Goal: Task Accomplishment & Management: Complete application form

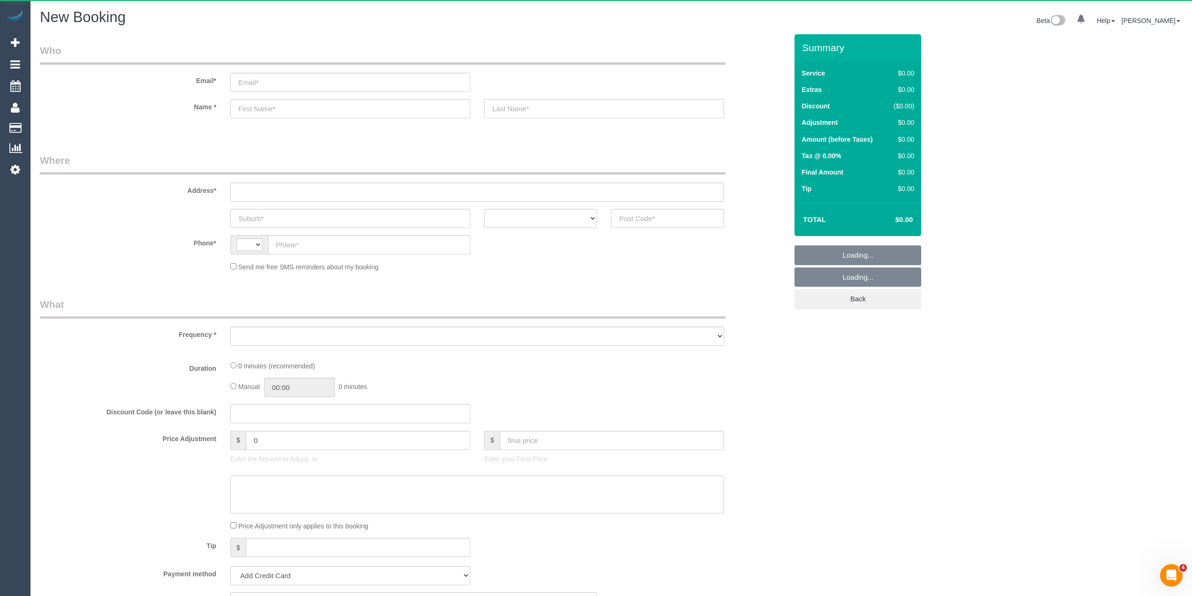
select select "string:AU"
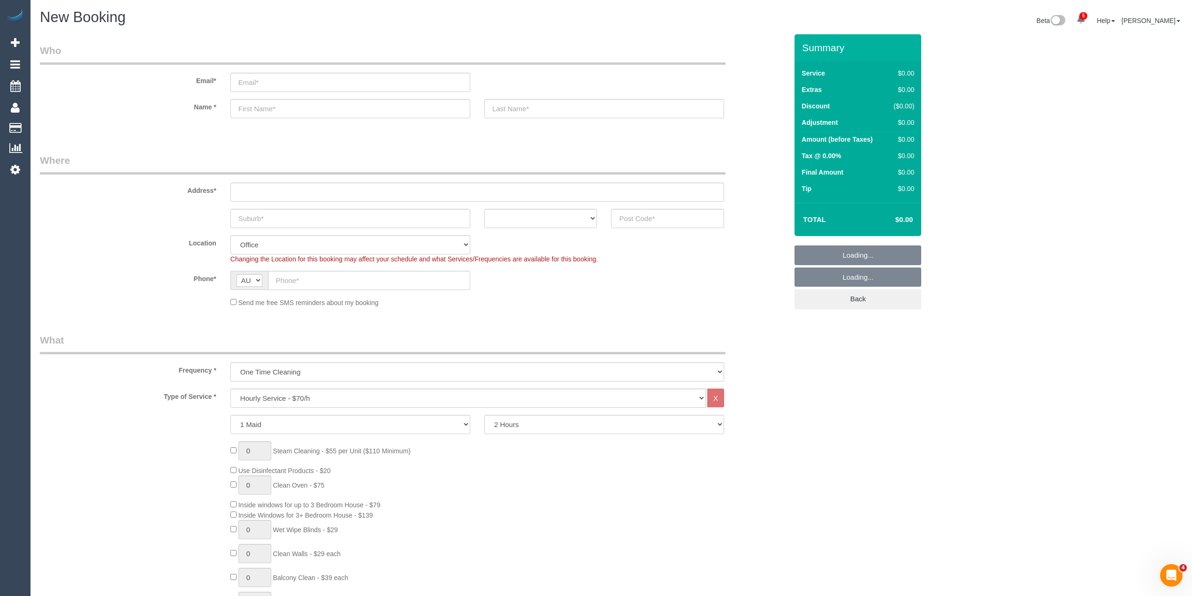
select select "object:843"
click at [266, 82] on input "email" at bounding box center [350, 82] width 240 height 19
type input "elisa.essacare@fake.com"
click at [276, 106] on input "text" at bounding box center [350, 108] width 240 height 19
click at [273, 109] on input "text" at bounding box center [350, 108] width 240 height 19
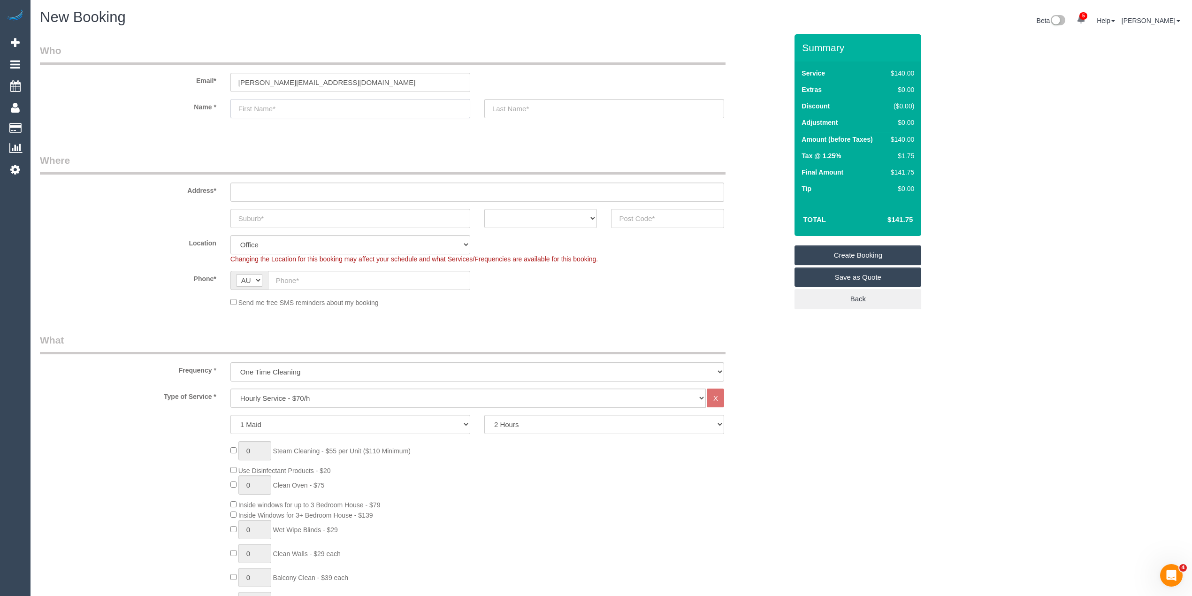
paste input "[PERSON_NAME]"
type input "[PERSON_NAME]"
click at [251, 81] on input "elisa.essacare@fake.com" at bounding box center [350, 82] width 240 height 19
type input "[PERSON_NAME][EMAIL_ADDRESS][DOMAIN_NAME]"
click at [517, 109] on input "text" at bounding box center [604, 108] width 240 height 19
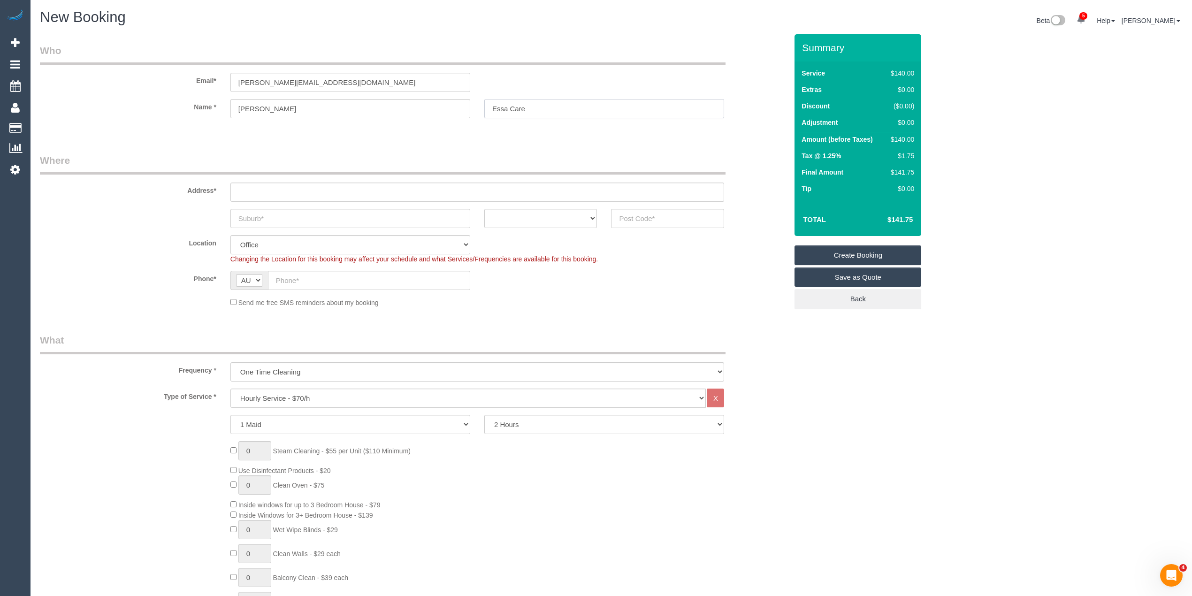
type input "Essa Care"
click at [352, 193] on input "text" at bounding box center [477, 192] width 494 height 19
paste input "[STREET_ADDRESS]"
type input "[STREET_ADDRESS]"
click at [289, 211] on input "text" at bounding box center [350, 218] width 240 height 19
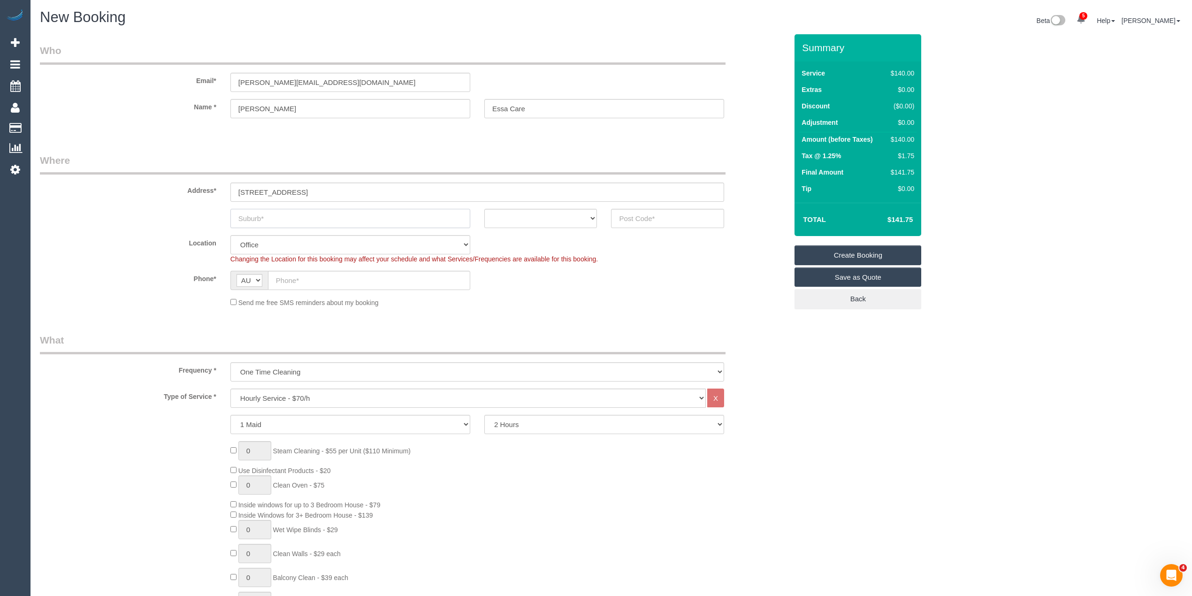
paste input "[GEOGRAPHIC_DATA]"
type input "[GEOGRAPHIC_DATA]"
click at [505, 219] on select "ACT NSW NT QLD SA TAS VIC WA" at bounding box center [540, 218] width 113 height 19
select select "VIC"
click at [484, 209] on select "ACT NSW NT QLD SA TAS VIC WA" at bounding box center [540, 218] width 113 height 19
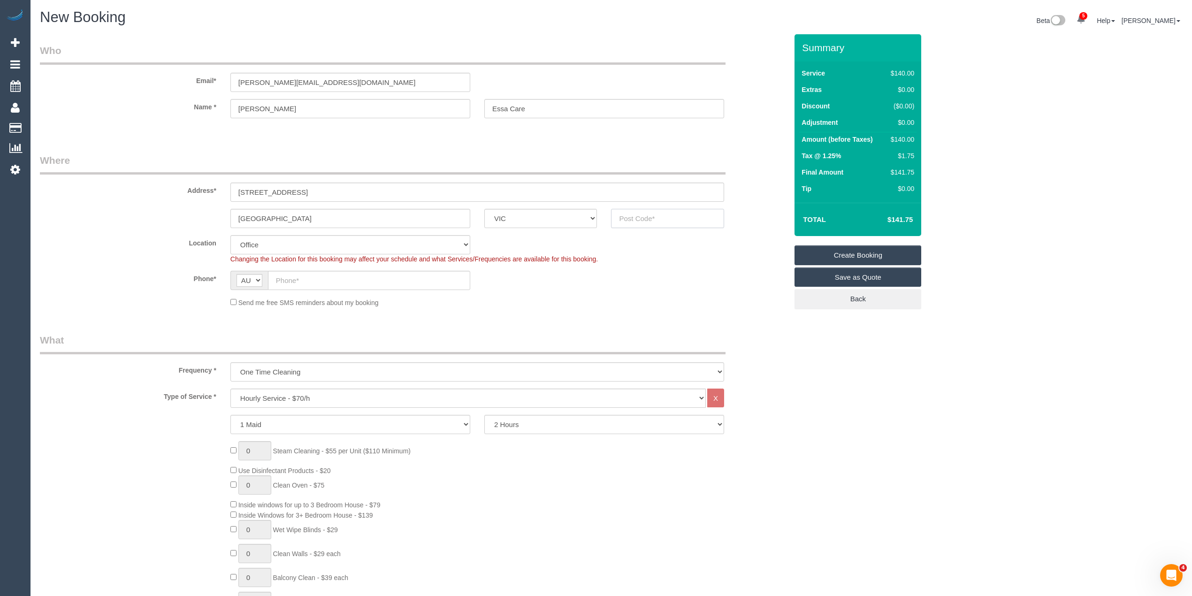
click at [629, 220] on input "text" at bounding box center [667, 218] width 113 height 19
type input "3088"
select select "60"
select select "object:2196"
click at [326, 277] on input "text" at bounding box center [369, 280] width 202 height 19
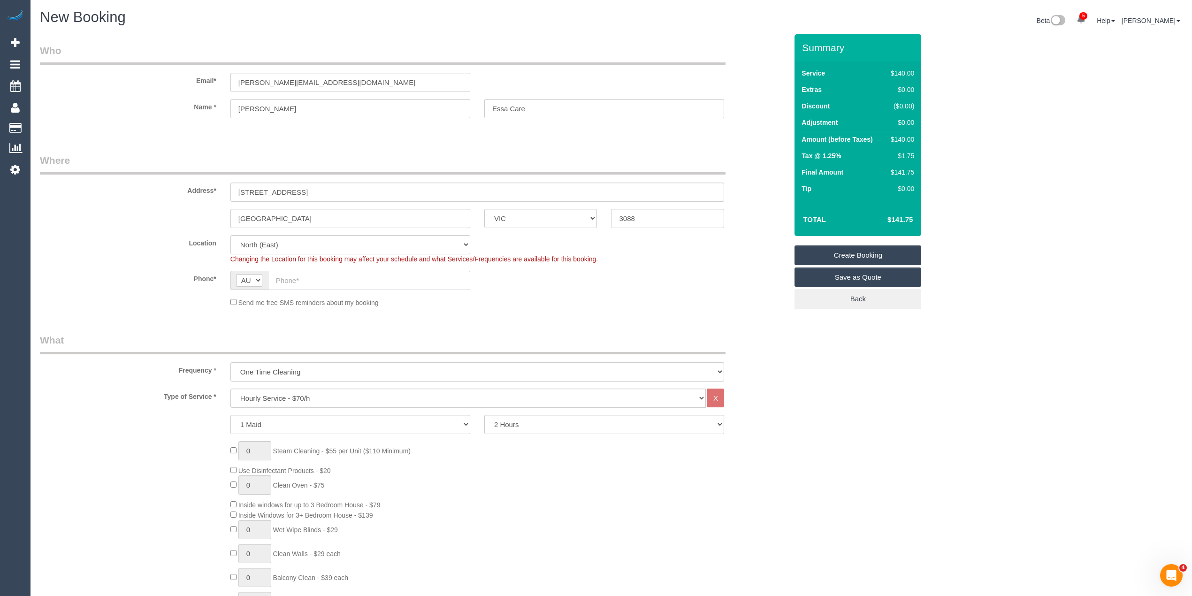
paste input "0401 816 453"
type input "0401 816 453"
click at [275, 394] on select "Hourly Service - $70/h Hourly Service - $65/h Hourly Service - $60/h Hourly Ser…" at bounding box center [467, 398] width 475 height 19
select select "308"
click at [230, 389] on select "Hourly Service - $70/h Hourly Service - $65/h Hourly Service - $60/h Hourly Ser…" at bounding box center [467, 398] width 475 height 19
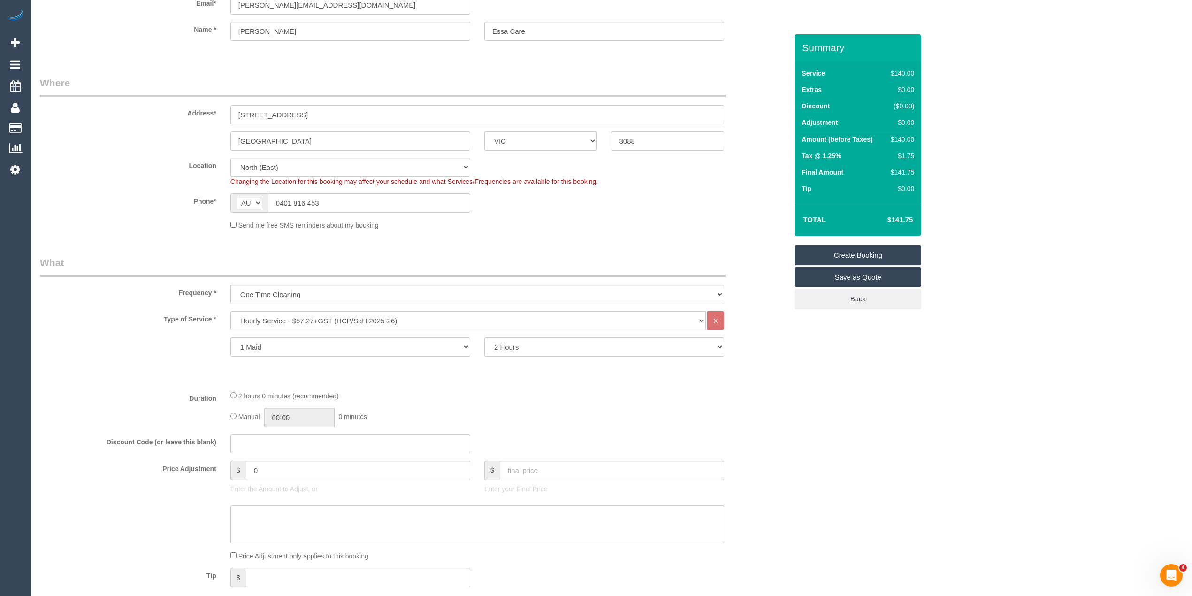
scroll to position [104, 0]
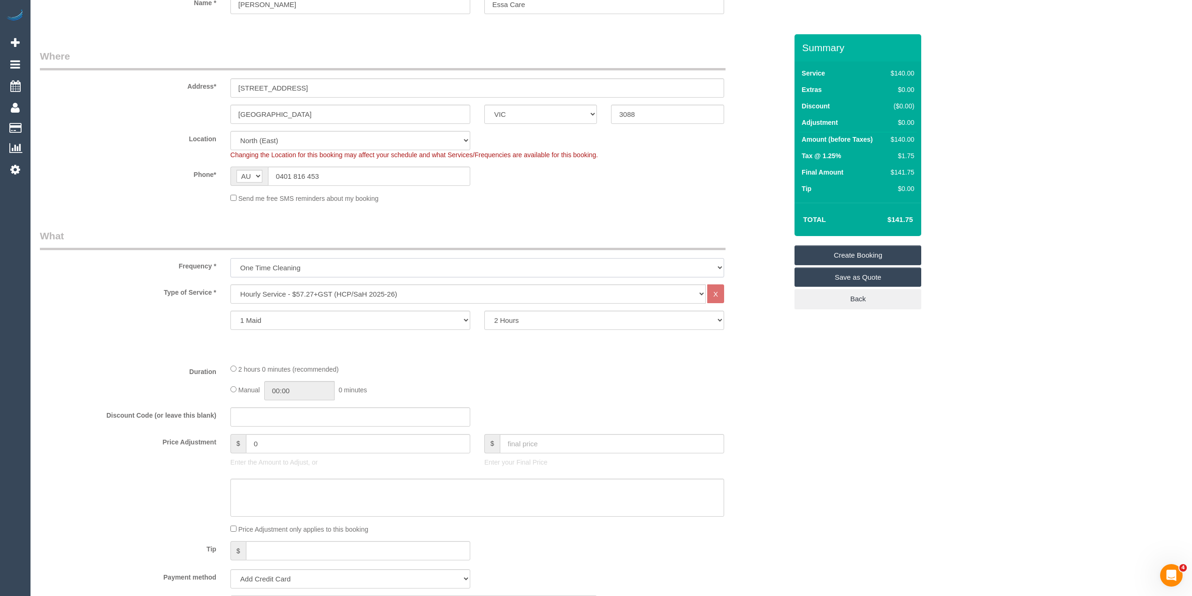
click at [306, 259] on select "One Time Cleaning Weekly - 10% Off - 10.00% (0% for the First Booking) Fortnigh…" at bounding box center [477, 267] width 494 height 19
select select "object:2197"
click at [230, 258] on select "One Time Cleaning Weekly - 10% Off - 10.00% (0% for the First Booking) Fortnigh…" at bounding box center [477, 267] width 494 height 19
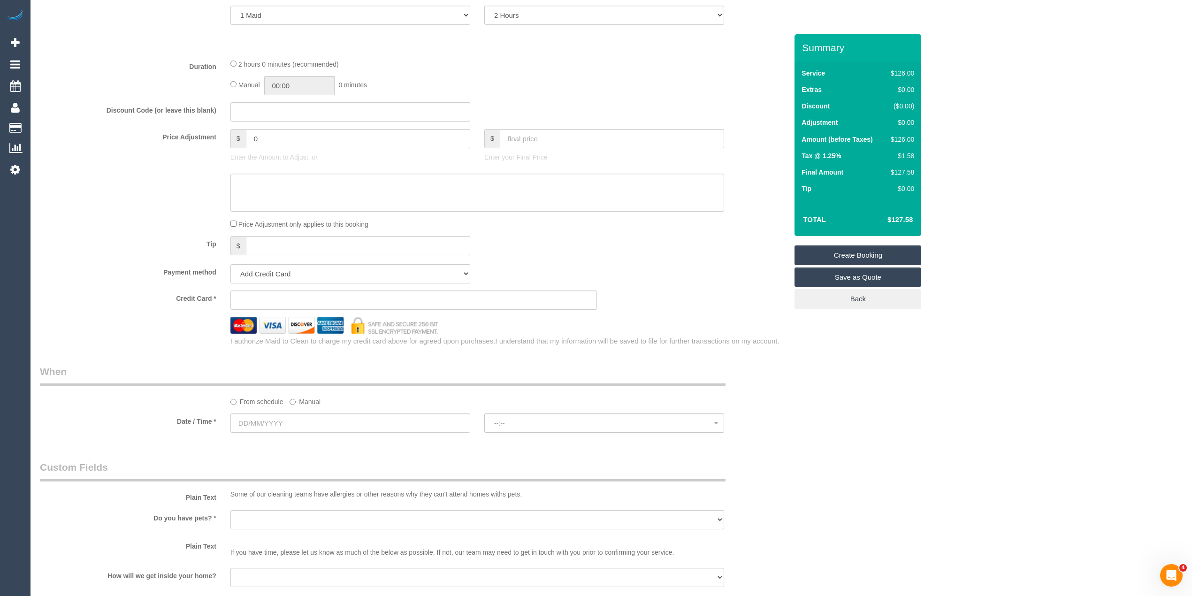
scroll to position [417, 0]
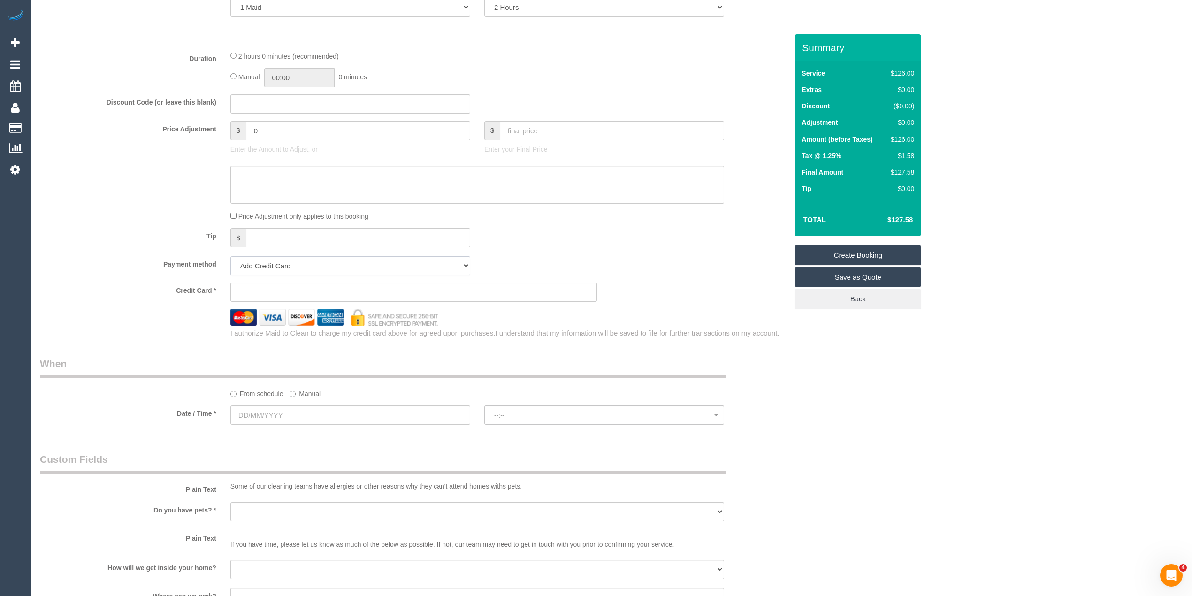
click at [281, 268] on select "Add Credit Card Cash Check Paypal" at bounding box center [350, 265] width 240 height 19
select select "string:check"
click at [230, 256] on select "Add Credit Card Cash Check Paypal" at bounding box center [350, 265] width 240 height 19
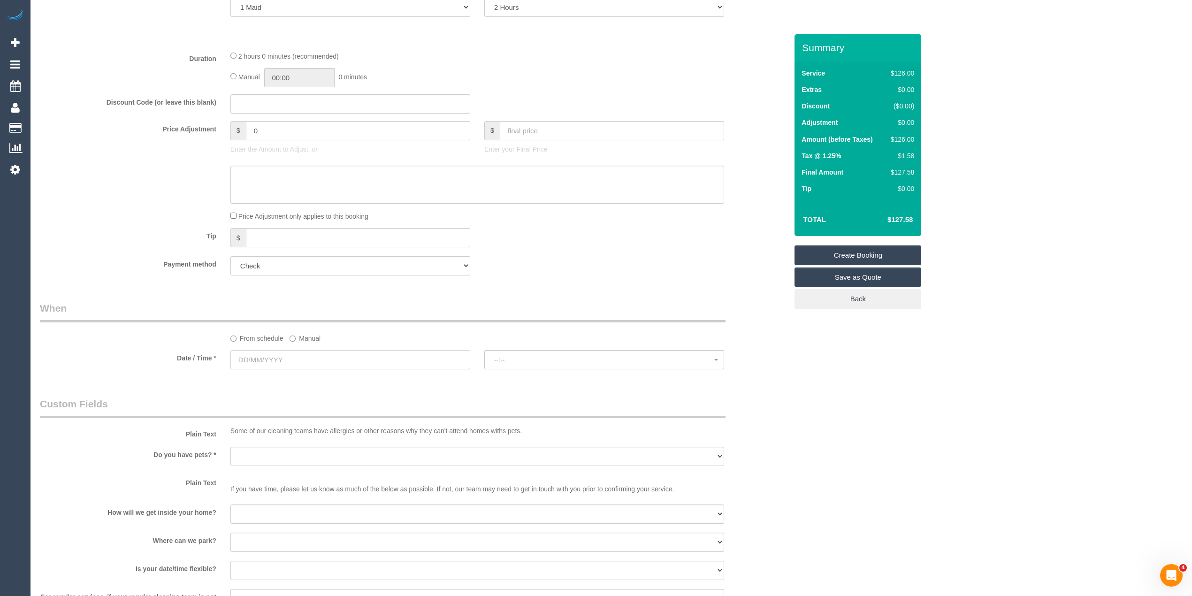
click at [258, 357] on input "text" at bounding box center [350, 359] width 240 height 19
click at [275, 453] on link "23" at bounding box center [275, 454] width 15 height 13
type input "[DATE]"
click at [498, 357] on span "--:--" at bounding box center [604, 360] width 220 height 8
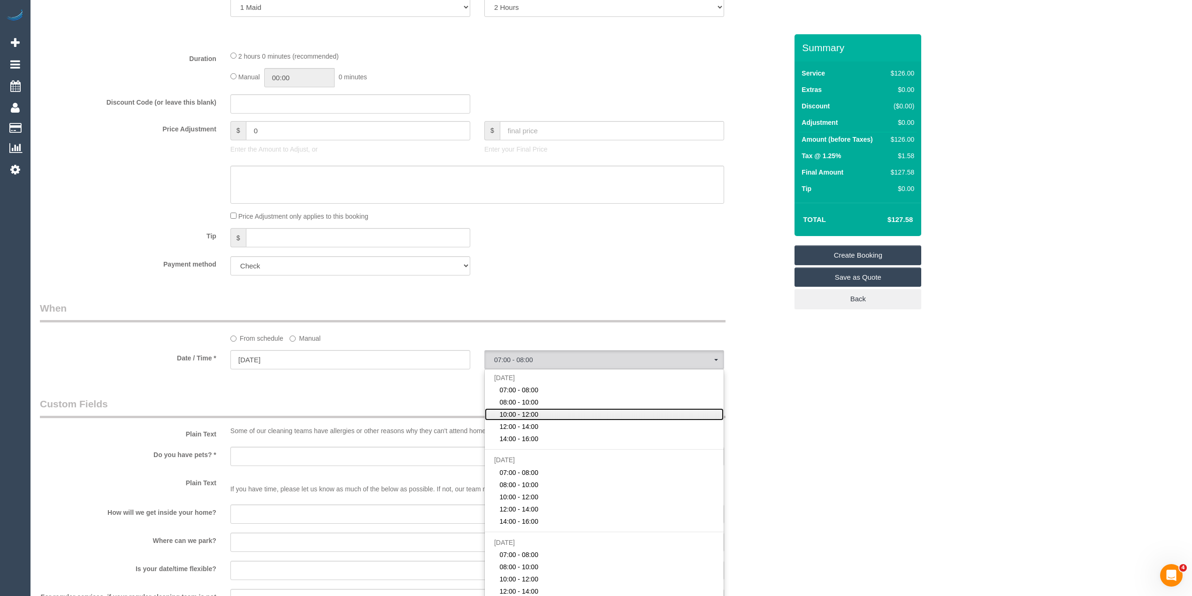
click at [516, 413] on span "10:00 - 12:00" at bounding box center [518, 414] width 39 height 9
select select "spot3"
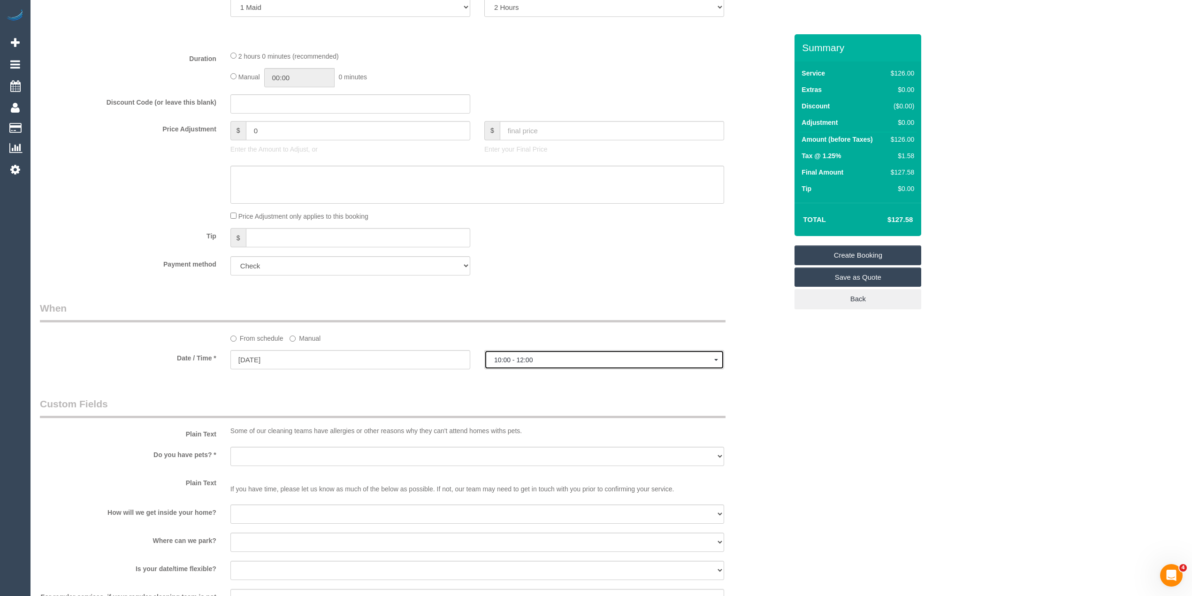
click at [519, 360] on span "10:00 - 12:00" at bounding box center [604, 360] width 220 height 8
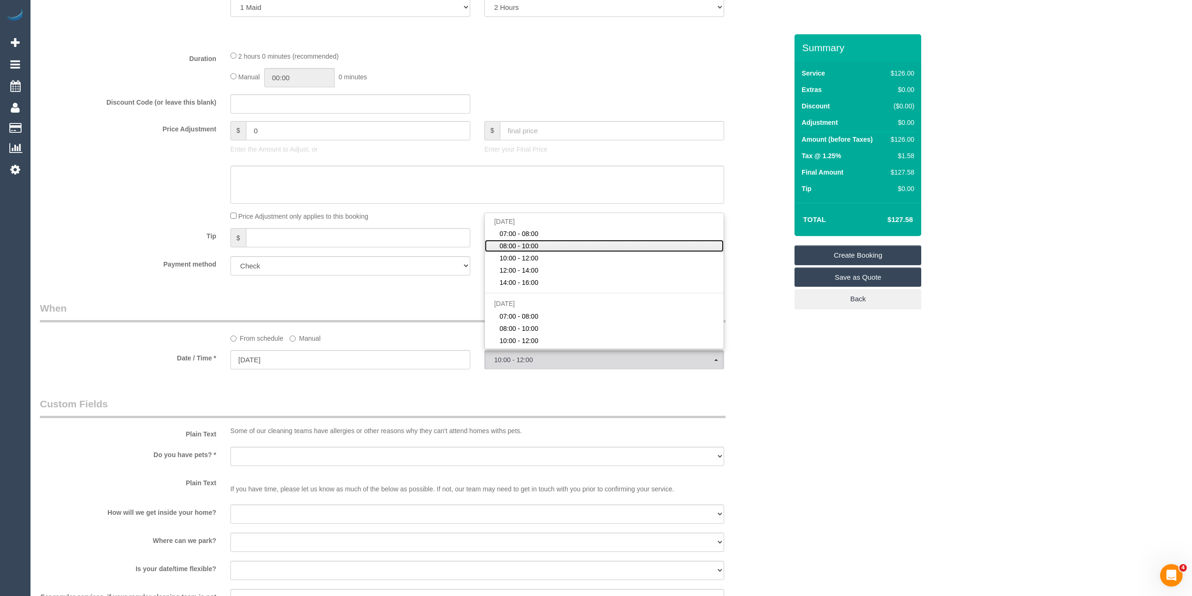
click at [513, 245] on span "08:00 - 10:00" at bounding box center [518, 245] width 39 height 9
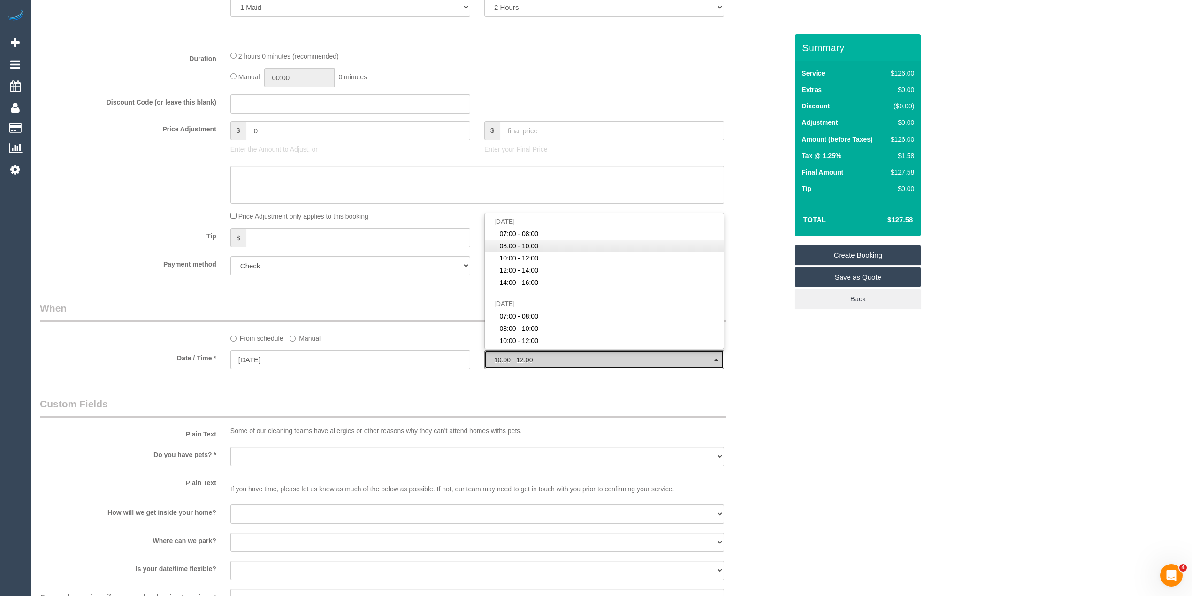
select select "spot2"
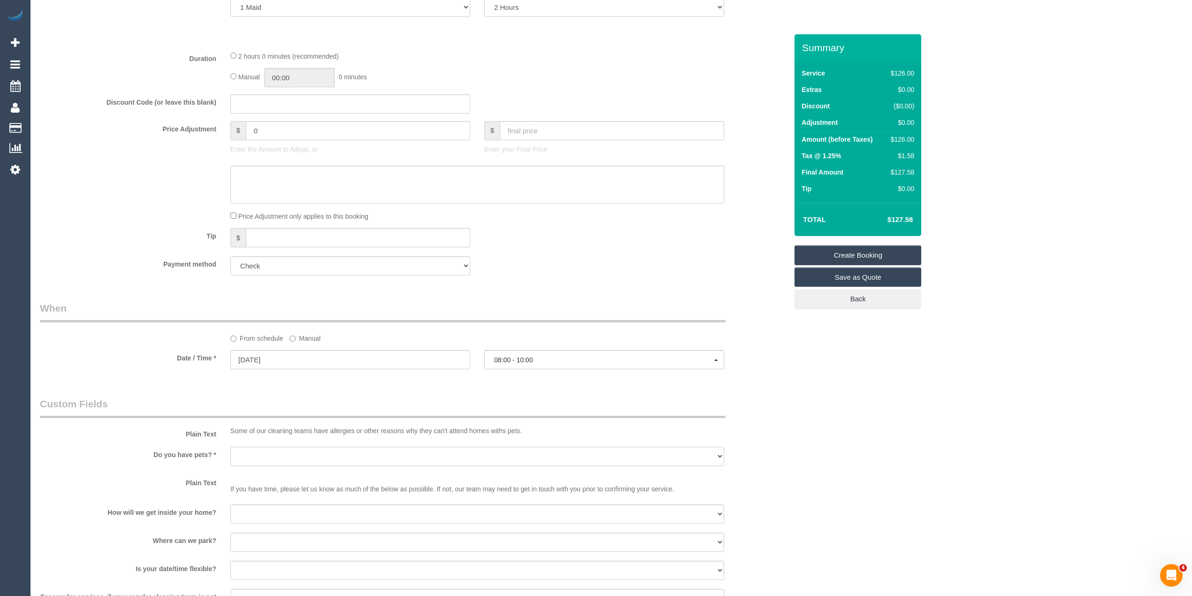
click at [260, 451] on select "Yes - Cats Yes - Dogs No pets Yes - Dogs and Cats Yes - Other" at bounding box center [477, 456] width 494 height 19
select select "number:28"
click at [230, 447] on select "Yes - Cats Yes - Dogs No pets Yes - Dogs and Cats Yes - Other" at bounding box center [477, 456] width 494 height 19
click at [267, 513] on select "I will be home Key will be left (please provide details below) Lock box/Access …" at bounding box center [477, 514] width 494 height 19
select select "number:14"
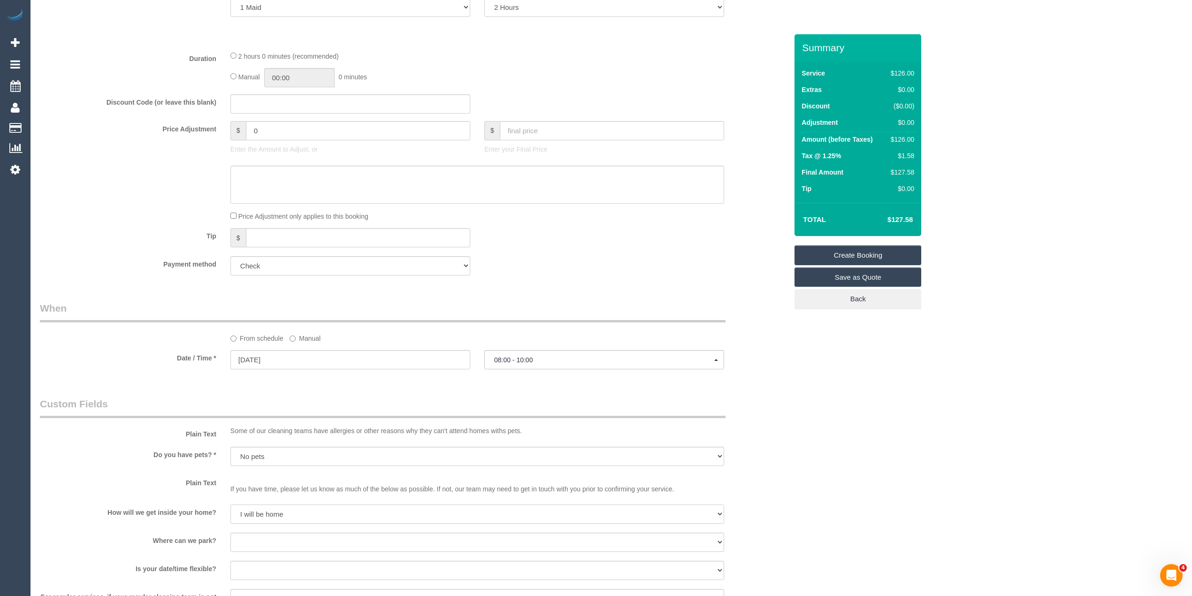
click at [230, 505] on select "I will be home Key will be left (please provide details below) Lock box/Access …" at bounding box center [477, 514] width 494 height 19
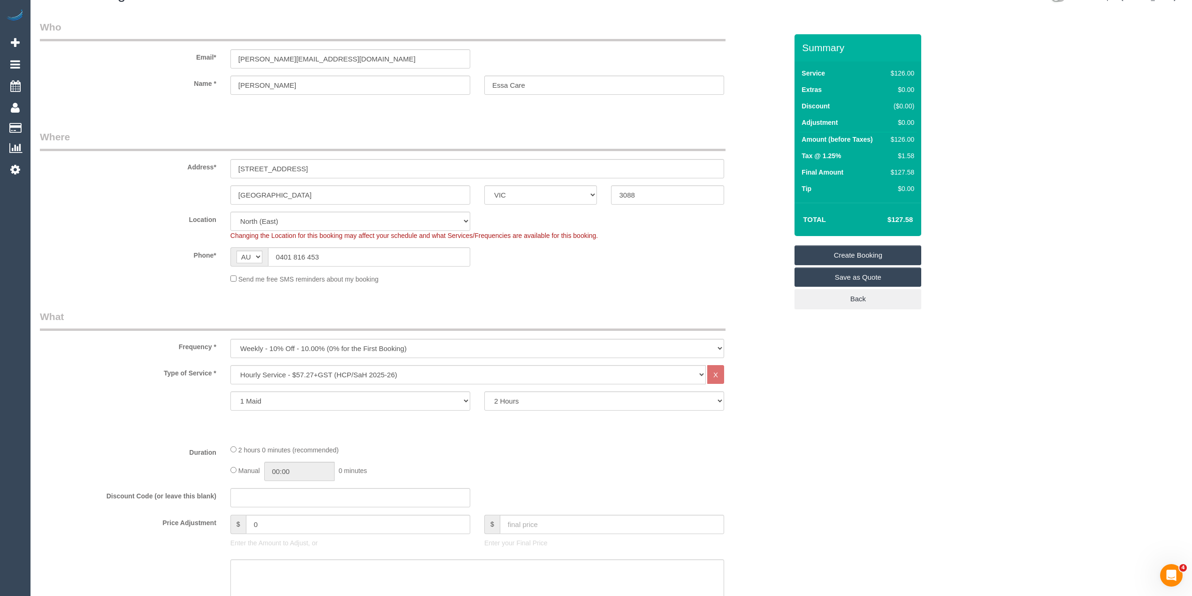
scroll to position [0, 0]
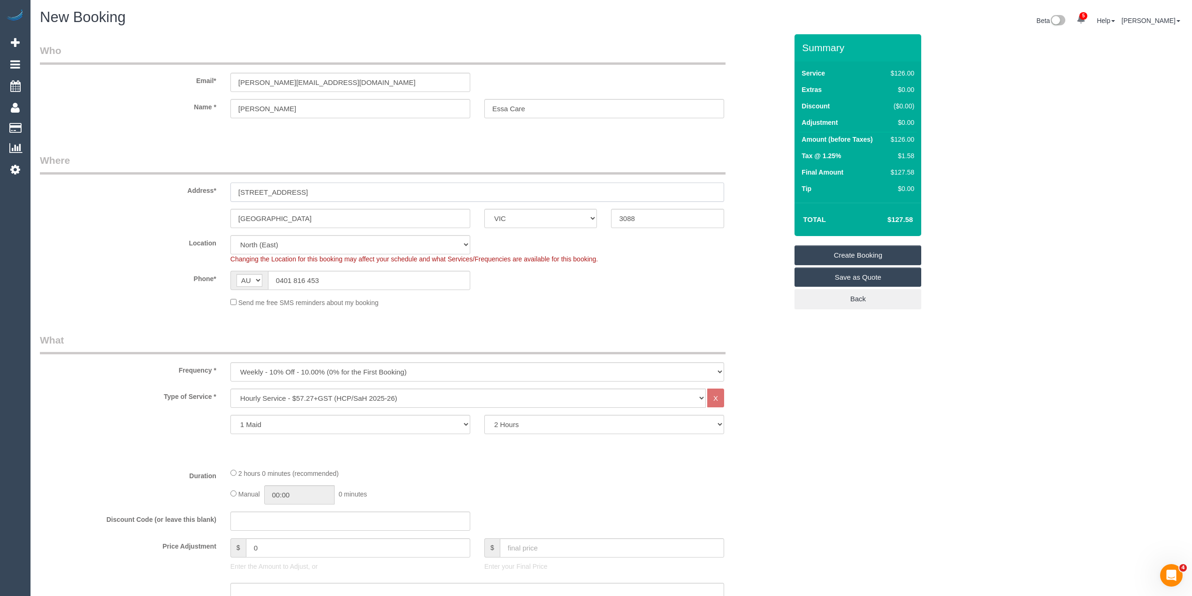
drag, startPoint x: 293, startPoint y: 185, endPoint x: 191, endPoint y: 183, distance: 102.3
click at [192, 183] on div "Address* 21 River Street" at bounding box center [414, 177] width 762 height 48
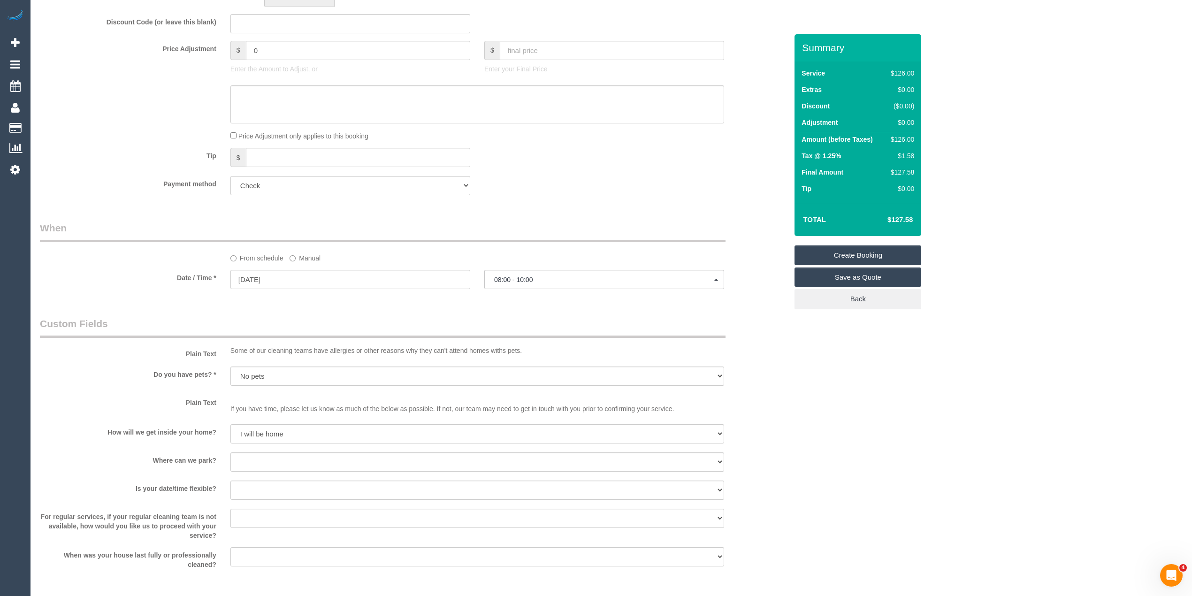
scroll to position [521, 0]
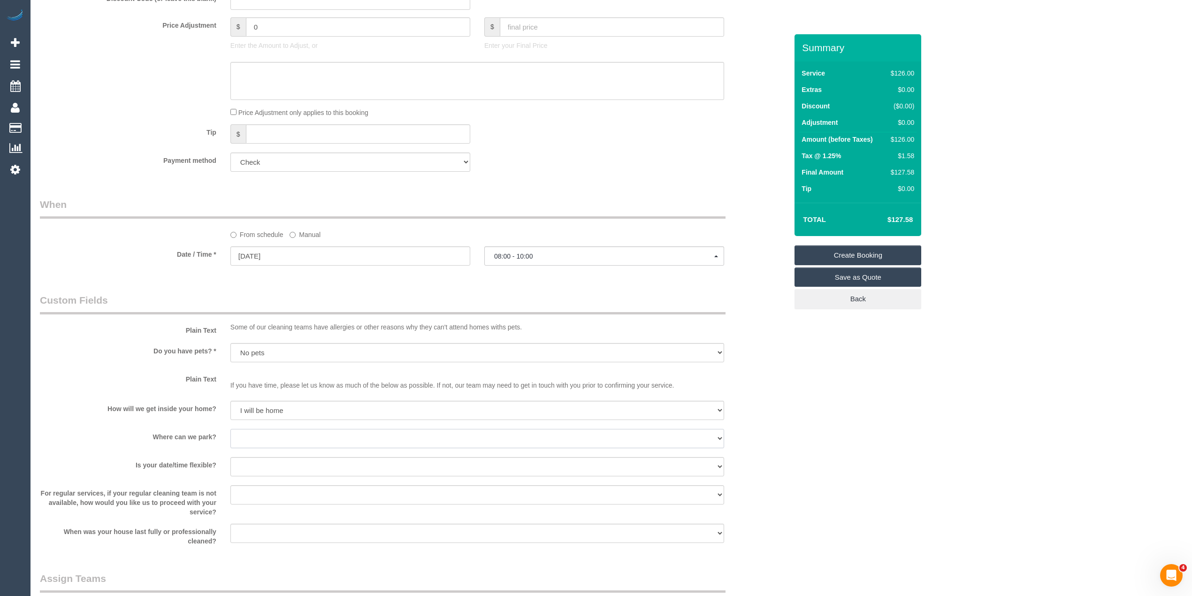
click at [245, 436] on select "I will provide parking on-site Free street parking Paid street parking (cost wi…" at bounding box center [477, 438] width 494 height 19
select select "number:19"
click at [230, 429] on select "I will provide parking on-site Free street parking Paid street parking (cost wi…" at bounding box center [477, 438] width 494 height 19
click at [290, 465] on select "Yes - date and time Yes - date but not time Yes - time but not date No - No fle…" at bounding box center [477, 466] width 494 height 19
select select "number:25"
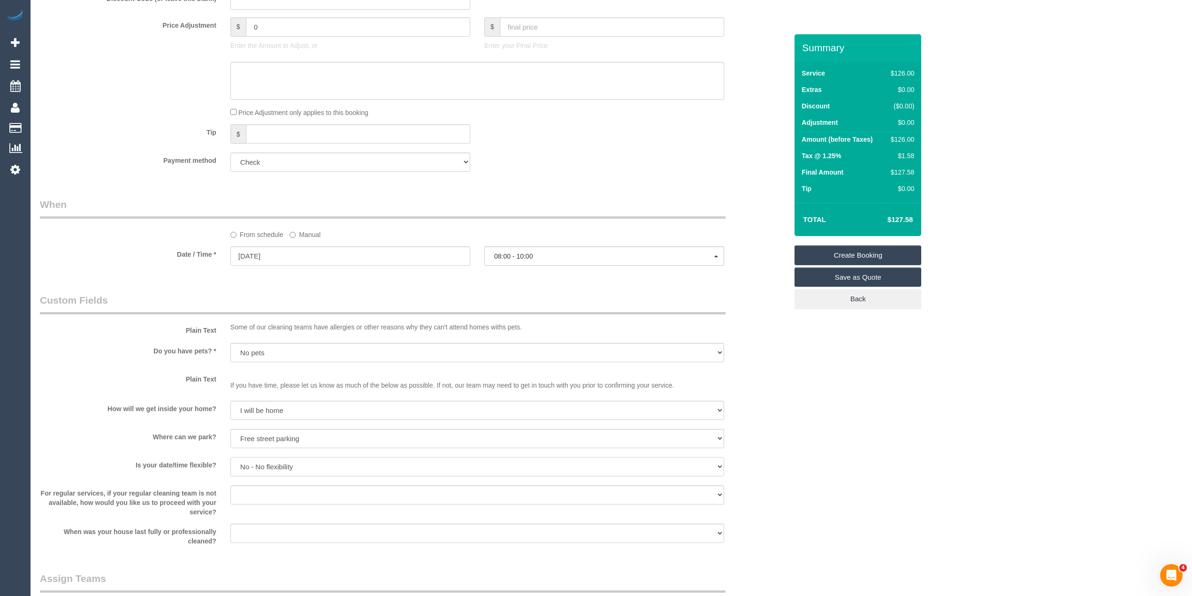
click at [230, 457] on select "Yes - date and time Yes - date but not time Yes - time but not date No - No fle…" at bounding box center [477, 466] width 494 height 19
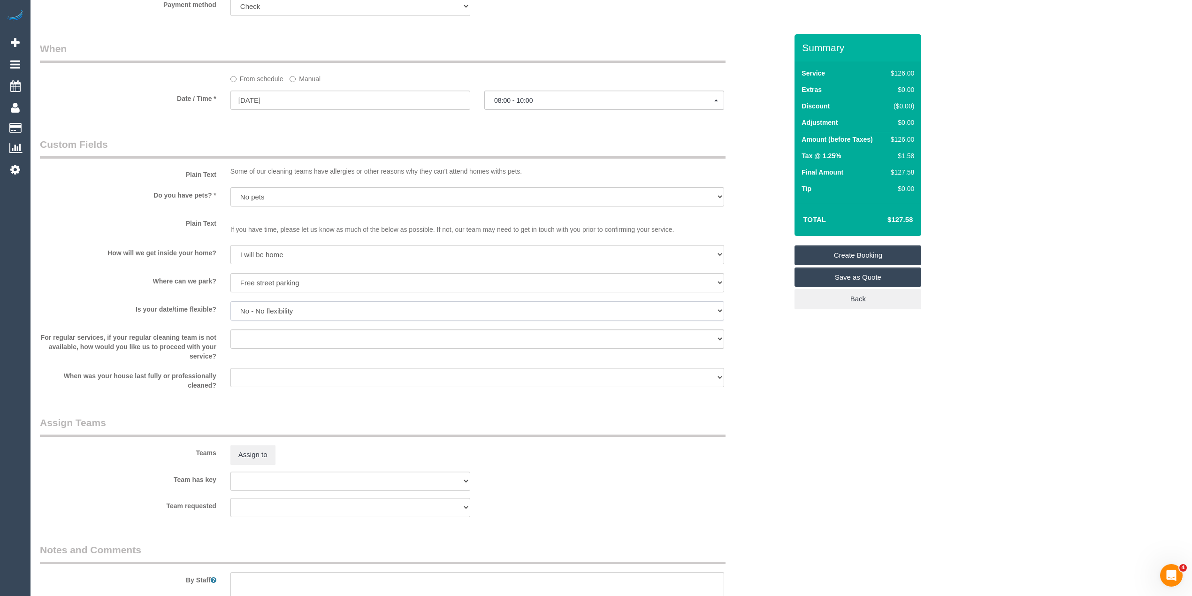
scroll to position [730, 0]
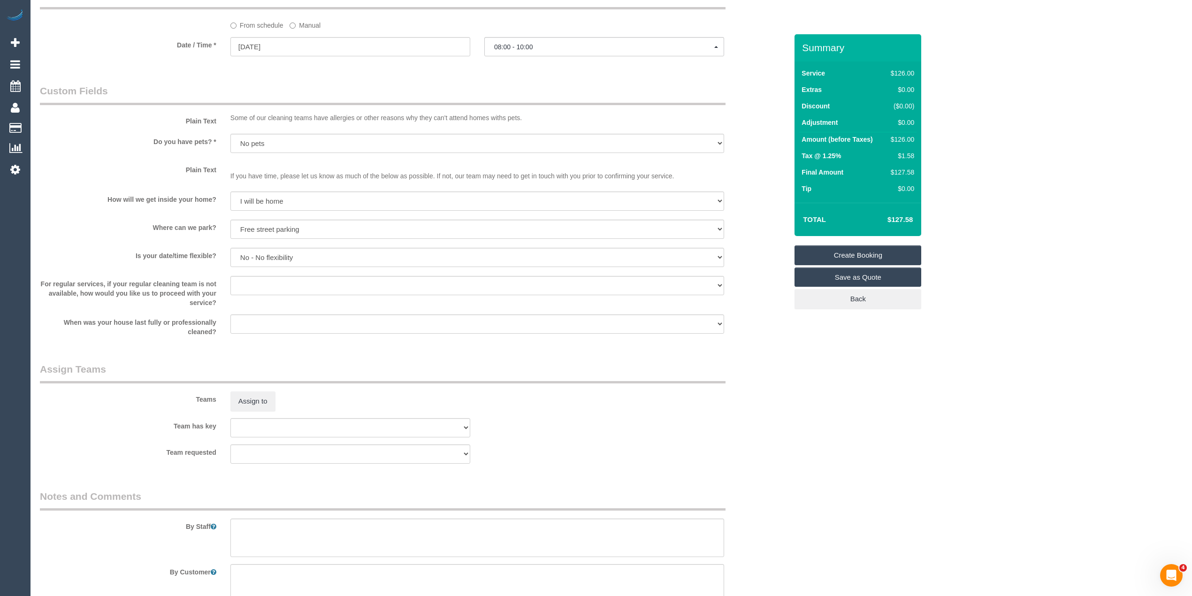
click at [257, 273] on sui-booking-custom-fields "Plain Text Some of our cleaning teams have allergies or other reasons why they …" at bounding box center [414, 210] width 748 height 252
click at [258, 283] on select "Arrange a cleaner to cover and do not bother you Arrange a cleaner to cover and…" at bounding box center [477, 285] width 494 height 19
select select "number:34"
click at [230, 276] on select "Arrange a cleaner to cover and do not bother you Arrange a cleaner to cover and…" at bounding box center [477, 285] width 494 height 19
click at [331, 536] on textarea at bounding box center [477, 538] width 494 height 38
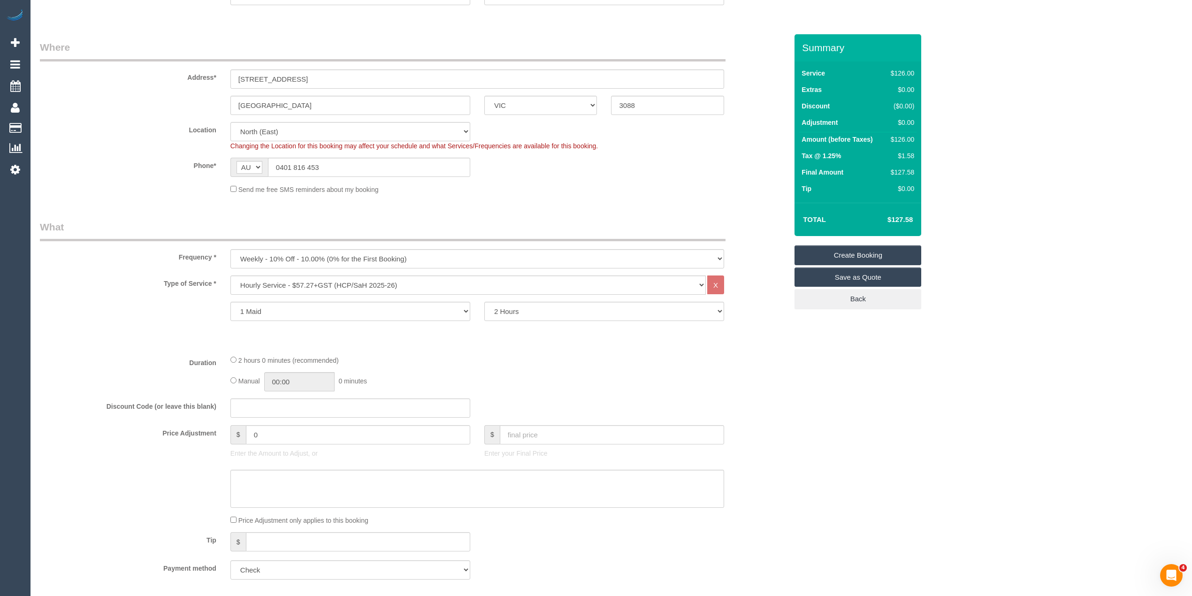
scroll to position [0, 0]
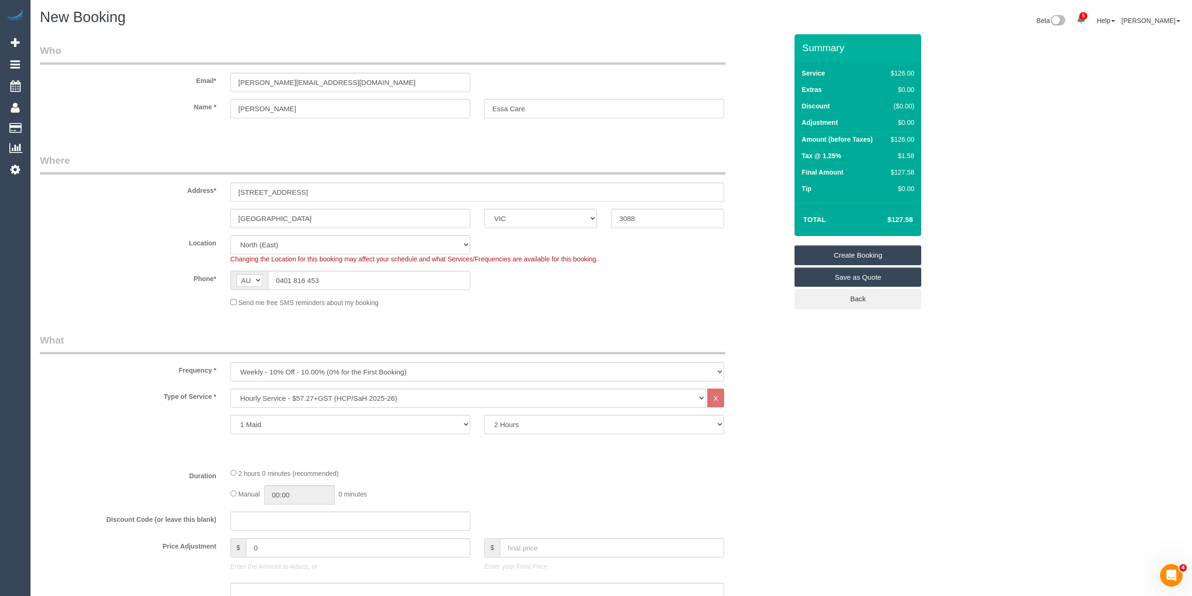
type textarea "Please ask the customer which areas they want cleaned, thank you."
drag, startPoint x: 351, startPoint y: 83, endPoint x: 201, endPoint y: 81, distance: 149.7
click at [201, 81] on div "Email* elias.essacare@fake.com" at bounding box center [414, 68] width 762 height 48
click at [884, 256] on link "Create Booking" at bounding box center [858, 255] width 127 height 20
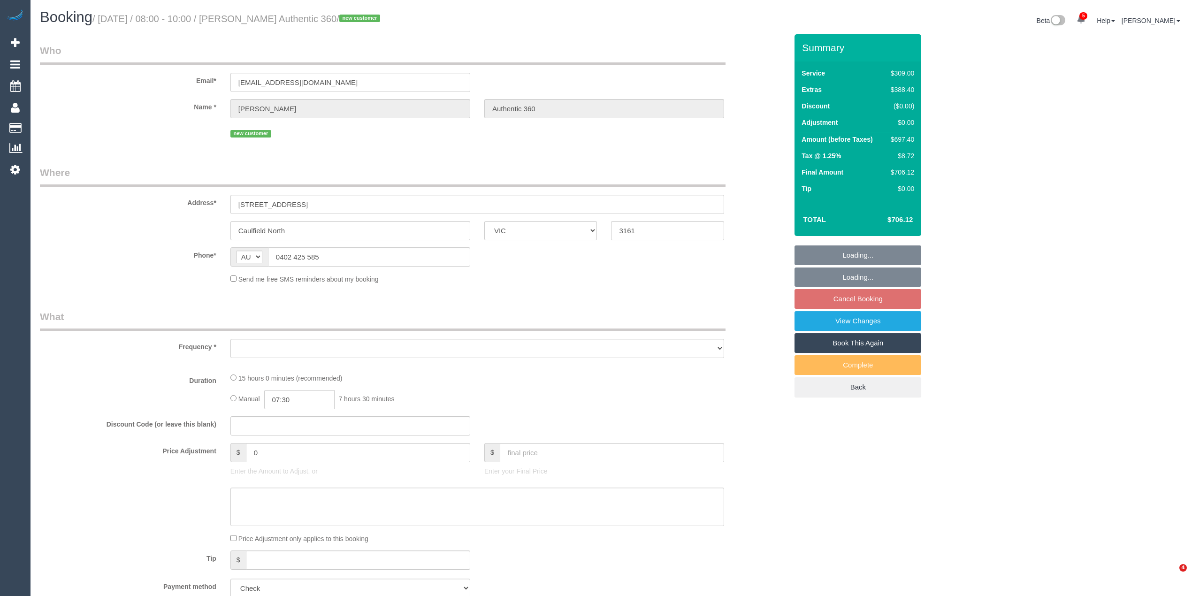
select select "VIC"
select select "object:570"
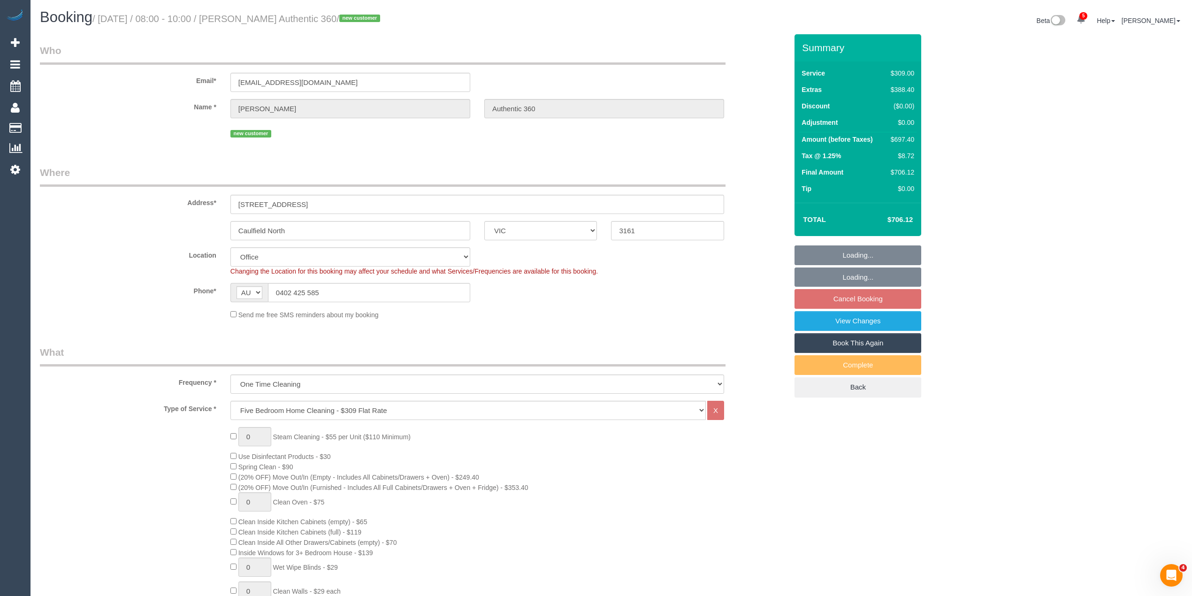
select select "number:28"
select select "number:17"
select select "number:18"
select select "number:25"
select select "object:2168"
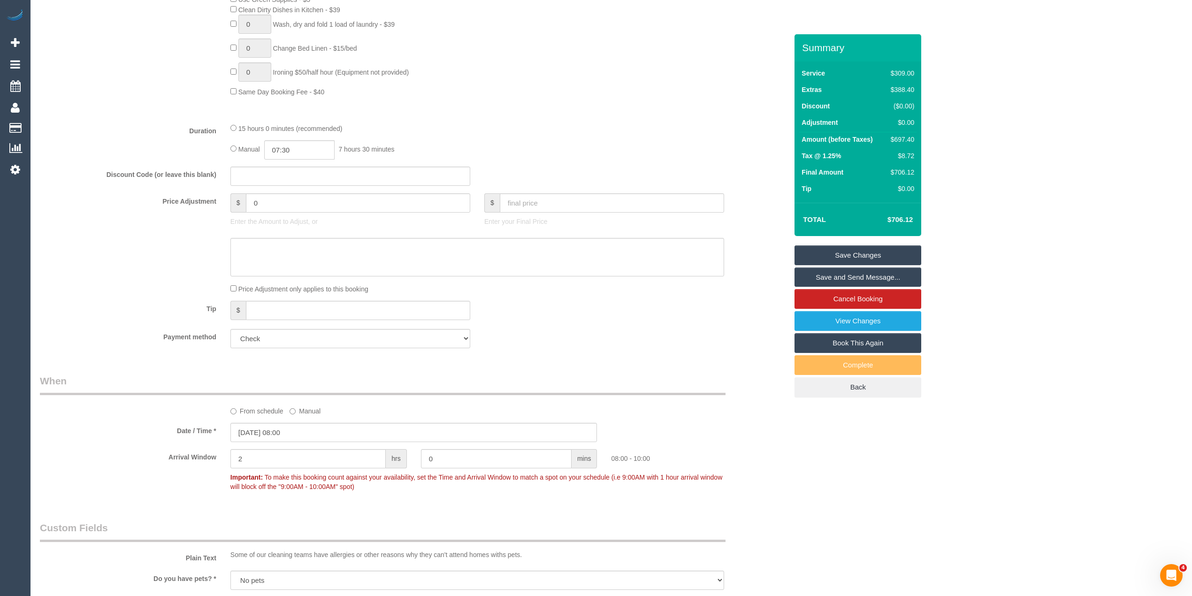
scroll to position [939, 0]
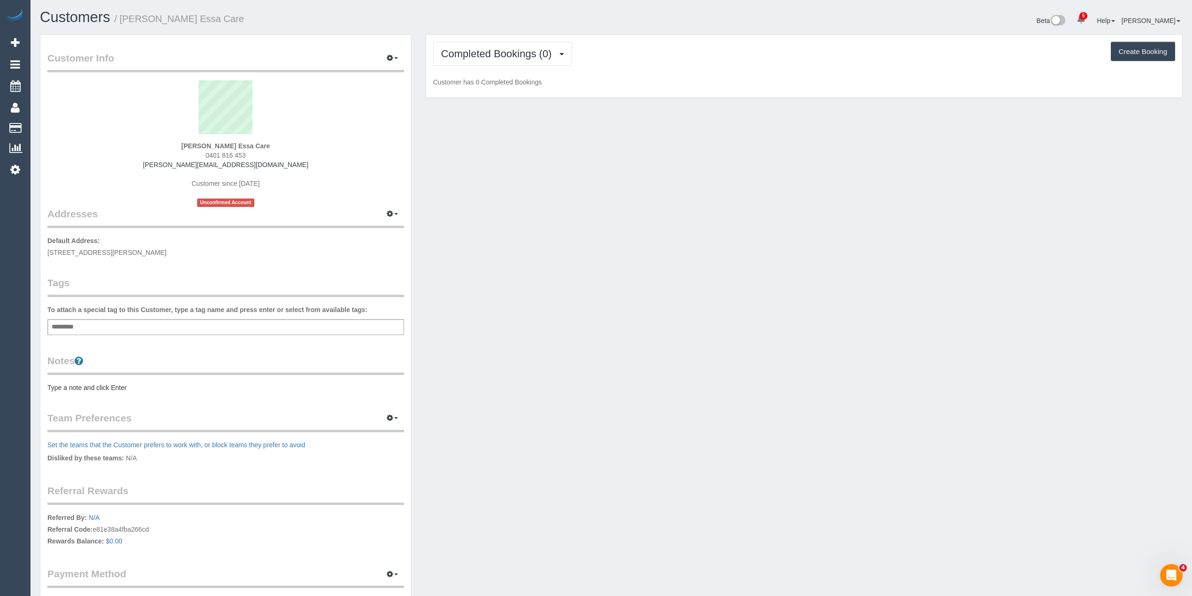
click at [147, 329] on div "Add a tag" at bounding box center [225, 327] width 357 height 16
type input "***"
type input "*"
type input "*******"
click at [66, 387] on pre "Type a note and click Enter" at bounding box center [225, 389] width 357 height 9
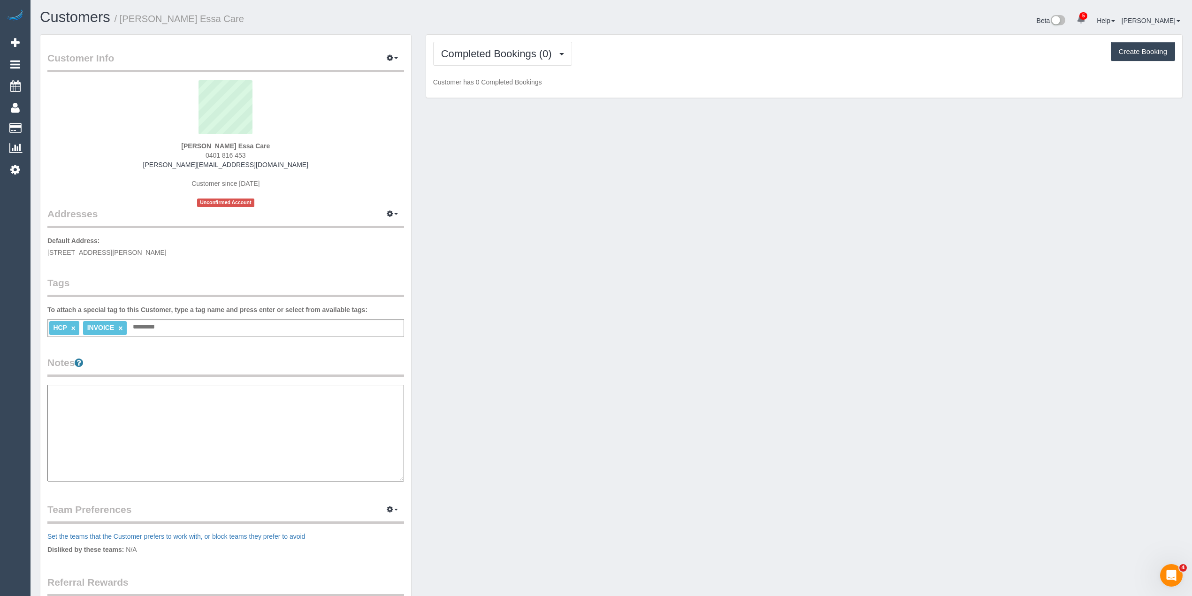
paste textarea "**********"
click at [126, 395] on textarea "**********" at bounding box center [225, 433] width 356 height 97
click at [122, 398] on textarea "**********" at bounding box center [225, 433] width 356 height 97
click at [132, 465] on textarea "**********" at bounding box center [225, 433] width 356 height 97
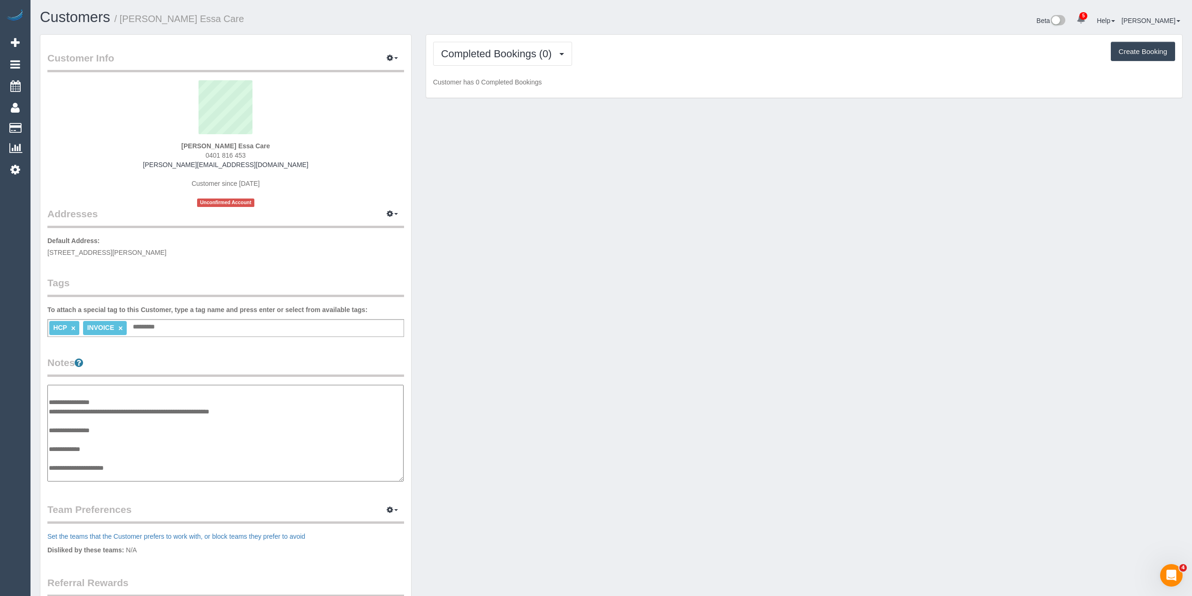
paste textarea "**********"
click at [131, 472] on textarea "**********" at bounding box center [225, 433] width 356 height 97
paste textarea "**********"
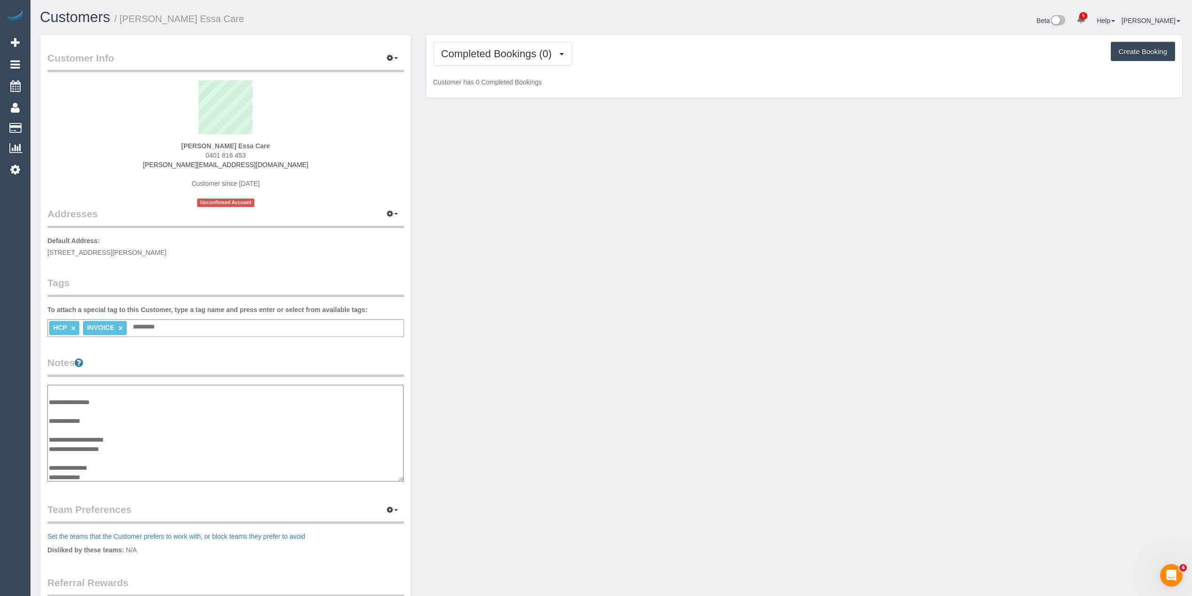
paste textarea "**********"
type textarea "**********"
click at [567, 400] on div "Customer Info Edit Contact Info Send Message Email Preferences Special Sales Ta…" at bounding box center [611, 383] width 1157 height 699
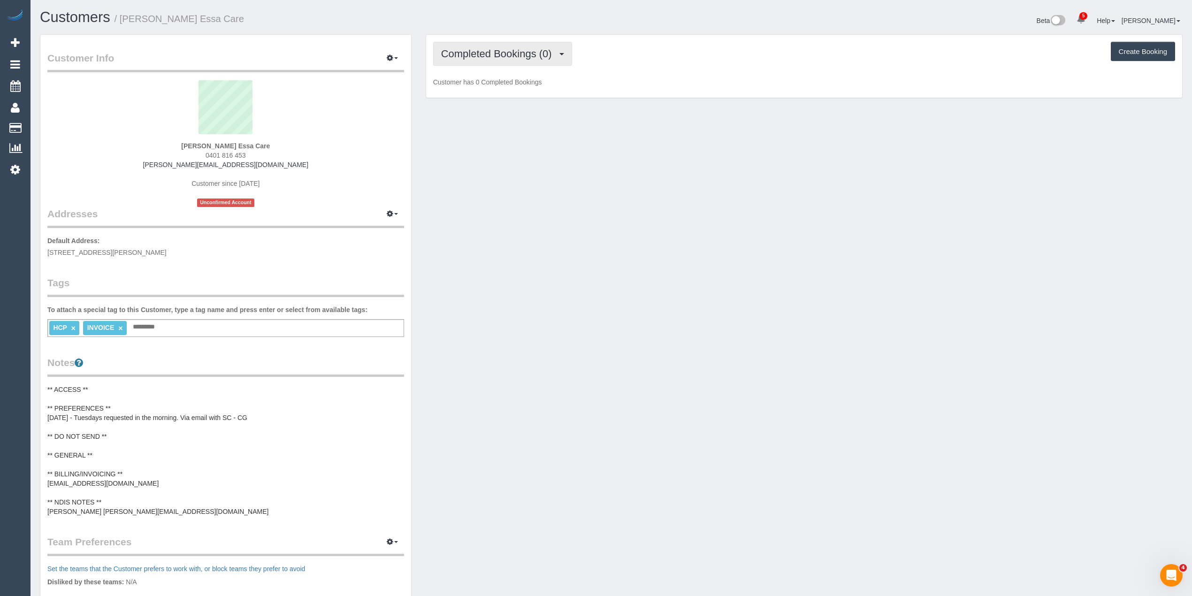
drag, startPoint x: 462, startPoint y: 47, endPoint x: 467, endPoint y: 55, distance: 9.8
click at [462, 49] on span "Completed Bookings (0)" at bounding box center [498, 54] width 115 height 12
click at [487, 87] on link "Upcoming Bookings (11)" at bounding box center [483, 88] width 99 height 12
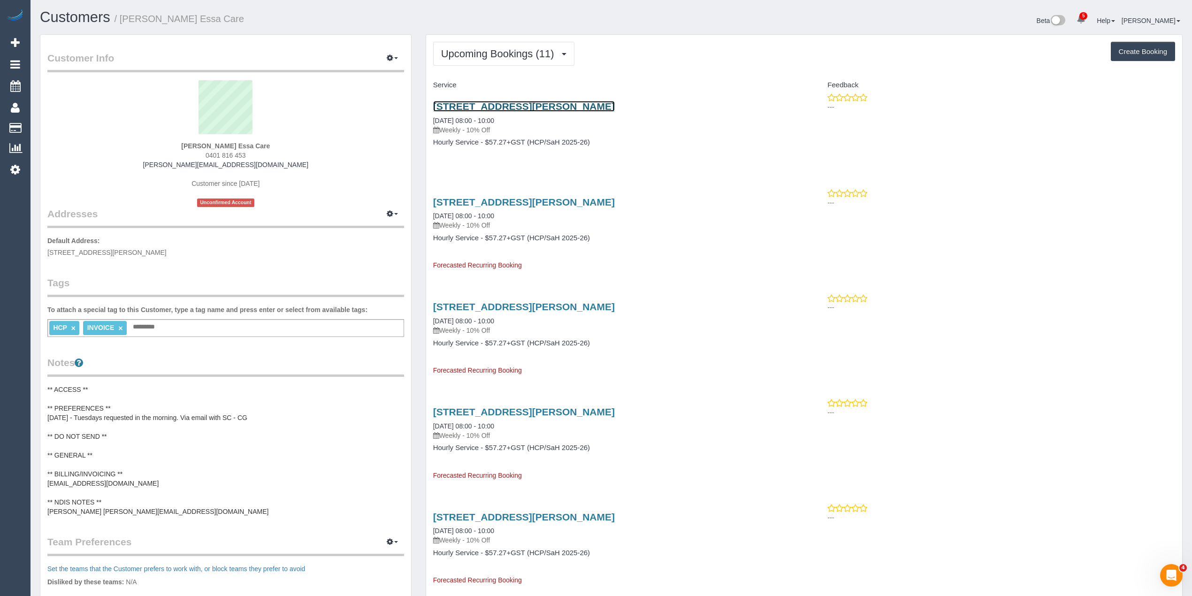
click at [490, 112] on link "21 River Street, Briar Hill, VIC 3088" at bounding box center [524, 106] width 182 height 11
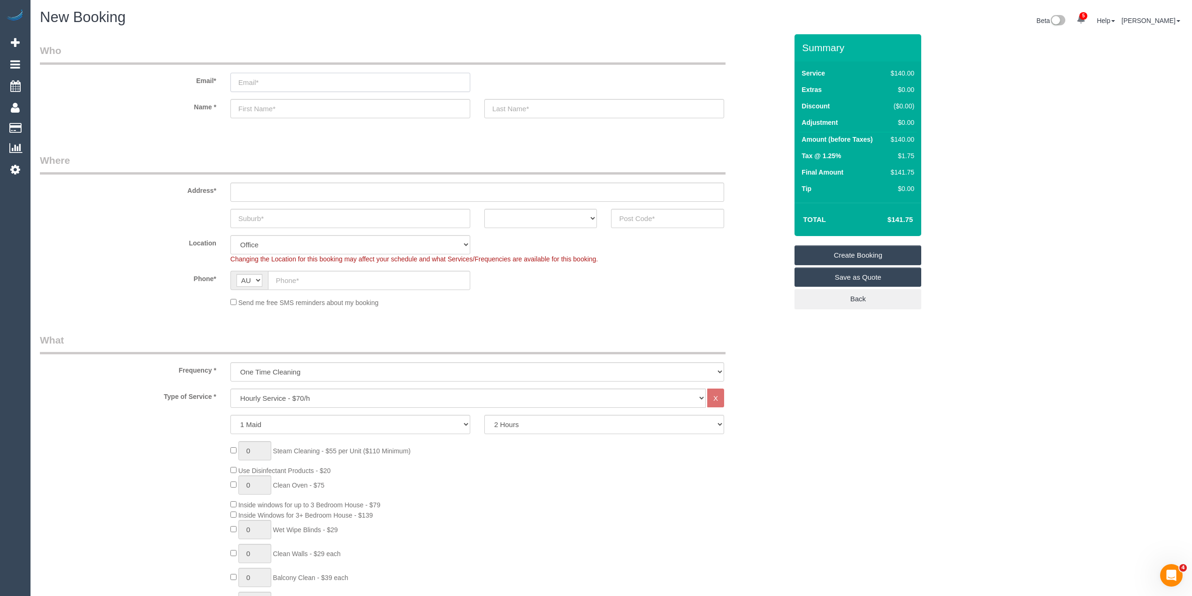
click at [272, 84] on input "email" at bounding box center [350, 82] width 240 height 19
type input "angela.gihc@fake.com"
click at [280, 113] on input "text" at bounding box center [350, 108] width 240 height 19
paste input "Angela Condemi"
type input "Angela Condemi"
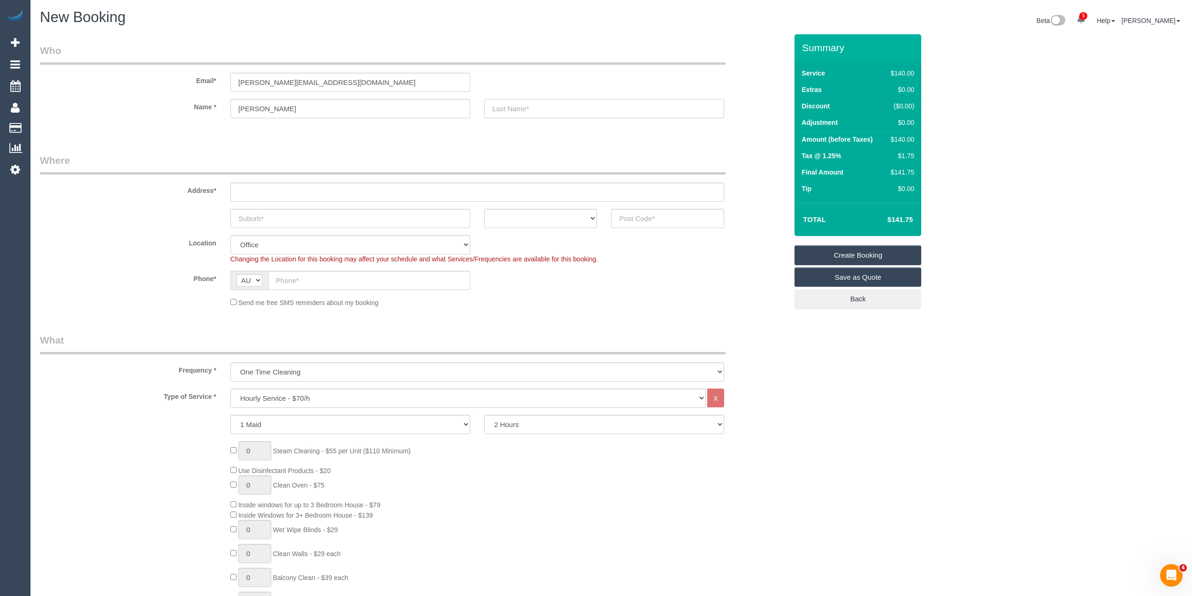
click at [553, 107] on input "text" at bounding box center [604, 108] width 240 height 19
type input "Gratitude Home Care"
click at [303, 191] on input "text" at bounding box center [477, 192] width 494 height 19
paste input "34 Aberfeldie St"
type input "34 Aberfeldie St"
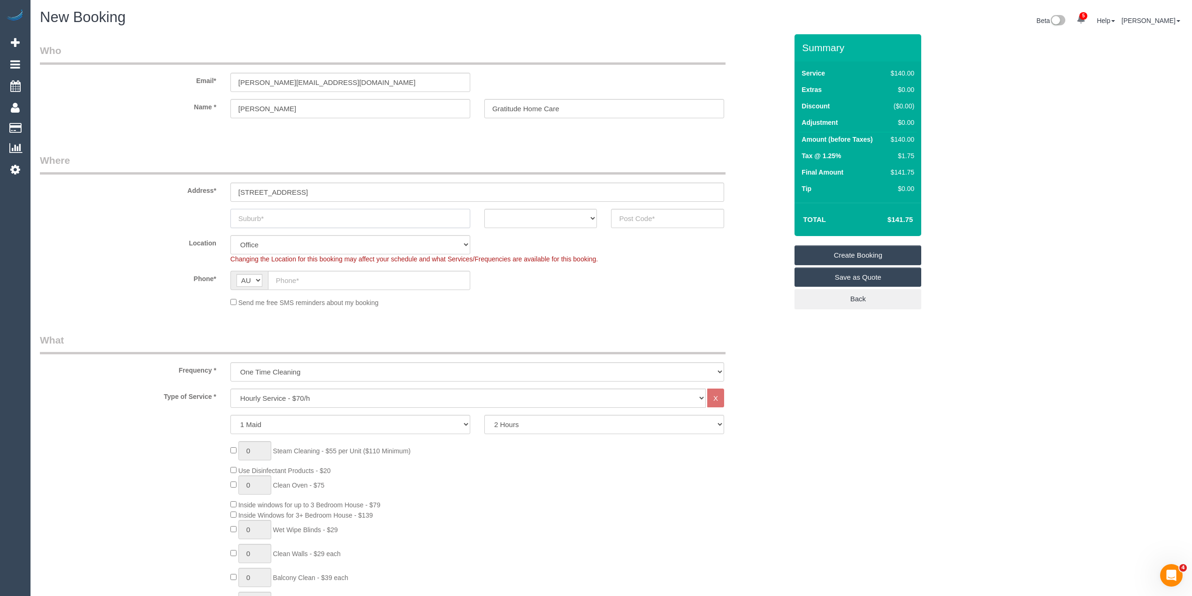
click at [305, 209] on input "text" at bounding box center [350, 218] width 240 height 19
paste input "Moonee Ponds"
type input "Moonee Ponds"
click at [513, 218] on select "ACT NSW NT QLD SA TAS VIC WA" at bounding box center [540, 218] width 113 height 19
select select "VIC"
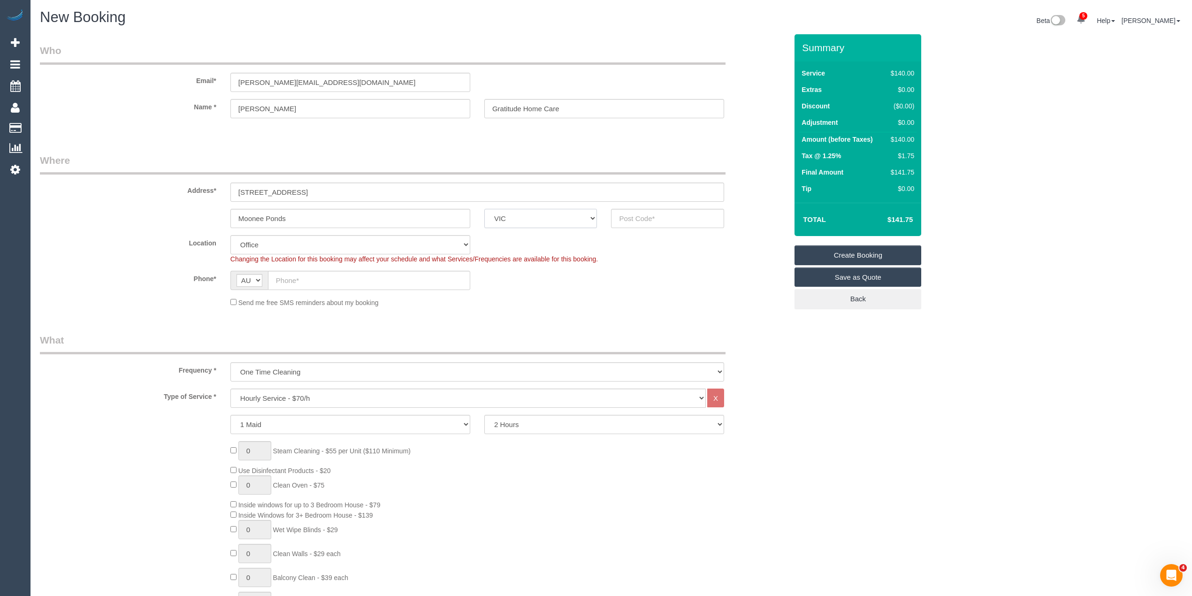
click at [484, 209] on select "ACT NSW NT QLD SA TAS VIC WA" at bounding box center [540, 218] width 113 height 19
click at [673, 214] on input "text" at bounding box center [667, 218] width 113 height 19
type input "3039"
click at [313, 273] on input "text" at bounding box center [369, 280] width 202 height 19
select select "59"
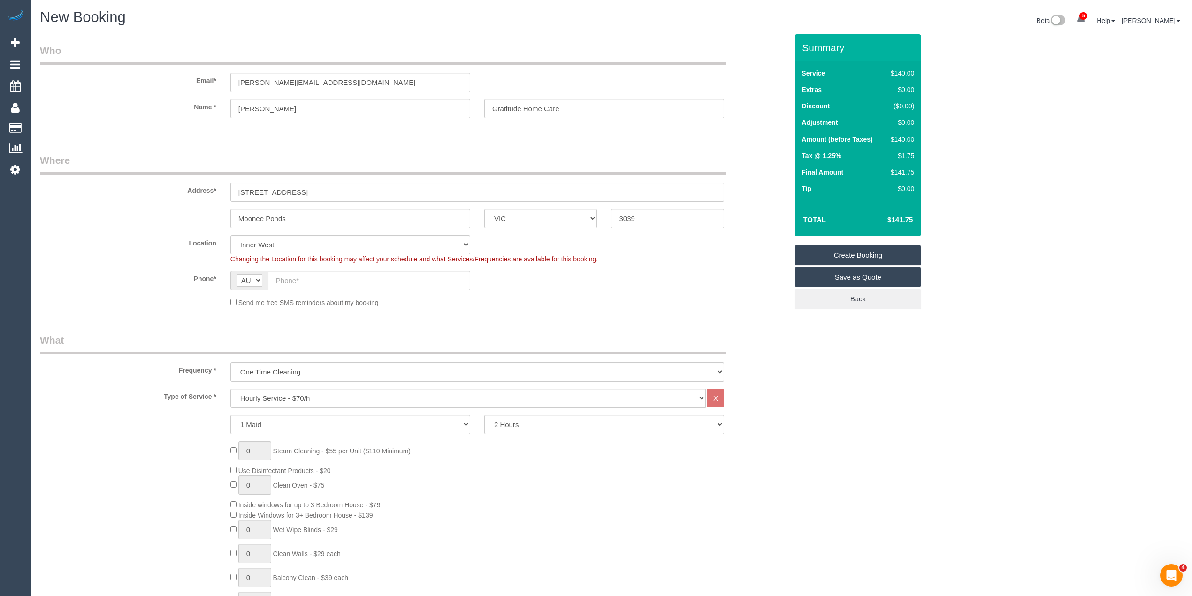
select select "object:2196"
paste input "0412 476 037"
type input "0412 476 037"
click at [296, 365] on select "One Time Cleaning Weekly - 10% Off - 10.00% (0% for the First Booking) Fortnigh…" at bounding box center [477, 371] width 494 height 19
select select "object:2197"
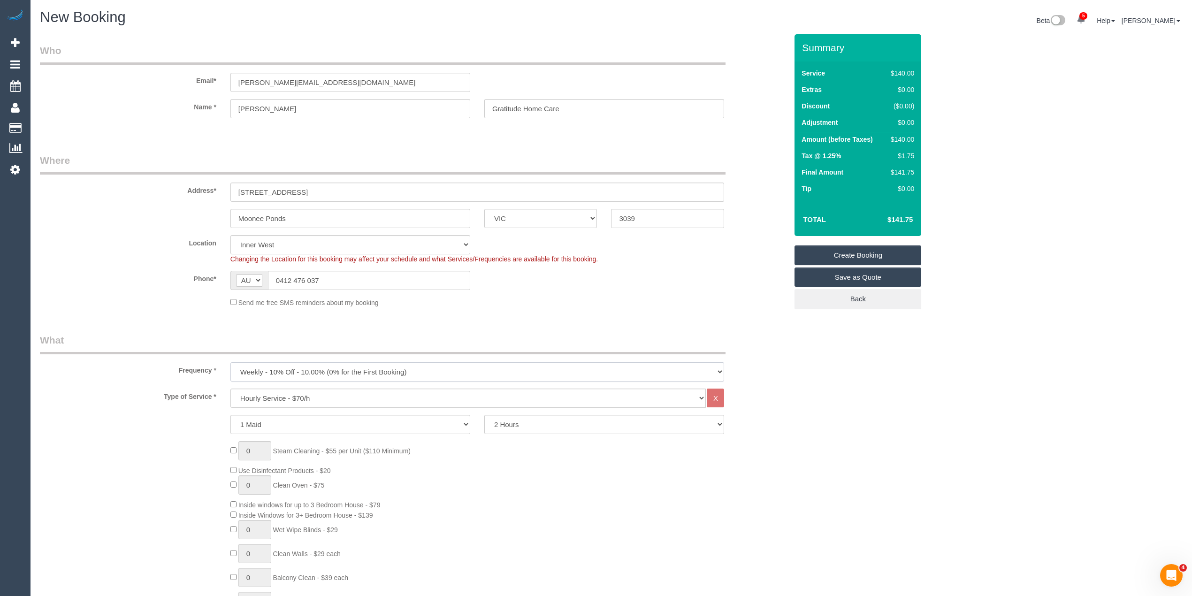
click at [230, 362] on select "One Time Cleaning Weekly - 10% Off - 10.00% (0% for the First Booking) Fortnigh…" at bounding box center [477, 371] width 494 height 19
click at [289, 394] on select "Hourly Service - $70/h Hourly Service - $65/h Hourly Service - $60/h Hourly Ser…" at bounding box center [467, 398] width 475 height 19
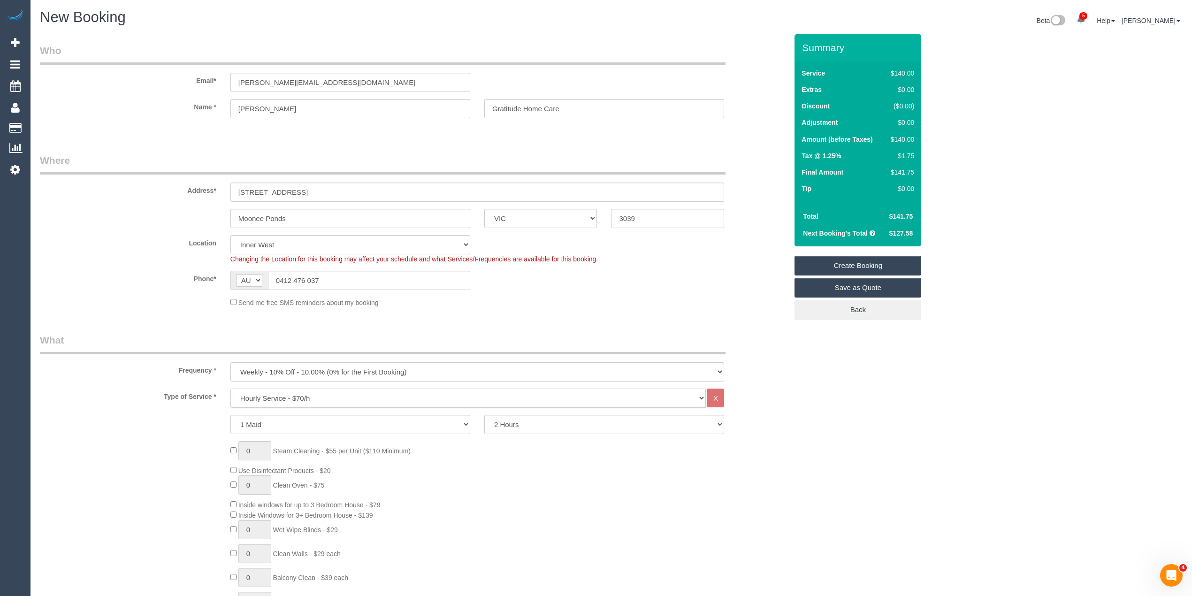
select select "308"
click at [230, 389] on select "Hourly Service - $70/h Hourly Service - $65/h Hourly Service - $60/h Hourly Ser…" at bounding box center [467, 398] width 475 height 19
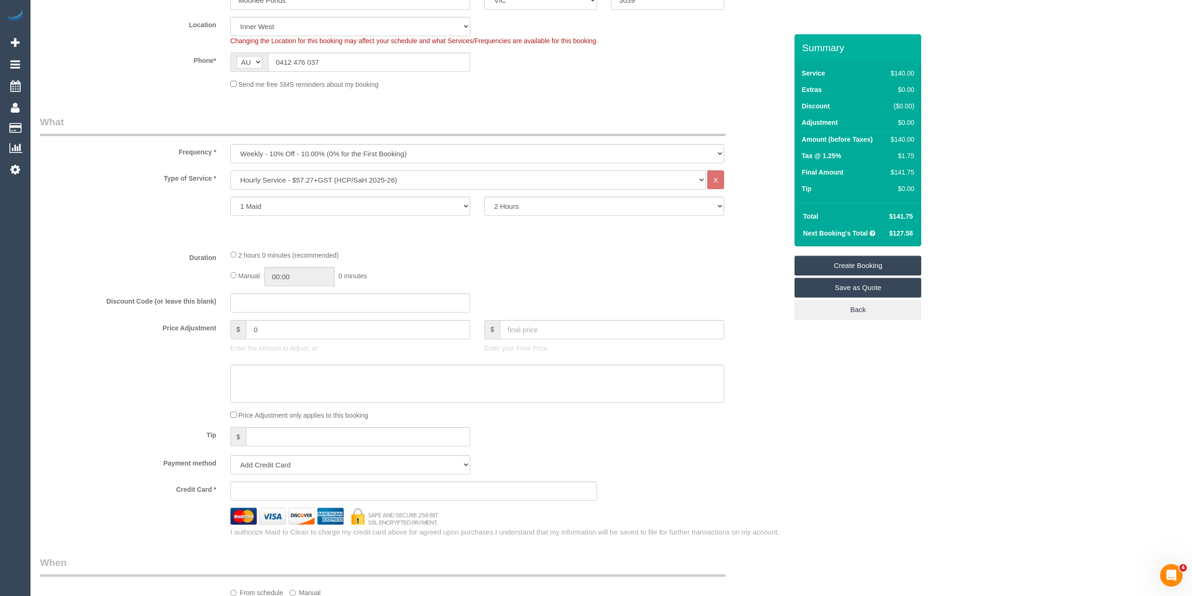
scroll to position [313, 0]
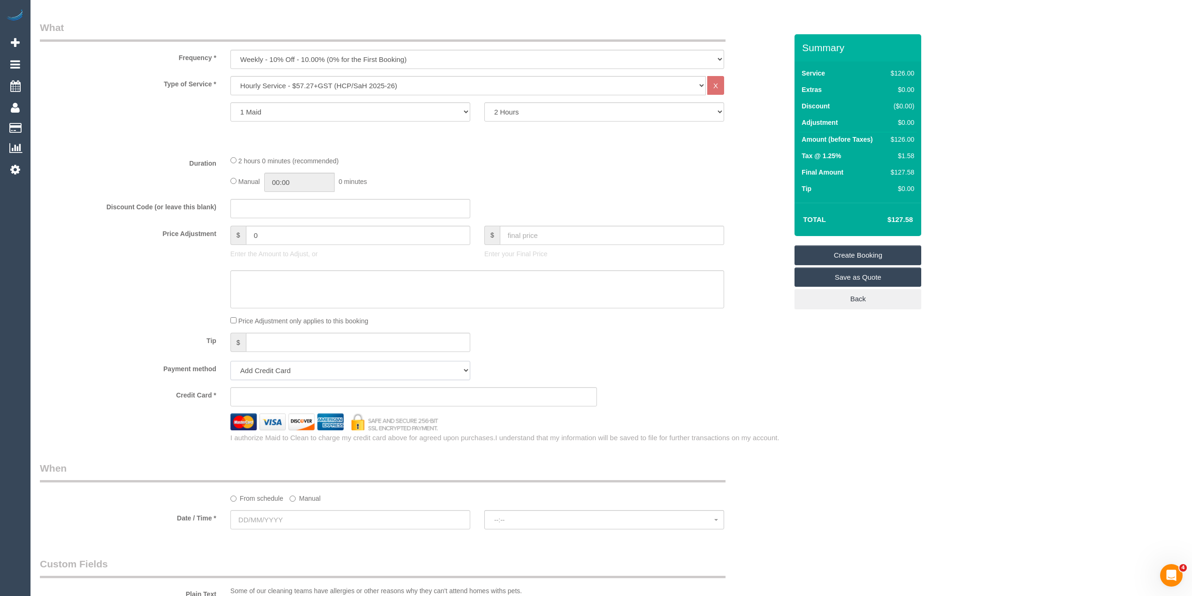
click at [259, 365] on select "Add Credit Card Cash Check Paypal" at bounding box center [350, 370] width 240 height 19
select select "string:check"
click at [230, 361] on select "Add Credit Card Cash Check Paypal" at bounding box center [350, 370] width 240 height 19
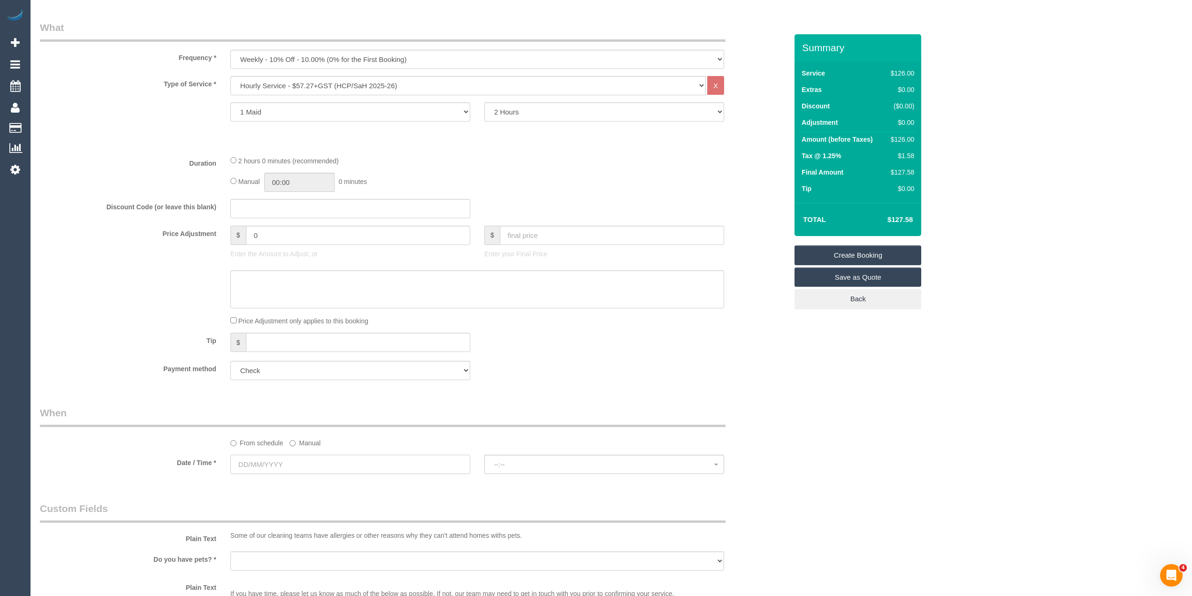
click at [256, 457] on input "text" at bounding box center [350, 464] width 240 height 19
click at [275, 560] on link "23" at bounding box center [275, 558] width 15 height 13
type input "23/09/2025"
click at [524, 463] on span "--:--" at bounding box center [604, 465] width 220 height 8
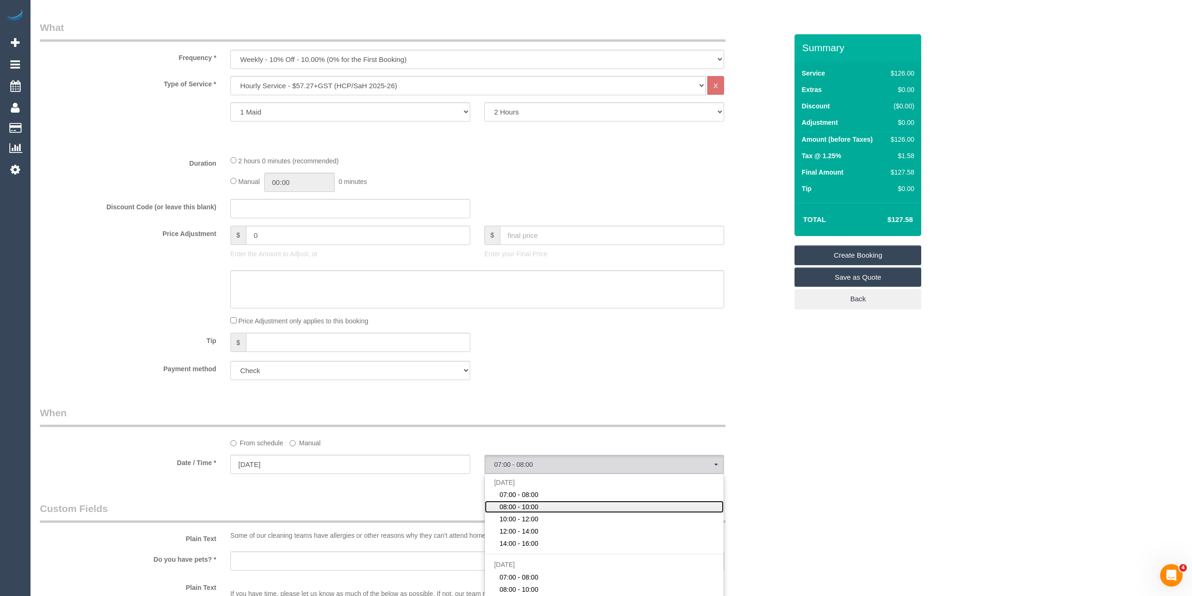
click at [524, 507] on span "08:00 - 10:00" at bounding box center [518, 506] width 39 height 9
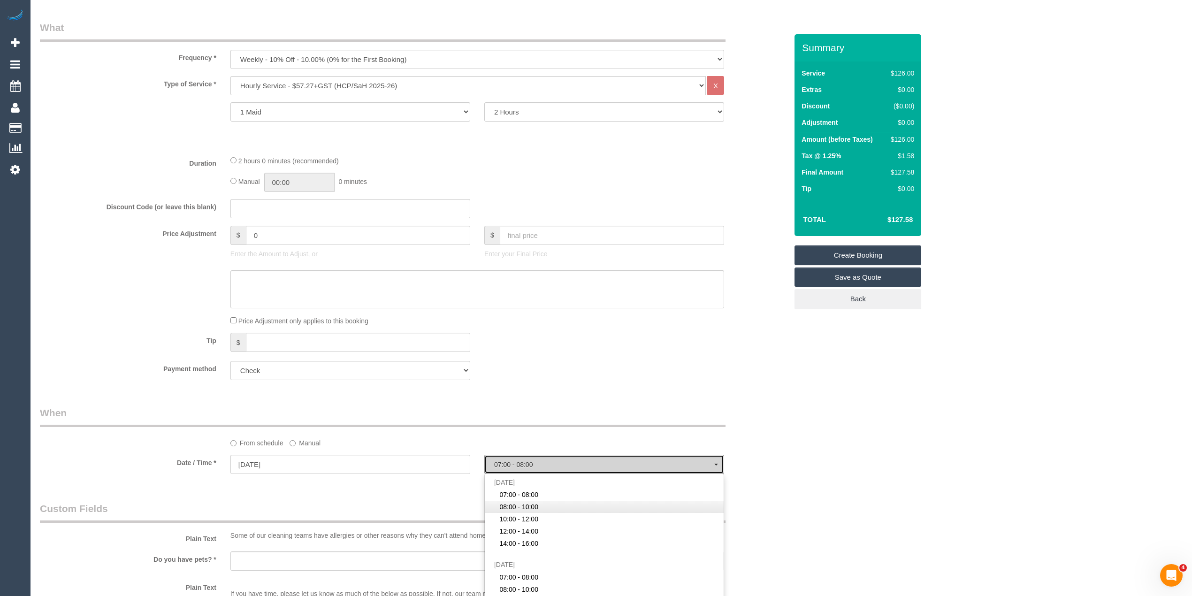
select select "spot2"
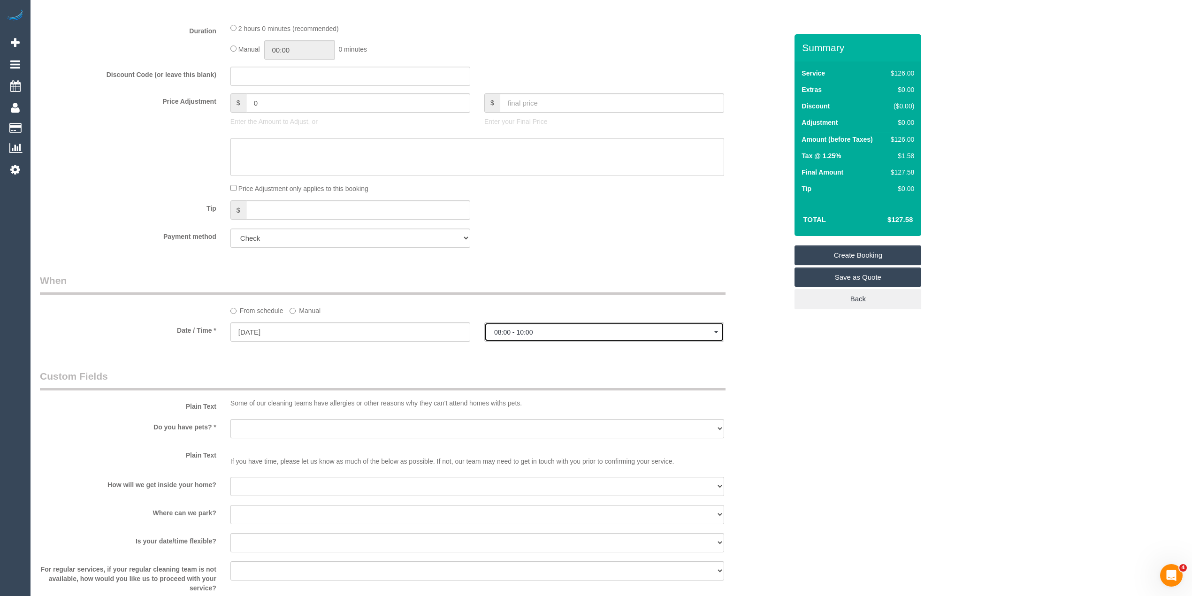
scroll to position [521, 0]
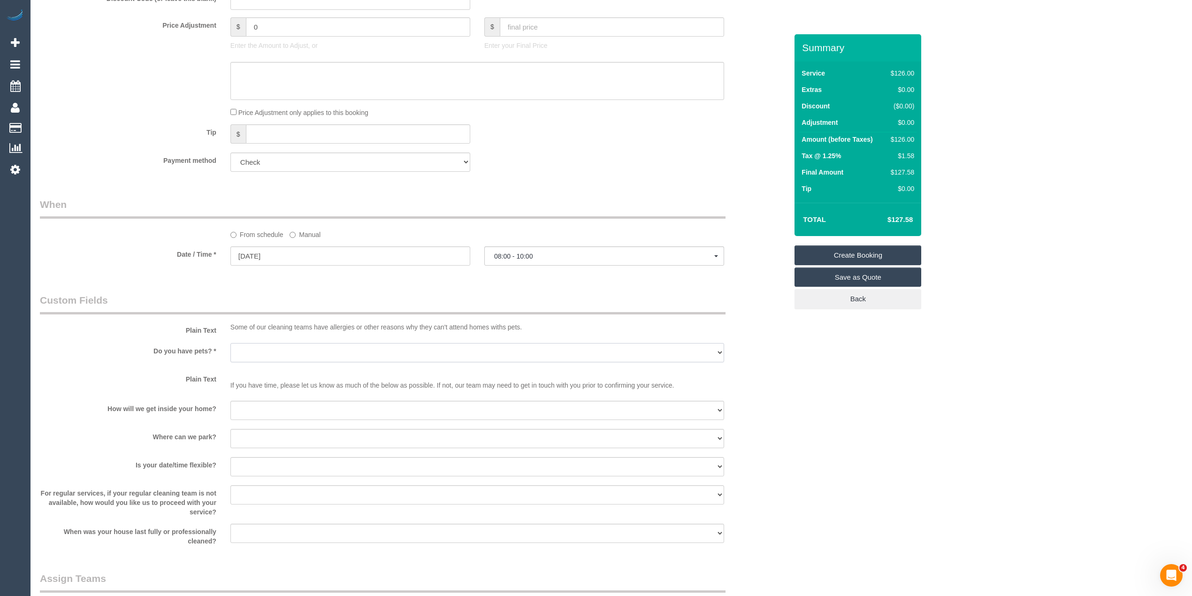
drag, startPoint x: 249, startPoint y: 346, endPoint x: 250, endPoint y: 353, distance: 7.1
click at [250, 351] on select "Yes - Cats Yes - Dogs No pets Yes - Dogs and Cats Yes - Other" at bounding box center [477, 352] width 494 height 19
select select "number:28"
click at [230, 343] on select "Yes - Cats Yes - Dogs No pets Yes - Dogs and Cats Yes - Other" at bounding box center [477, 352] width 494 height 19
click at [262, 413] on select "I will be home Key will be left (please provide details below) Lock box/Access …" at bounding box center [477, 410] width 494 height 19
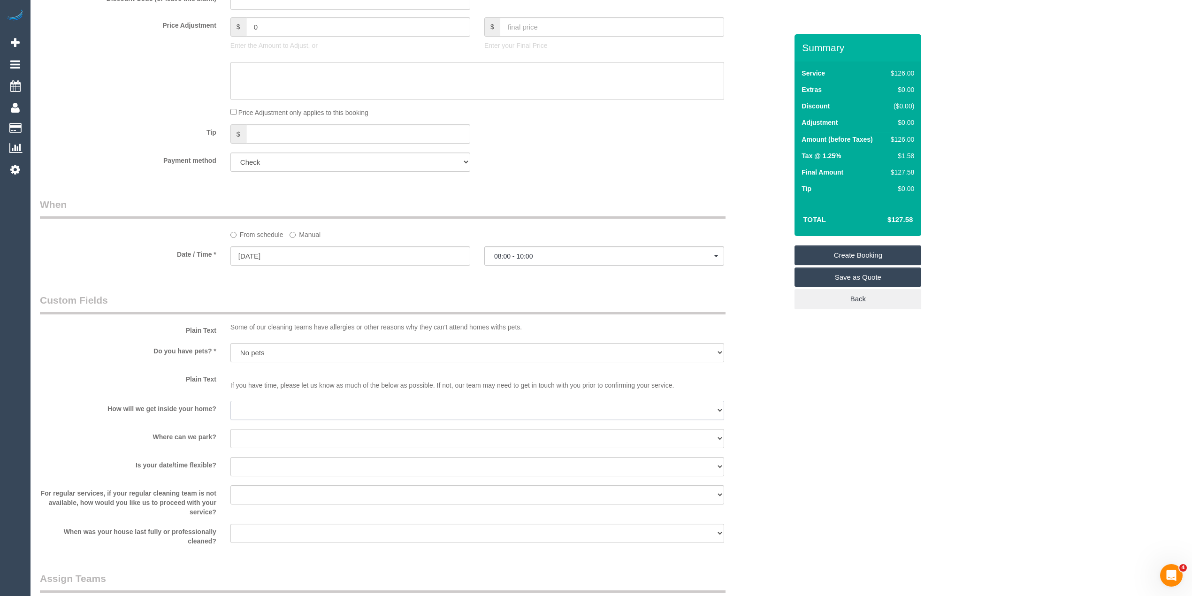
select select "number:14"
click at [230, 401] on select "I will be home Key will be left (please provide details below) Lock box/Access …" at bounding box center [477, 410] width 494 height 19
click at [265, 438] on select "I will provide parking on-site Free street parking Paid street parking (cost wi…" at bounding box center [477, 438] width 494 height 19
select select "number:19"
click at [230, 429] on select "I will provide parking on-site Free street parking Paid street parking (cost wi…" at bounding box center [477, 438] width 494 height 19
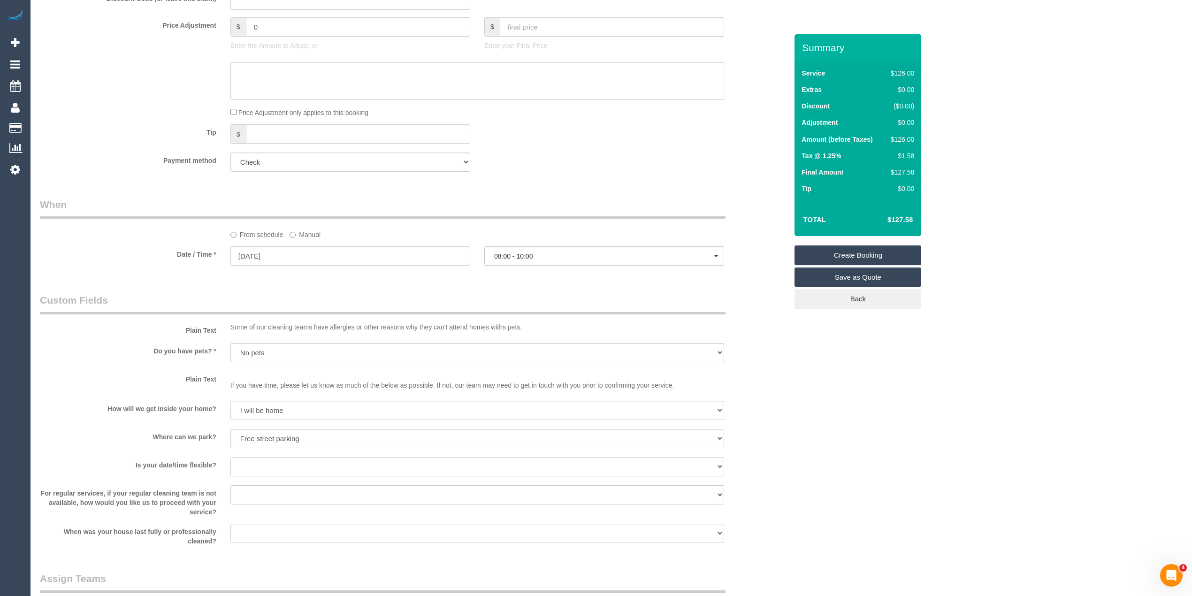
click at [255, 466] on select "Yes - date and time Yes - date but not time Yes - time but not date No - No fle…" at bounding box center [477, 466] width 494 height 19
select select "number:25"
click at [230, 457] on select "Yes - date and time Yes - date but not time Yes - time but not date No - No fle…" at bounding box center [477, 466] width 494 height 19
click at [249, 492] on select "Arrange a cleaner to cover and do not bother you Arrange a cleaner to cover and…" at bounding box center [477, 494] width 494 height 19
select select "number:34"
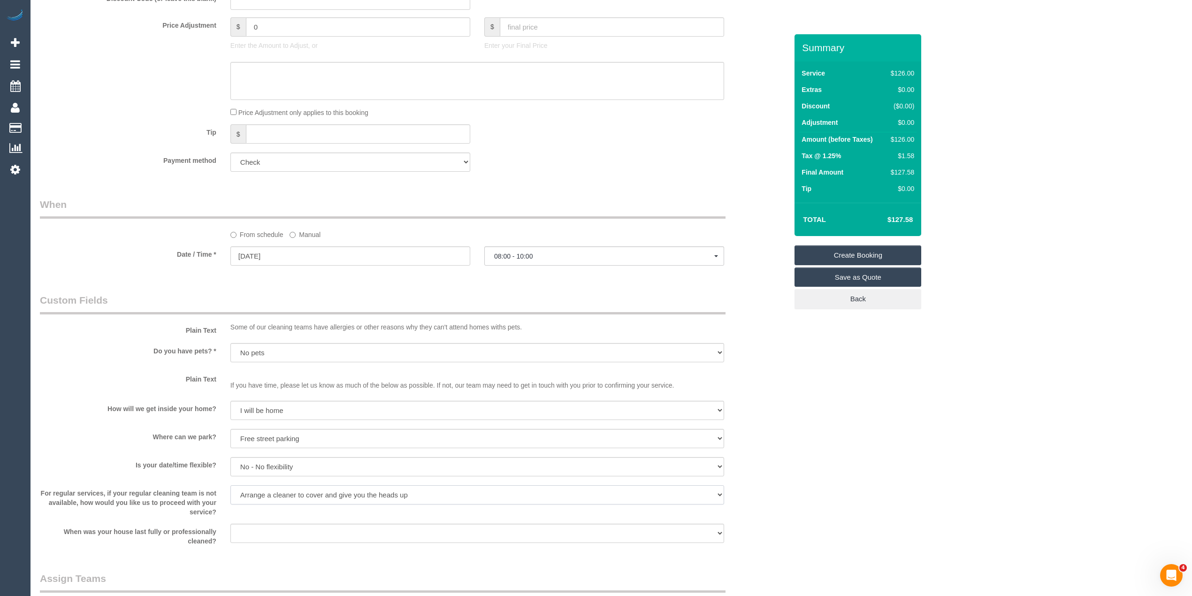
click at [230, 485] on select "Arrange a cleaner to cover and do not bother you Arrange a cleaner to cover and…" at bounding box center [477, 494] width 494 height 19
click at [266, 536] on select "Within 1-2 weeks Within 2-4 weeks Within 1-4 months Over 4 months ago" at bounding box center [477, 533] width 494 height 19
select select "number:13"
click at [230, 524] on select "Within 1-2 weeks Within 2-4 weeks Within 1-4 months Over 4 months ago" at bounding box center [477, 533] width 494 height 19
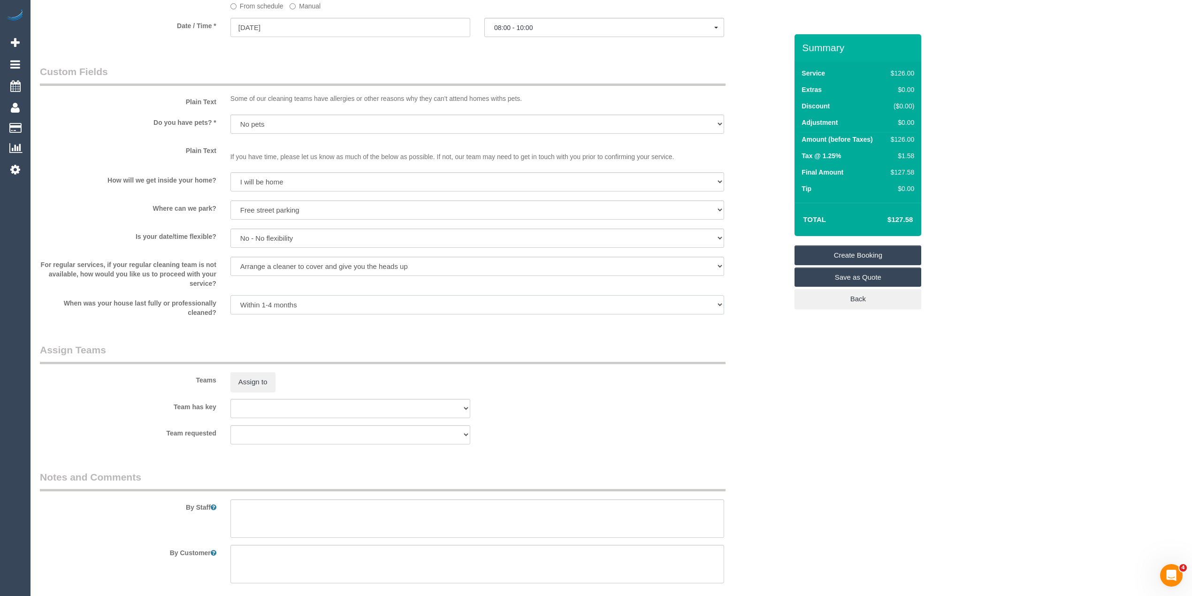
scroll to position [794, 0]
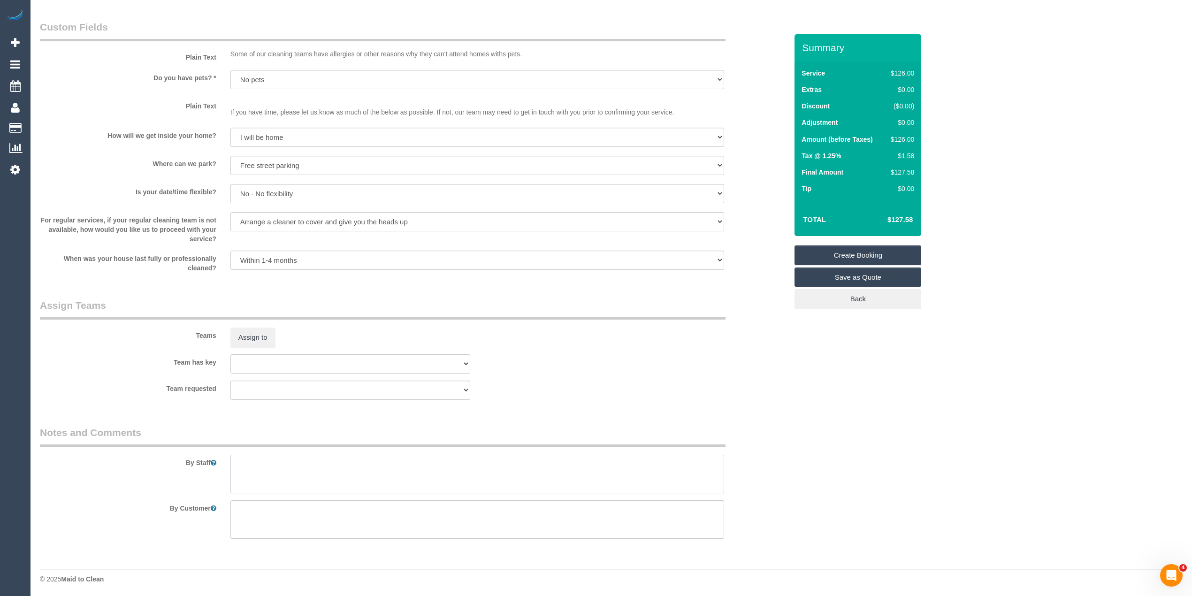
click at [398, 468] on textarea at bounding box center [477, 474] width 494 height 38
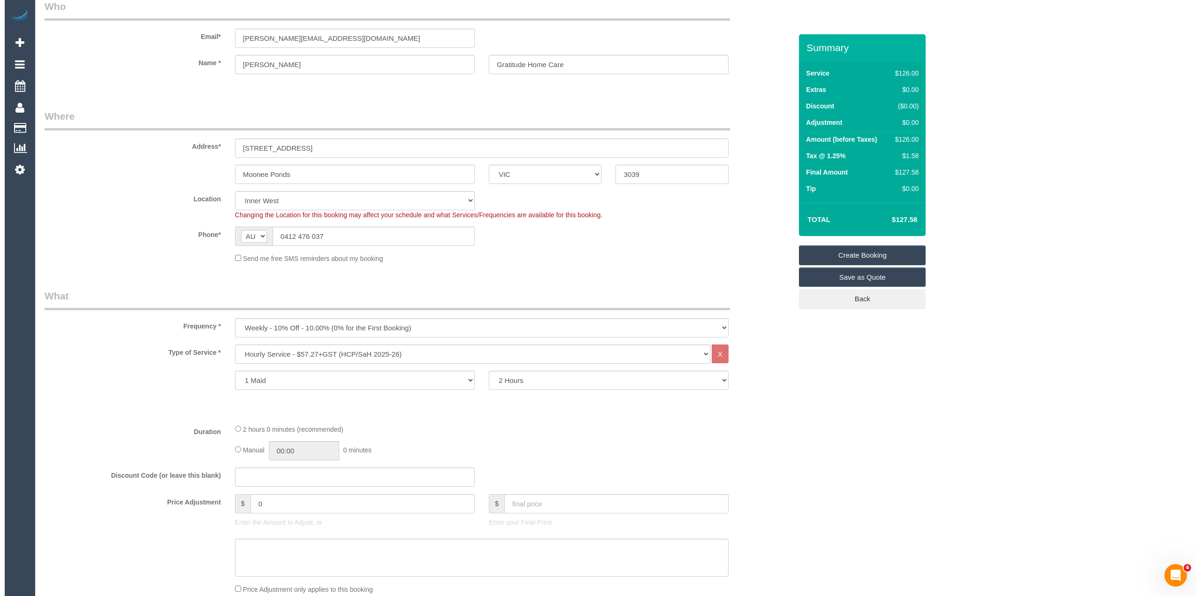
scroll to position [0, 0]
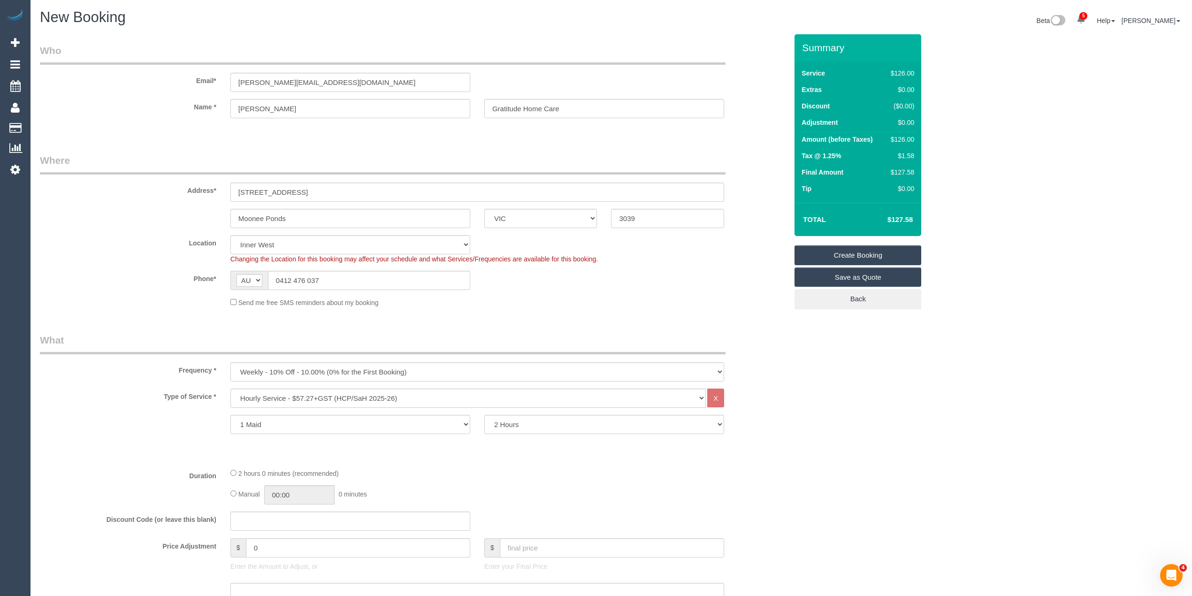
type textarea "Please ask the customer which areas they want cleaned, thank you."
drag, startPoint x: 337, startPoint y: 80, endPoint x: 175, endPoint y: 72, distance: 161.6
click at [175, 72] on div "Email* angela.gihc@fake.com" at bounding box center [414, 68] width 762 height 48
click at [865, 253] on link "Create Booking" at bounding box center [858, 255] width 127 height 20
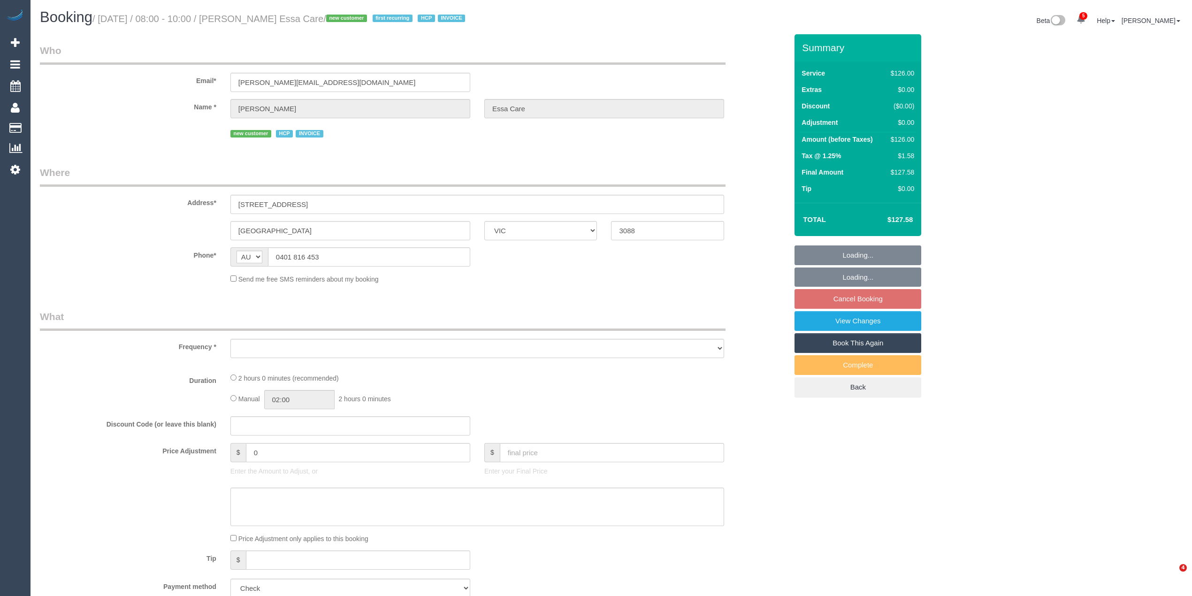
select select "VIC"
select select "object:570"
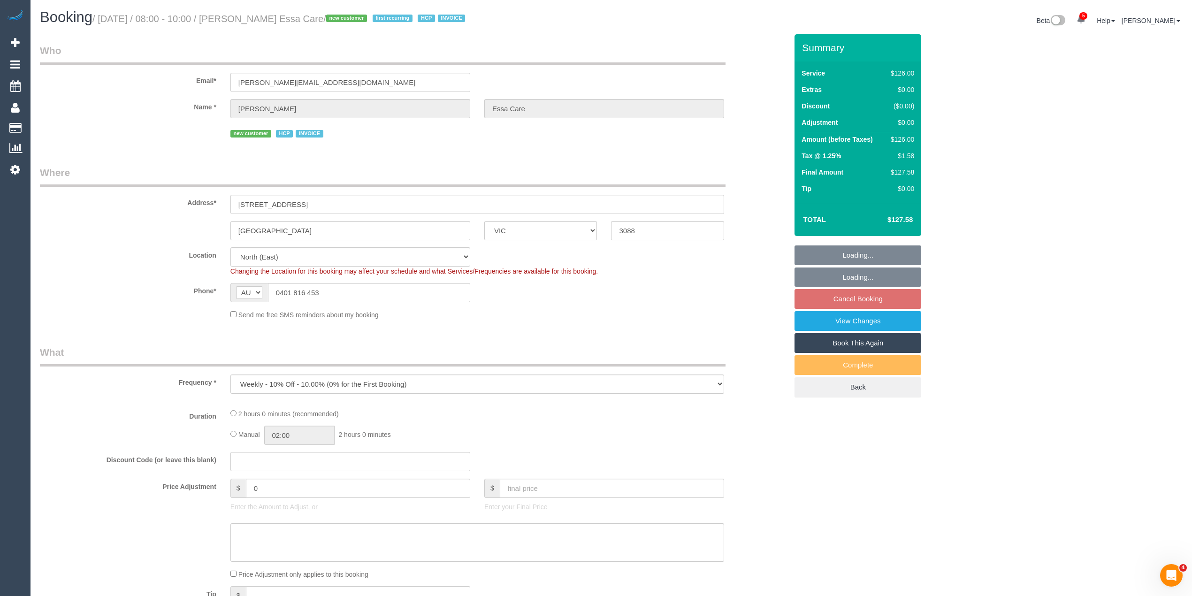
select select "number:28"
select select "number:14"
select select "number:19"
select select "number:25"
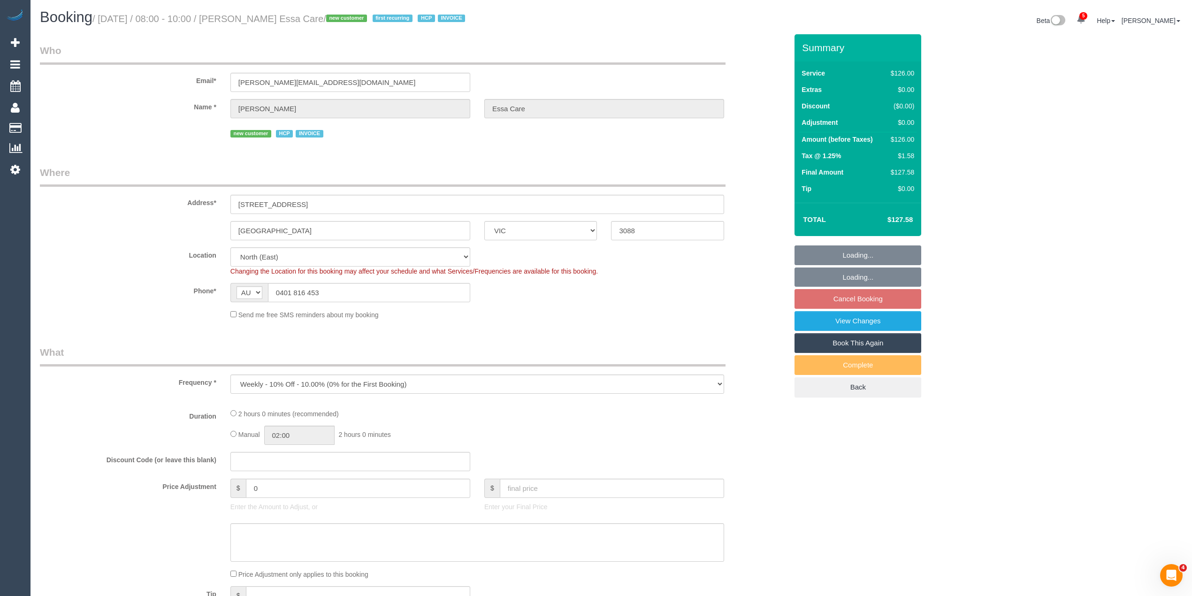
select select "number:34"
select select "object:1369"
select select "120"
select select "spot2"
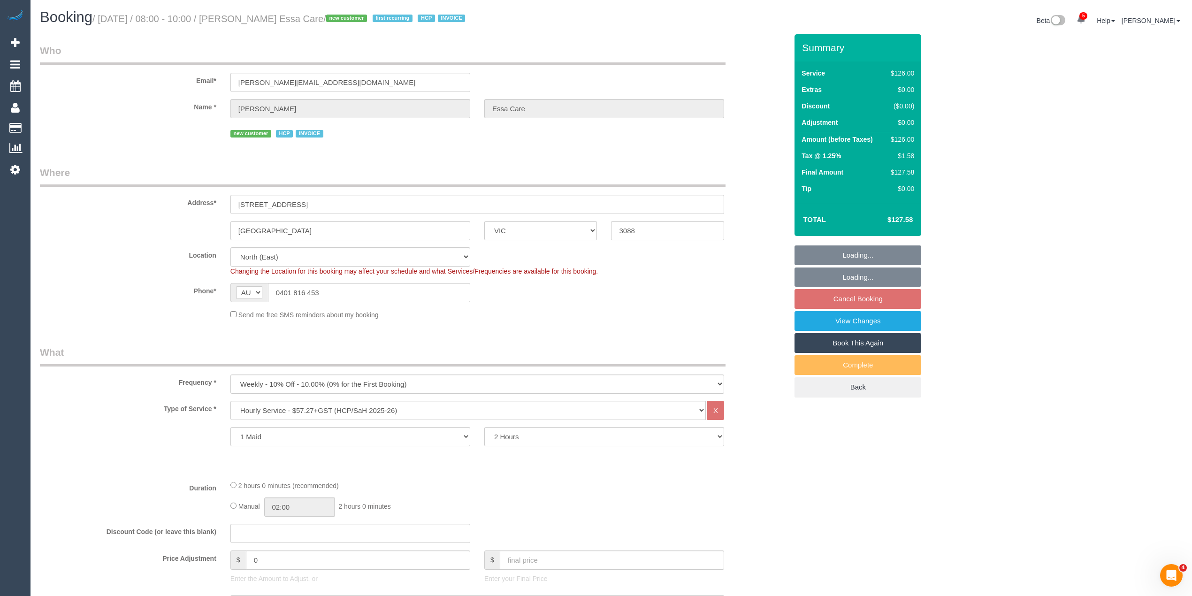
scroll to position [1015, 0]
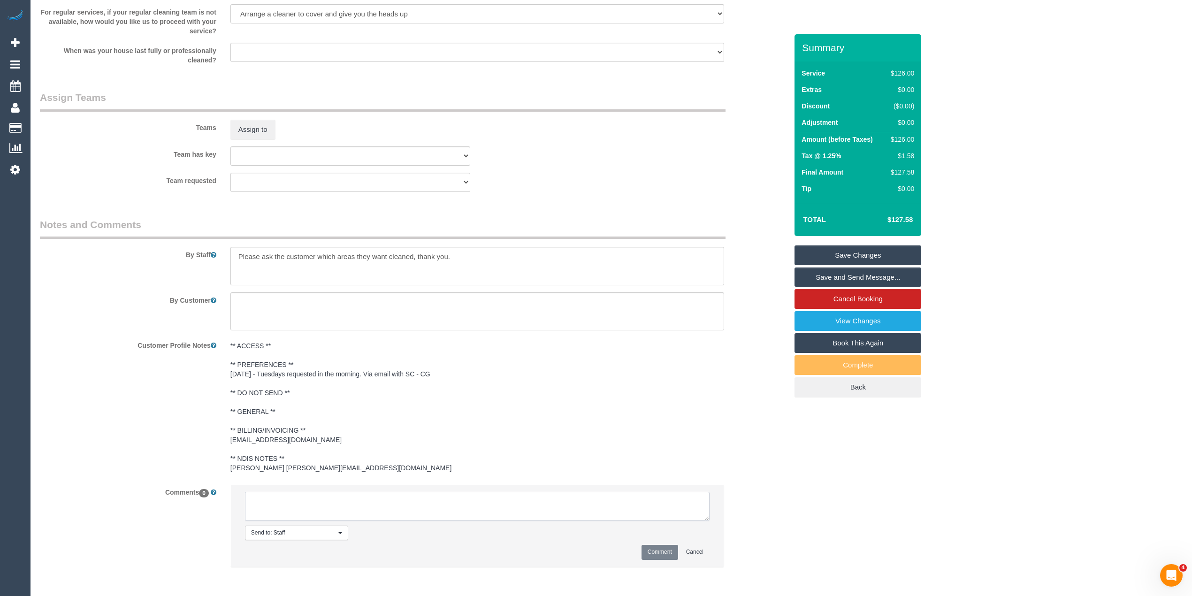
click at [289, 498] on textarea at bounding box center [477, 506] width 465 height 29
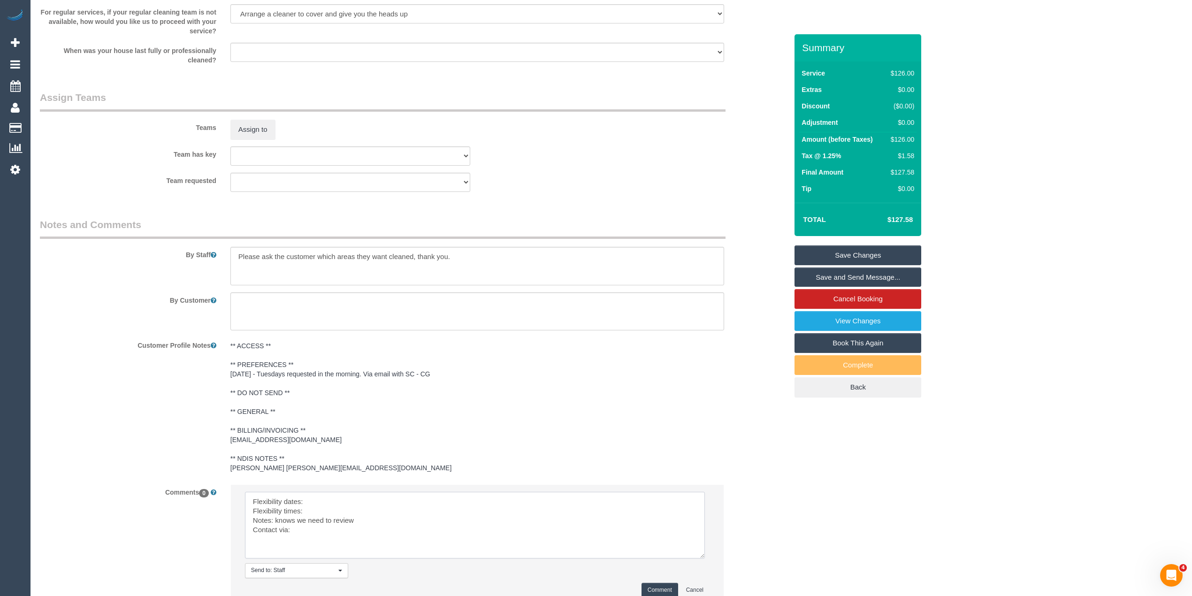
drag, startPoint x: 699, startPoint y: 516, endPoint x: 694, endPoint y: 554, distance: 38.4
click at [694, 554] on textarea at bounding box center [475, 525] width 460 height 67
click at [328, 501] on textarea at bounding box center [474, 526] width 459 height 68
click at [329, 509] on textarea at bounding box center [474, 526] width 459 height 68
click at [305, 528] on textarea at bounding box center [474, 526] width 459 height 68
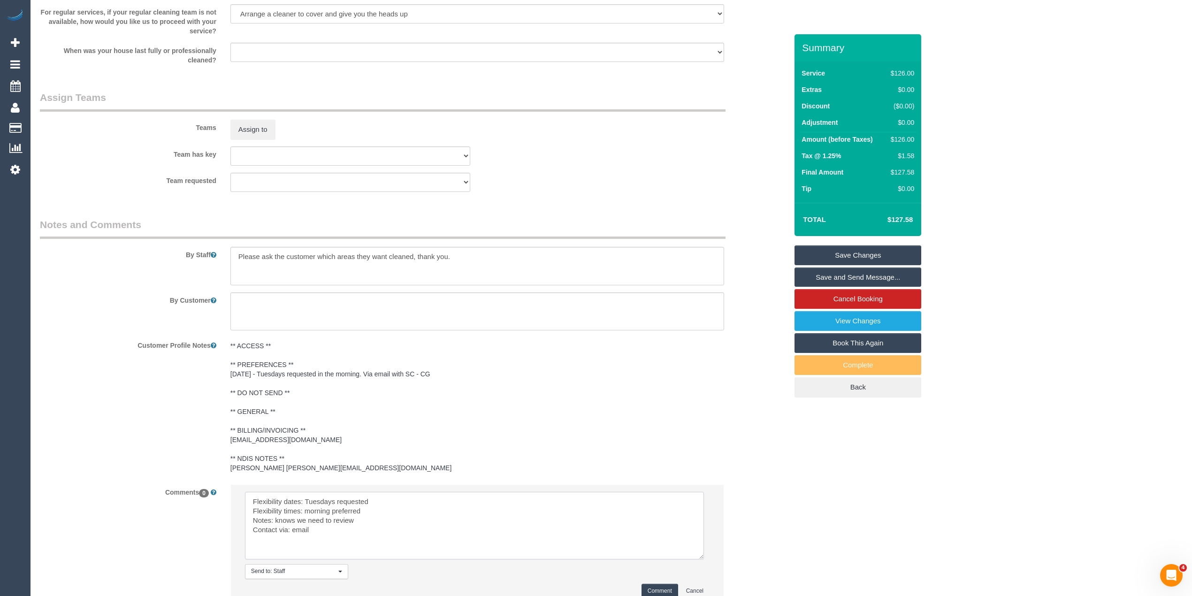
paste textarea "msg_1hm146vj"
type textarea "Flexibility dates: Tuesdays requested Flexibility times: morning preferred Note…"
click at [661, 586] on button "Comment" at bounding box center [660, 591] width 37 height 15
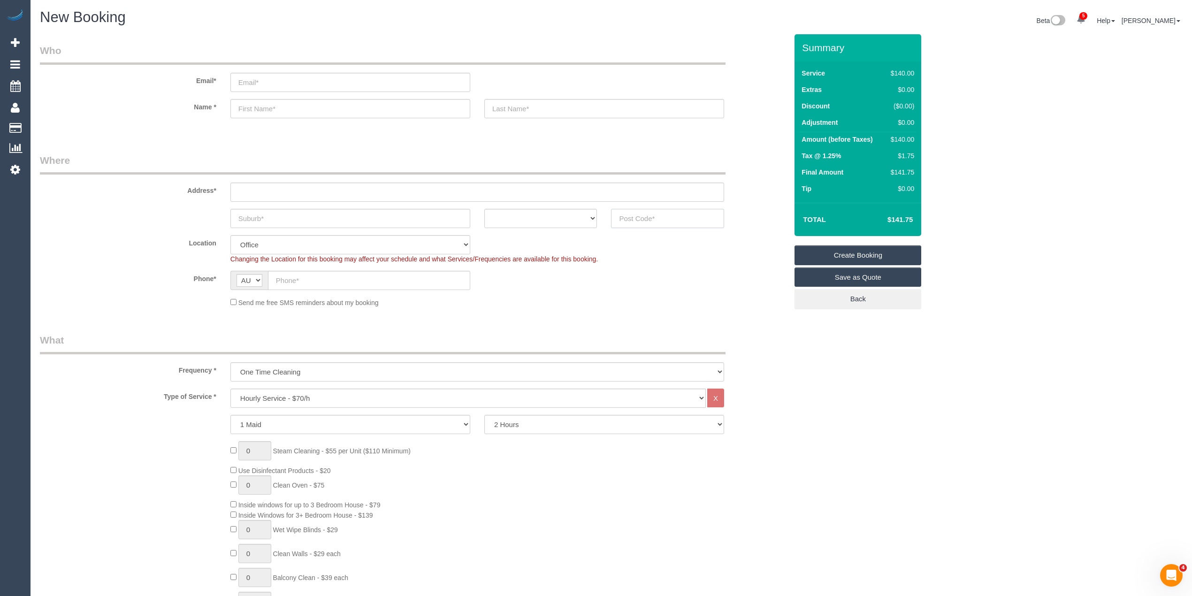
click at [637, 210] on input "text" at bounding box center [667, 218] width 113 height 19
type input "3033"
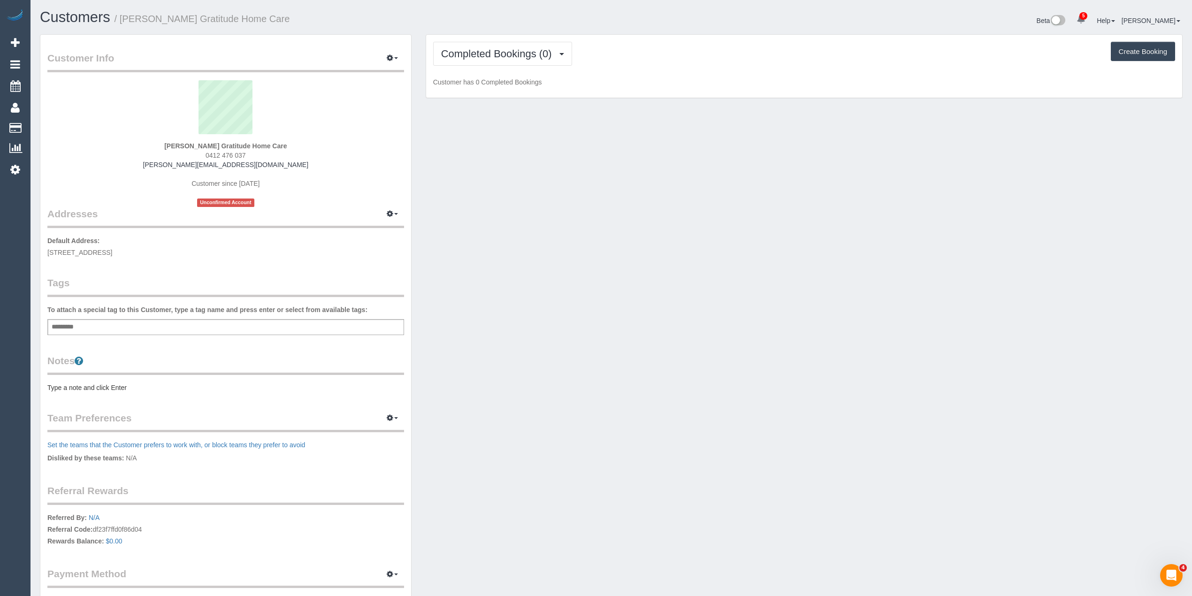
click at [115, 324] on div "Add a tag" at bounding box center [225, 327] width 357 height 16
type input "***"
type input "*******"
click at [106, 387] on pre "Type a note and click Enter" at bounding box center [225, 389] width 357 height 9
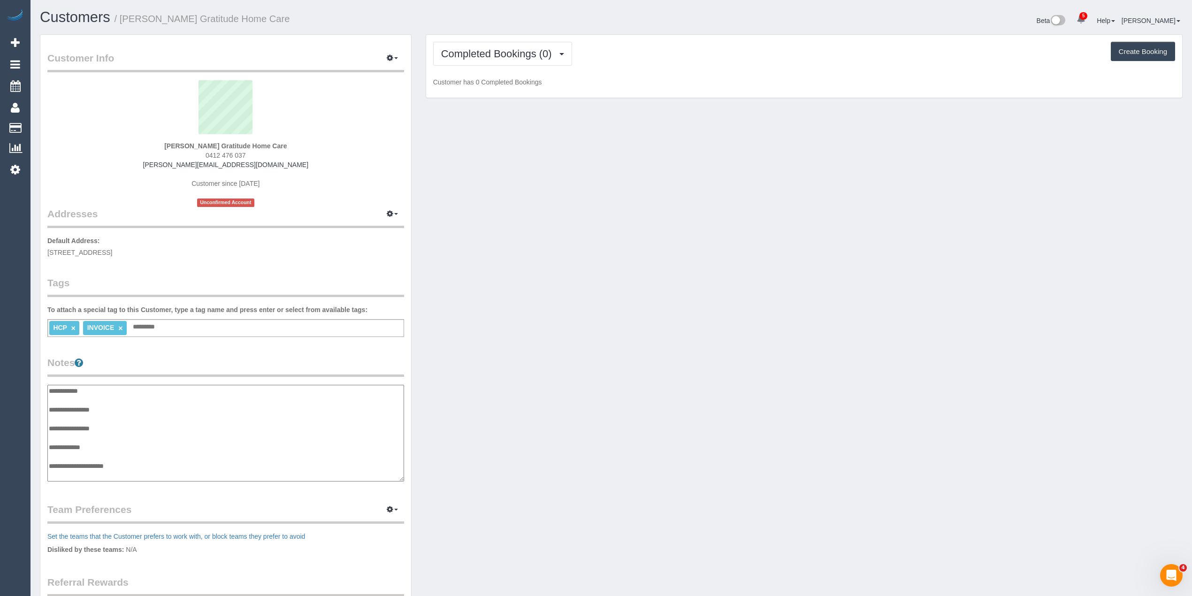
scroll to position [8, 0]
click at [151, 395] on textarea "**********" at bounding box center [225, 433] width 356 height 97
click at [128, 402] on textarea "**********" at bounding box center [225, 433] width 356 height 97
click at [132, 466] on textarea "**********" at bounding box center [225, 433] width 356 height 97
paste textarea "**********"
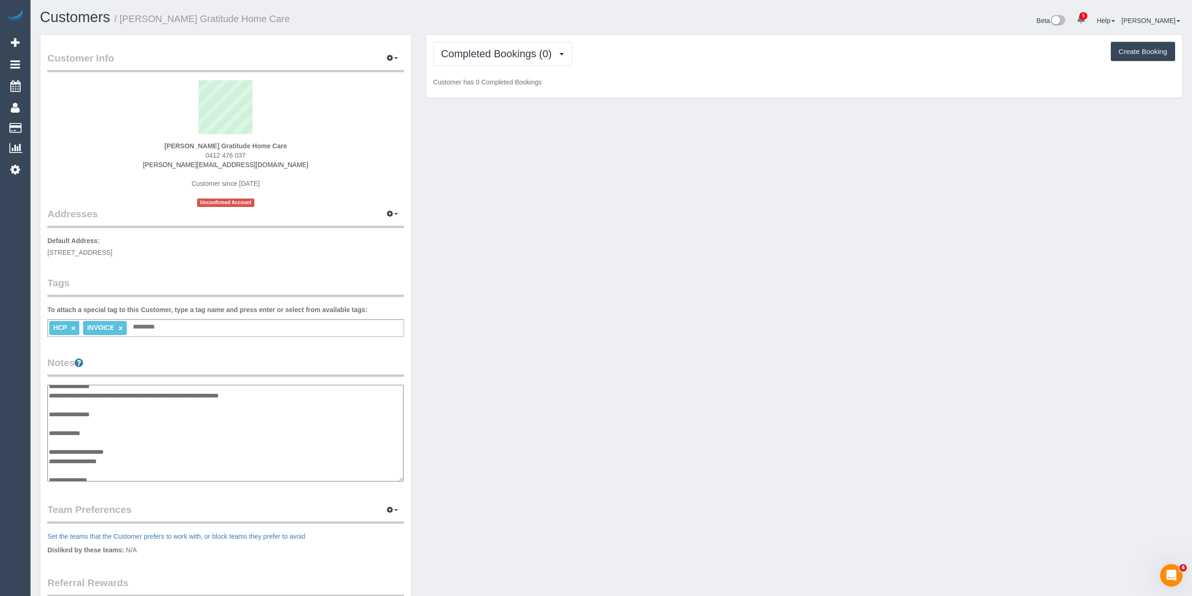
scroll to position [28, 0]
click at [115, 474] on textarea "**********" at bounding box center [225, 433] width 356 height 97
paste textarea "**********"
type textarea "**********"
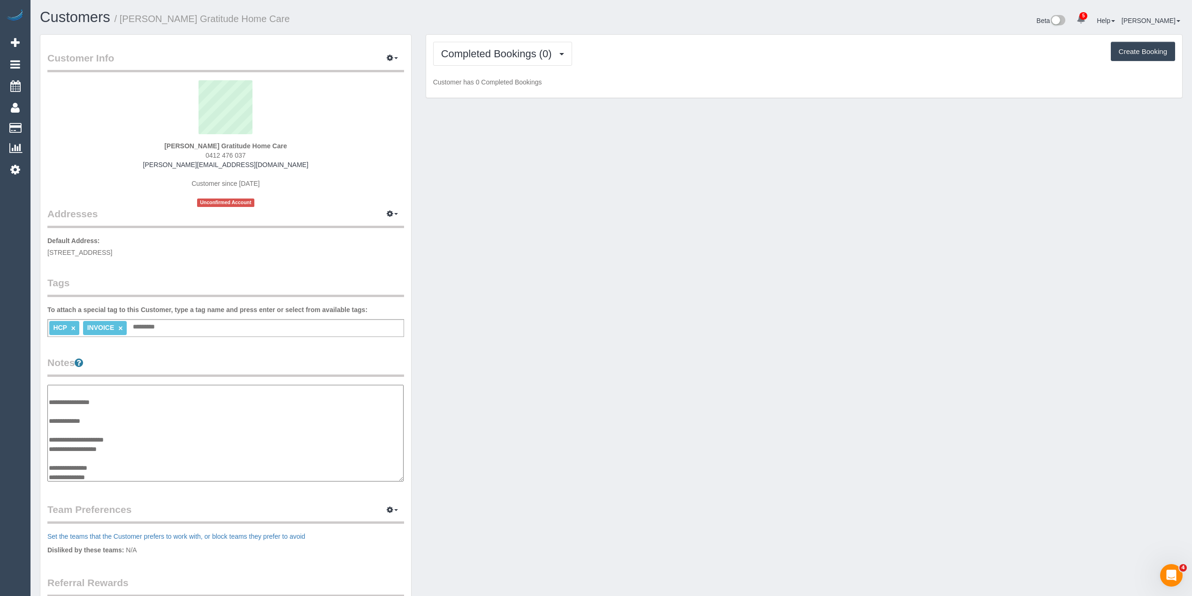
scroll to position [54, 0]
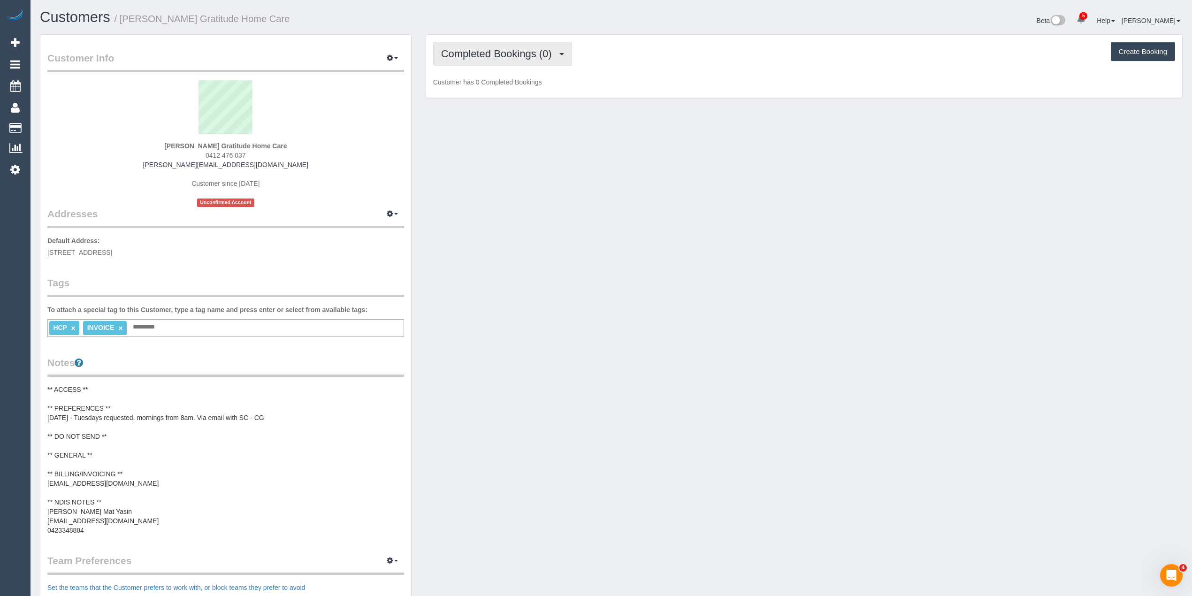
click at [466, 54] on span "Completed Bookings (0)" at bounding box center [498, 54] width 115 height 12
click at [476, 86] on link "Upcoming Bookings (11)" at bounding box center [483, 88] width 99 height 12
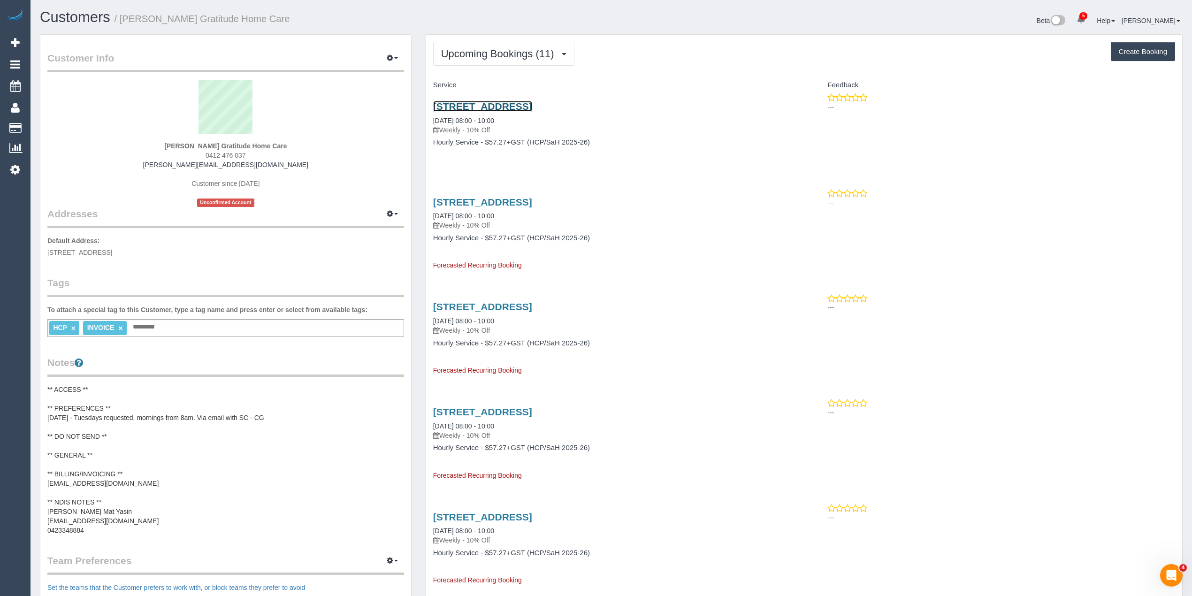
click at [491, 106] on link "[STREET_ADDRESS]" at bounding box center [482, 106] width 99 height 11
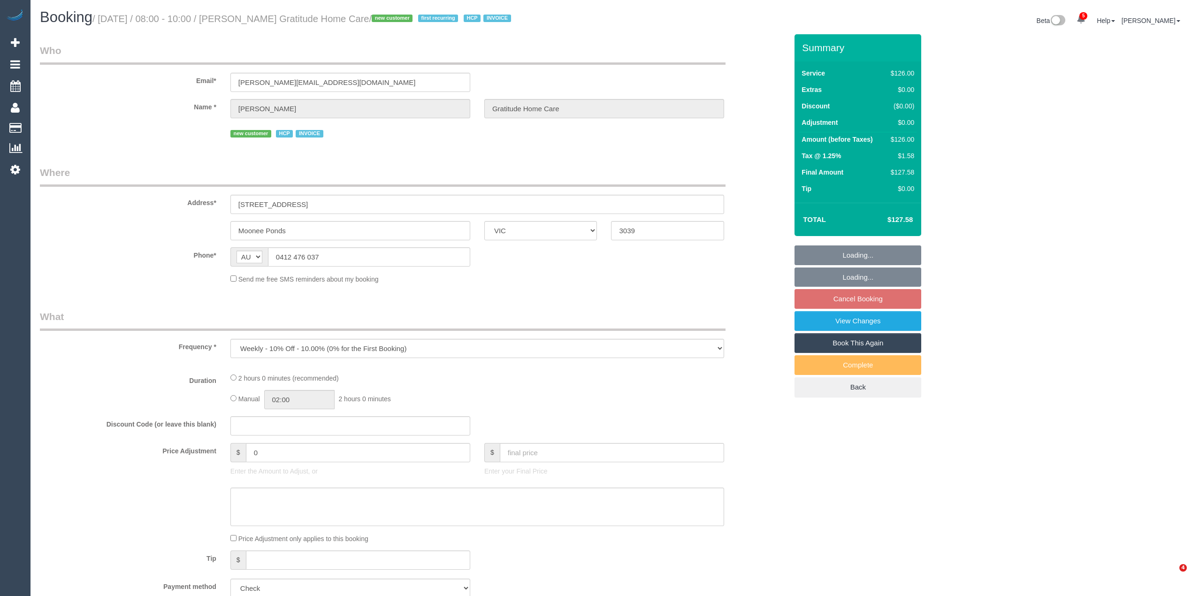
select select "VIC"
select select "120"
select select "number:28"
select select "number:14"
select select "number:19"
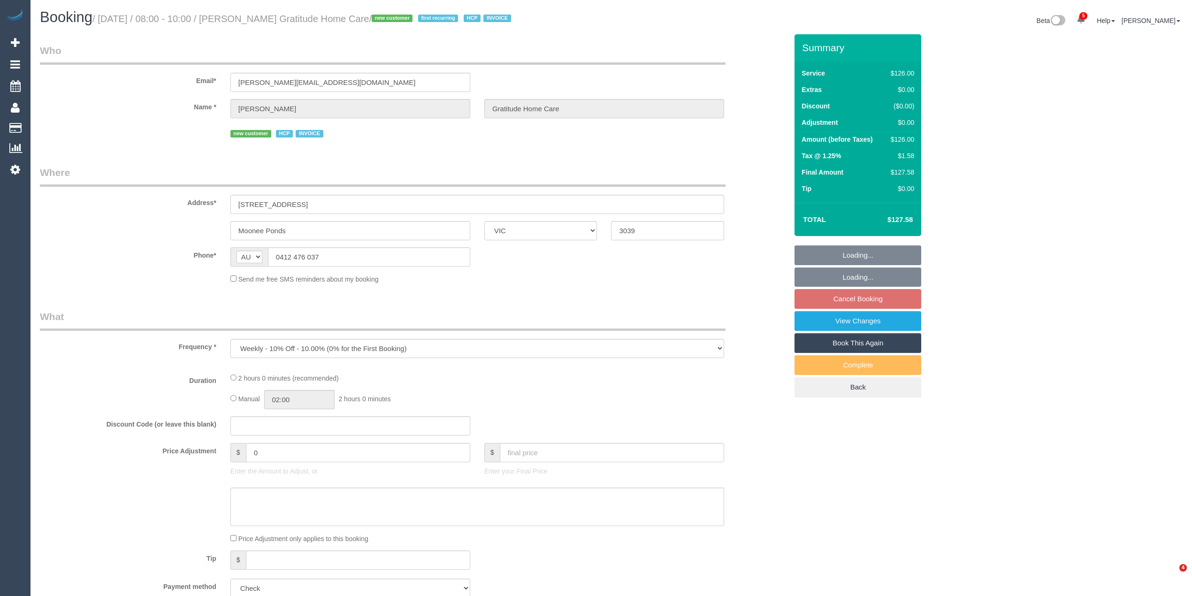
select select "number:25"
select select "number:34"
select select "number:13"
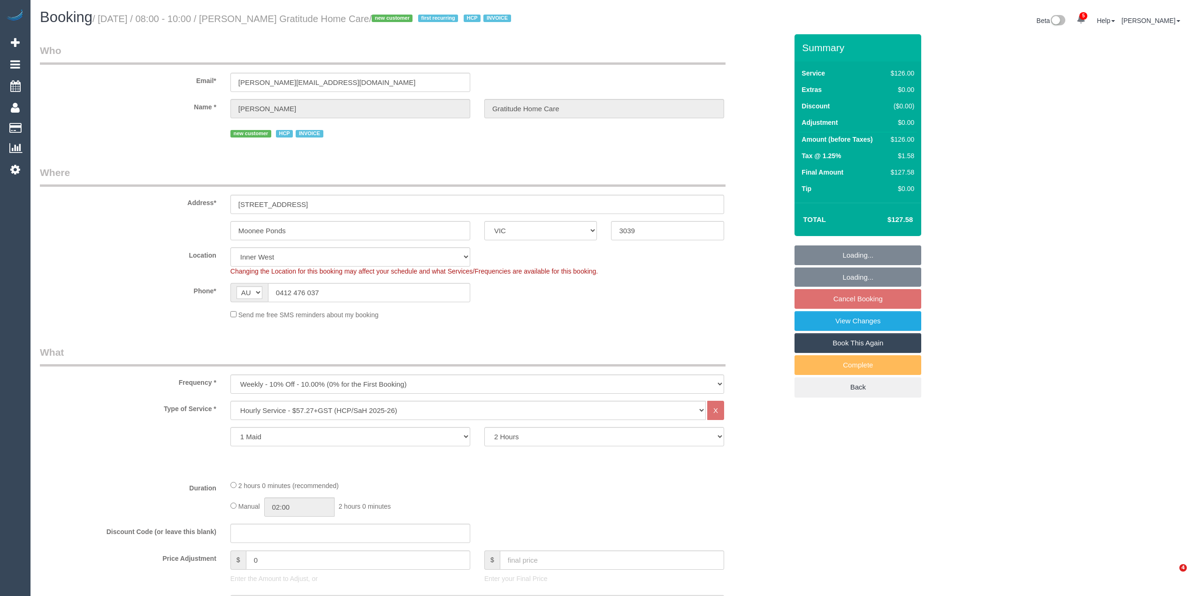
select select "object:1482"
select select "spot2"
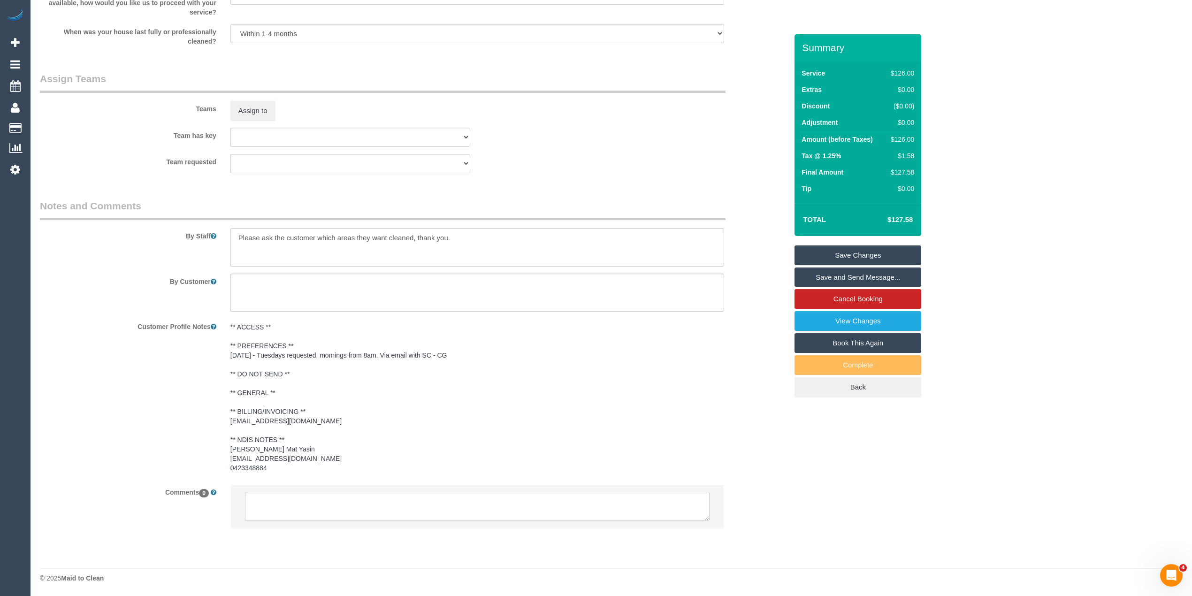
click at [367, 498] on textarea at bounding box center [477, 506] width 465 height 29
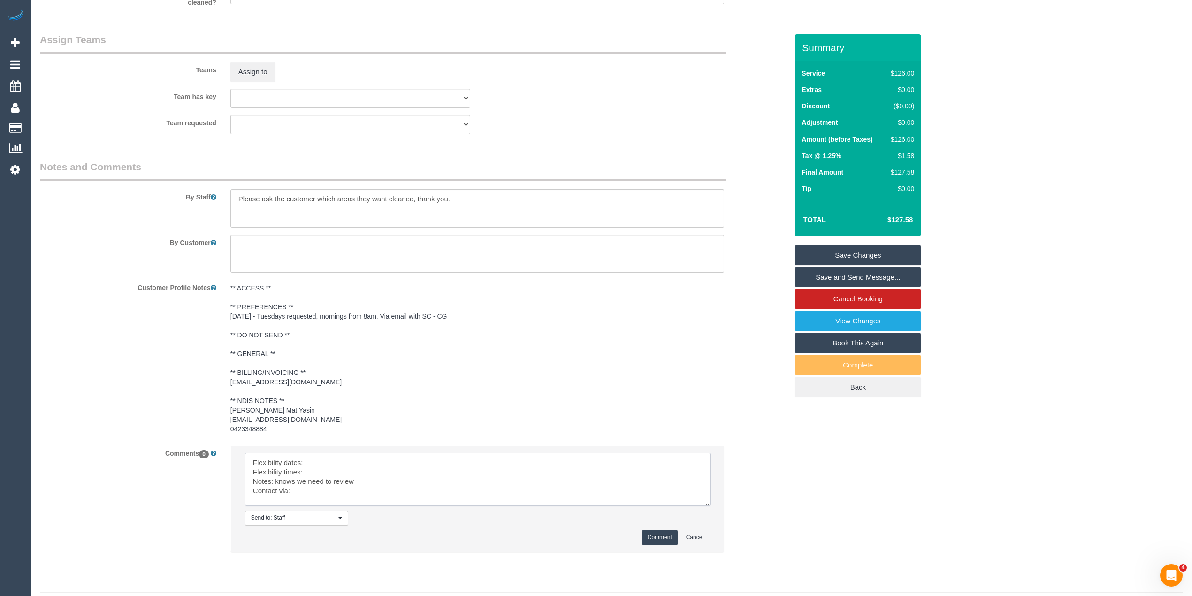
drag, startPoint x: 705, startPoint y: 474, endPoint x: 635, endPoint y: 513, distance: 79.4
click at [705, 506] on textarea at bounding box center [478, 479] width 466 height 53
click at [341, 469] on textarea at bounding box center [477, 485] width 465 height 65
click at [327, 457] on textarea at bounding box center [477, 485] width 465 height 65
click at [334, 471] on textarea at bounding box center [477, 485] width 465 height 65
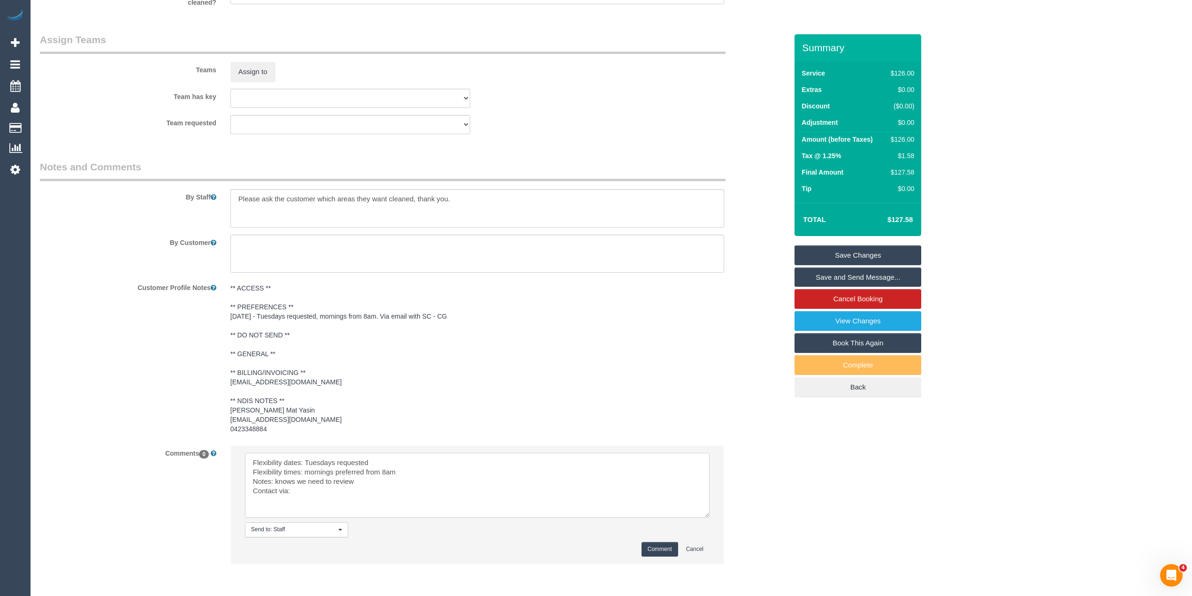
click at [320, 494] on textarea at bounding box center [477, 485] width 465 height 65
paste textarea "msg_1hm14pxr"
type textarea "Flexibility dates: Tuesdays requested Flexibility times: mornings preferred fro…"
click at [665, 549] on button "Comment" at bounding box center [660, 549] width 37 height 15
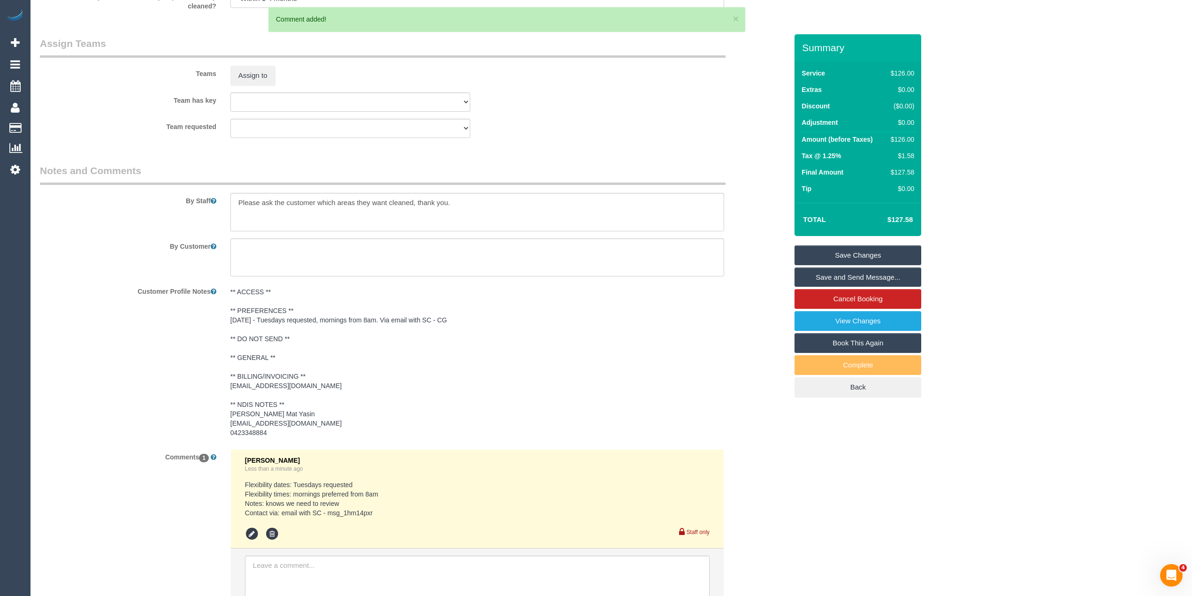
scroll to position [1072, 0]
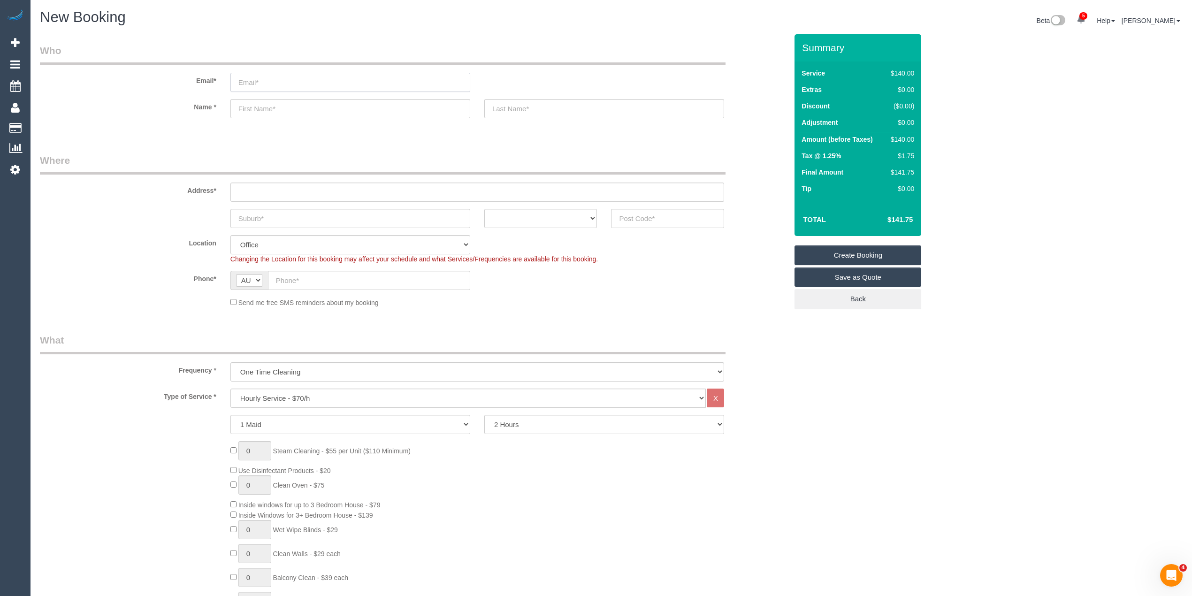
click at [279, 81] on input "email" at bounding box center [350, 82] width 240 height 19
paste input "andycathv0@bigpond.com"
type input "andycathv0@bigpond.com"
click at [280, 103] on input "text" at bounding box center [350, 108] width 240 height 19
paste input "Andrew Vassiliou"
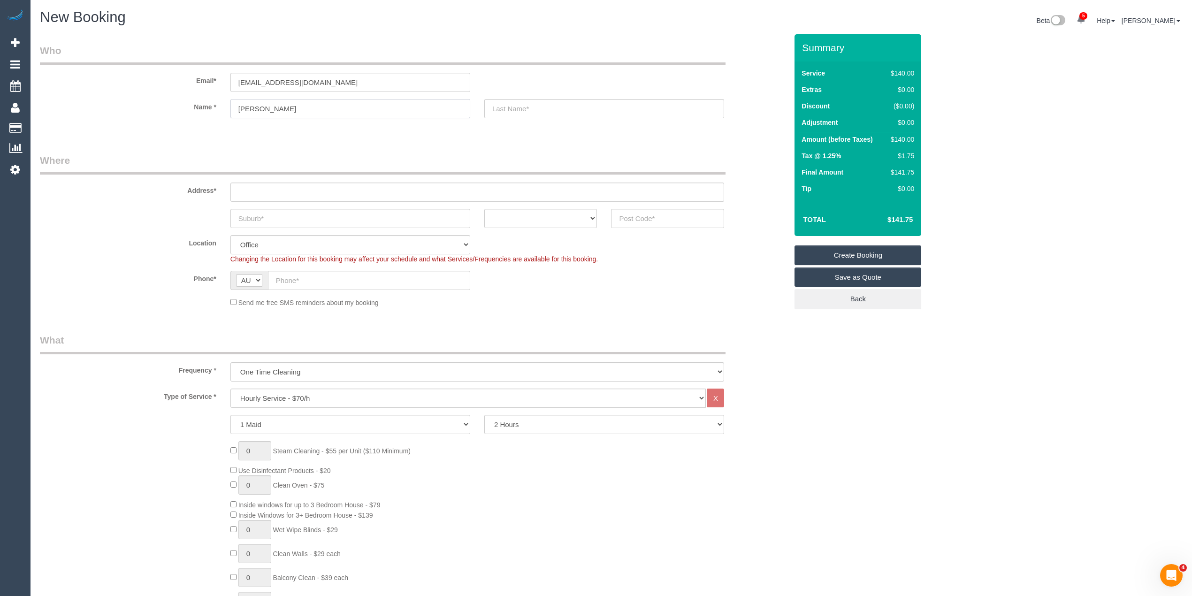
type input "Andrew Vassiliou"
click at [520, 113] on input "text" at bounding box center [604, 108] width 240 height 19
type input "Dulcie Home Care"
click at [254, 191] on input "text" at bounding box center [477, 192] width 494 height 19
paste input "213A Aberdeen Street"
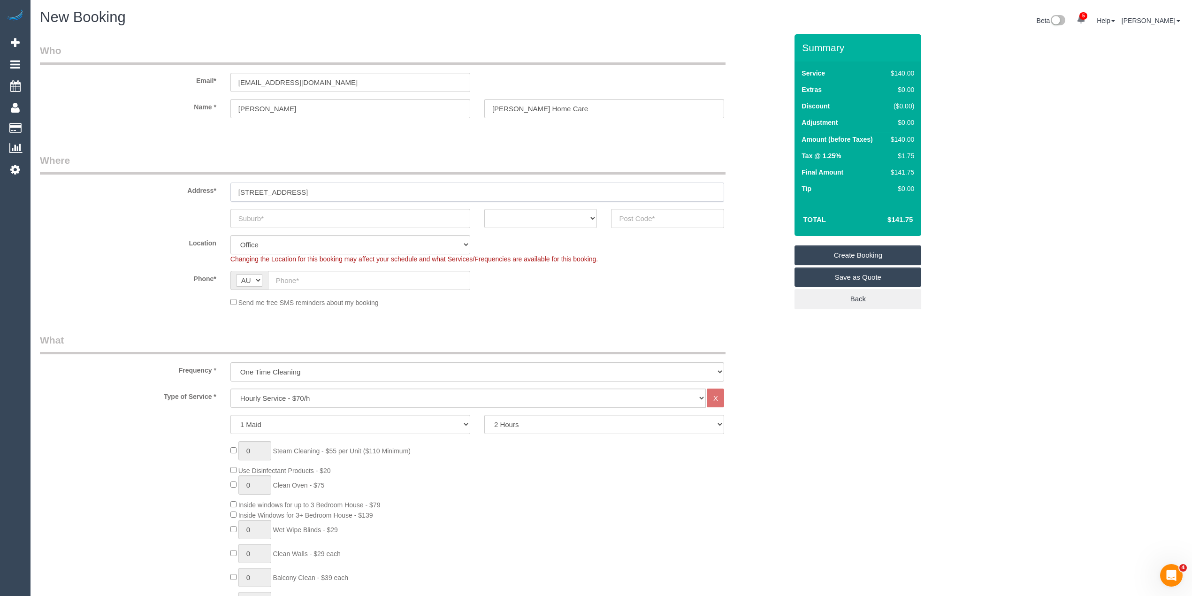
type input "213A Aberdeen Street"
click at [270, 217] on input "text" at bounding box center [350, 218] width 240 height 19
click at [252, 216] on input "text" at bounding box center [350, 218] width 240 height 19
click at [265, 209] on input "text" at bounding box center [350, 218] width 240 height 19
paste input "Newtown"
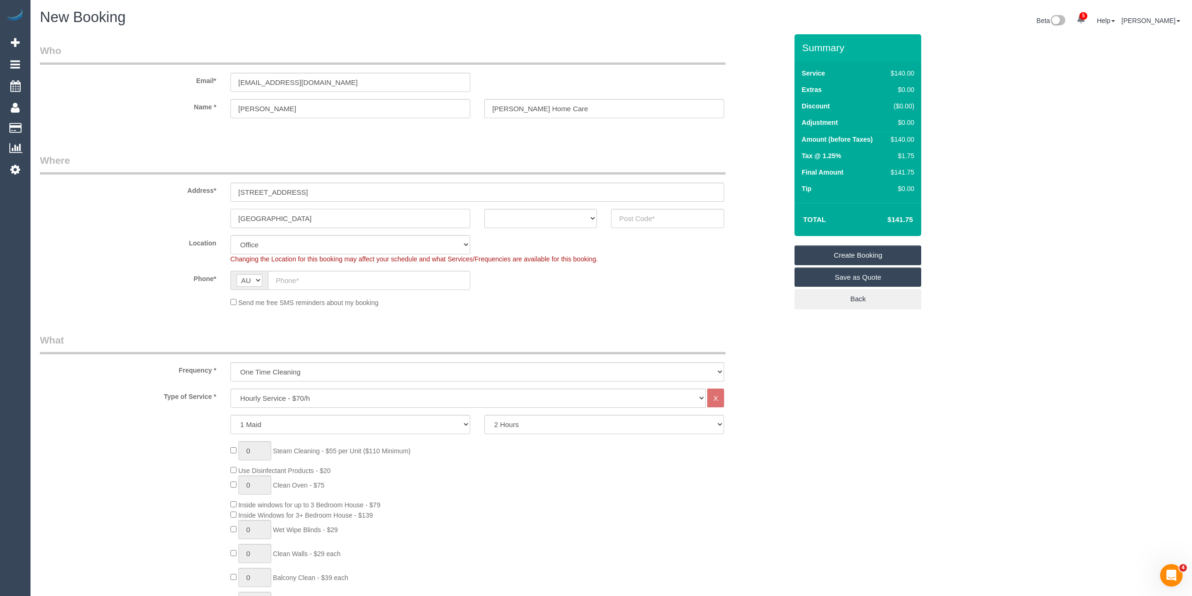
type input "Newtown"
click at [514, 209] on select "ACT NSW NT QLD SA TAS VIC WA" at bounding box center [540, 218] width 113 height 19
select select "VIC"
click at [484, 209] on select "ACT NSW NT QLD SA TAS VIC WA" at bounding box center [540, 218] width 113 height 19
click at [633, 218] on input "text" at bounding box center [667, 218] width 113 height 19
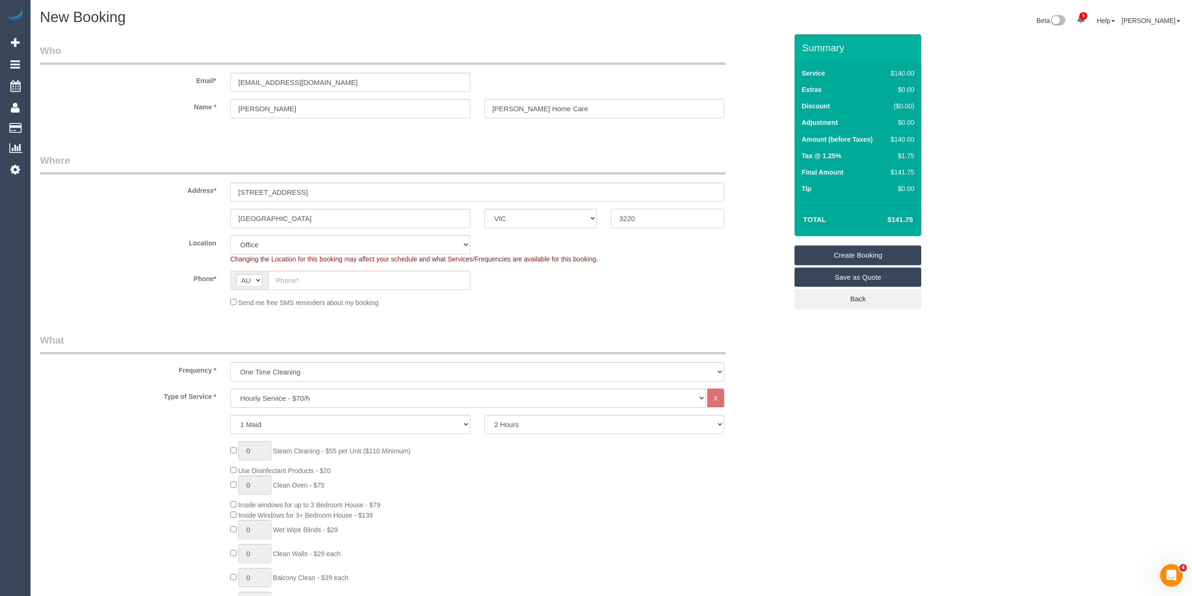
type input "3220"
click at [336, 283] on input "text" at bounding box center [369, 280] width 202 height 19
select select "121"
select select "object:2196"
paste input "407 552 655"
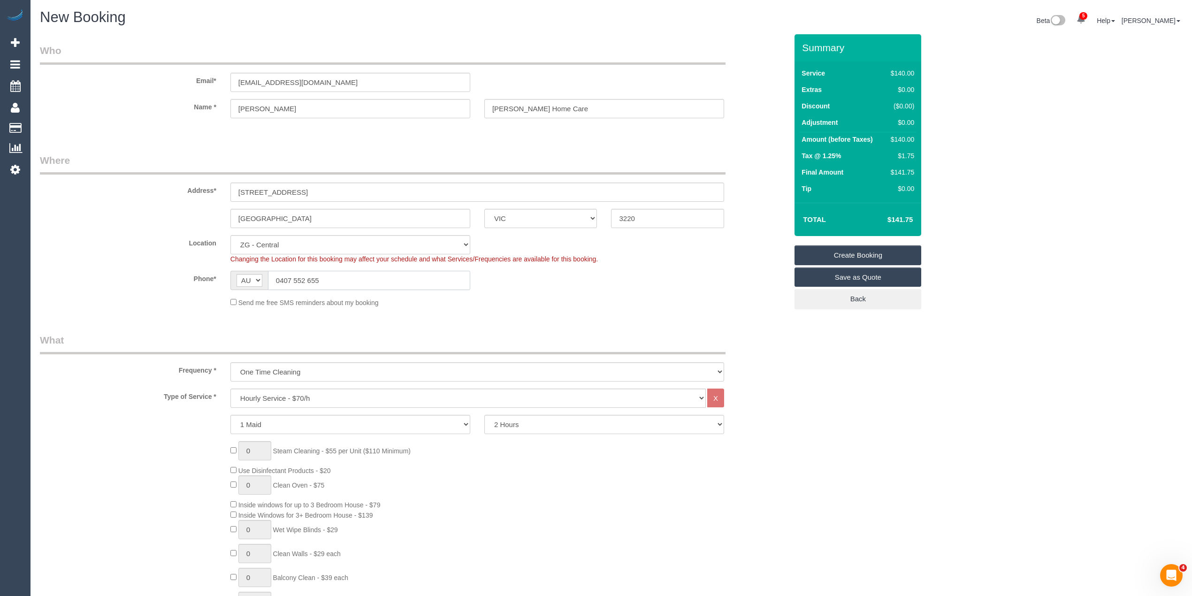
type input "0407 552 655"
click at [273, 368] on select "One Time Cleaning Weekly - 10% Off - 10.00% (0% for the First Booking) Fortnigh…" at bounding box center [477, 371] width 494 height 19
select select "object:2198"
click at [230, 362] on select "One Time Cleaning Weekly - 10% Off - 10.00% (0% for the First Booking) Fortnigh…" at bounding box center [477, 371] width 494 height 19
click at [272, 395] on select "Hourly Service - $70/h Hourly Service - $65/h Hourly Service - $60/h Hourly Ser…" at bounding box center [467, 398] width 475 height 19
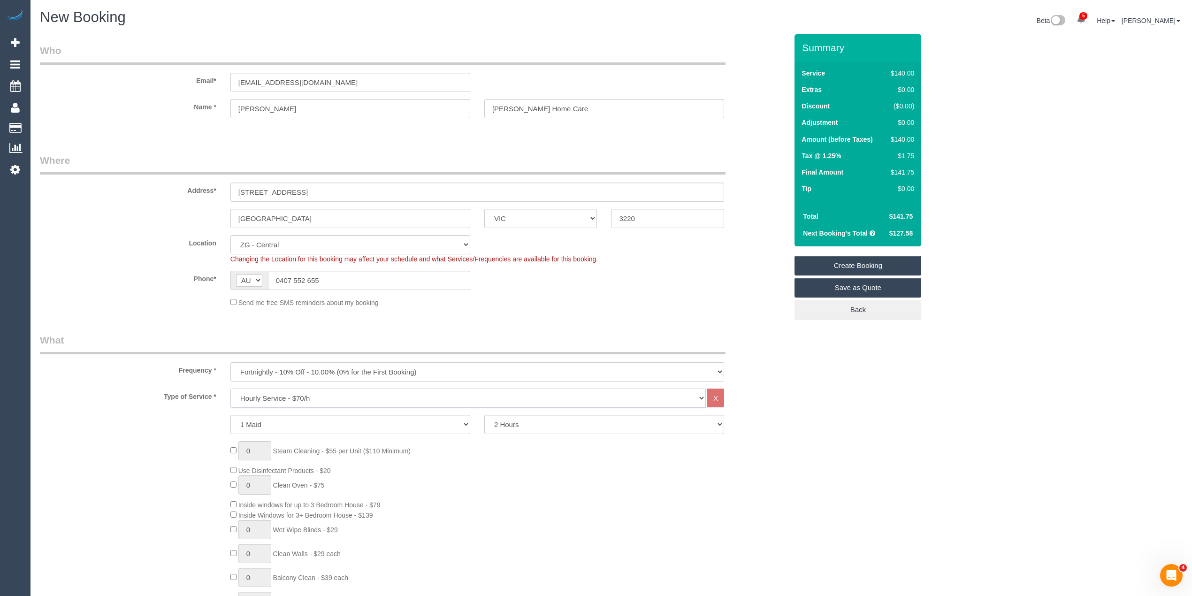
select select "308"
click at [230, 389] on select "Hourly Service - $70/h Hourly Service - $65/h Hourly Service - $60/h Hourly Ser…" at bounding box center [467, 398] width 475 height 19
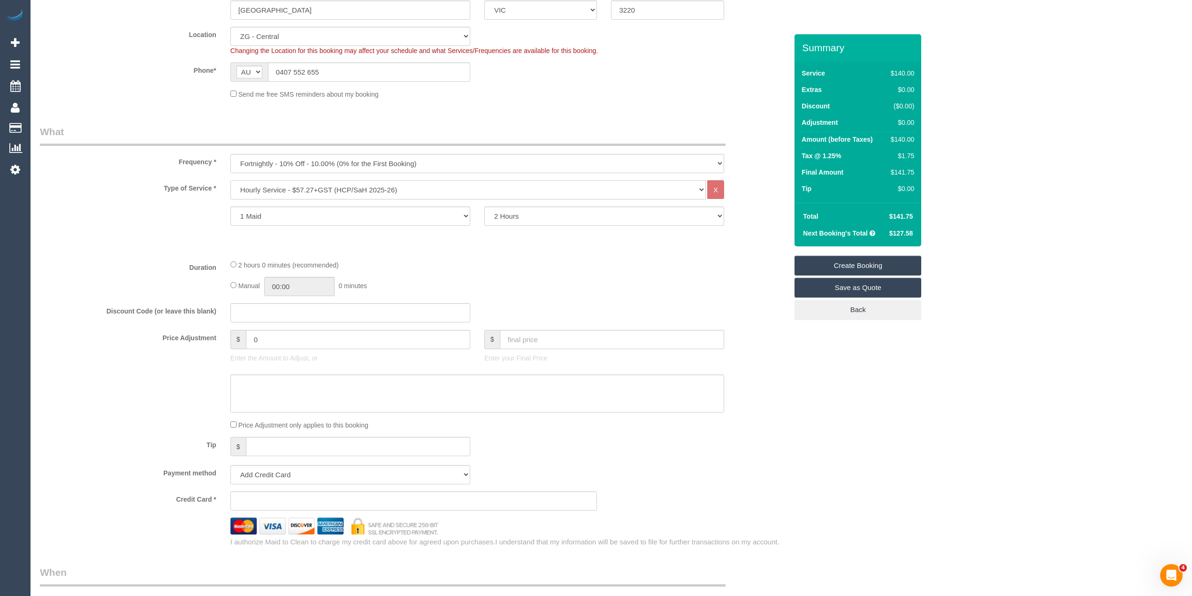
scroll to position [313, 0]
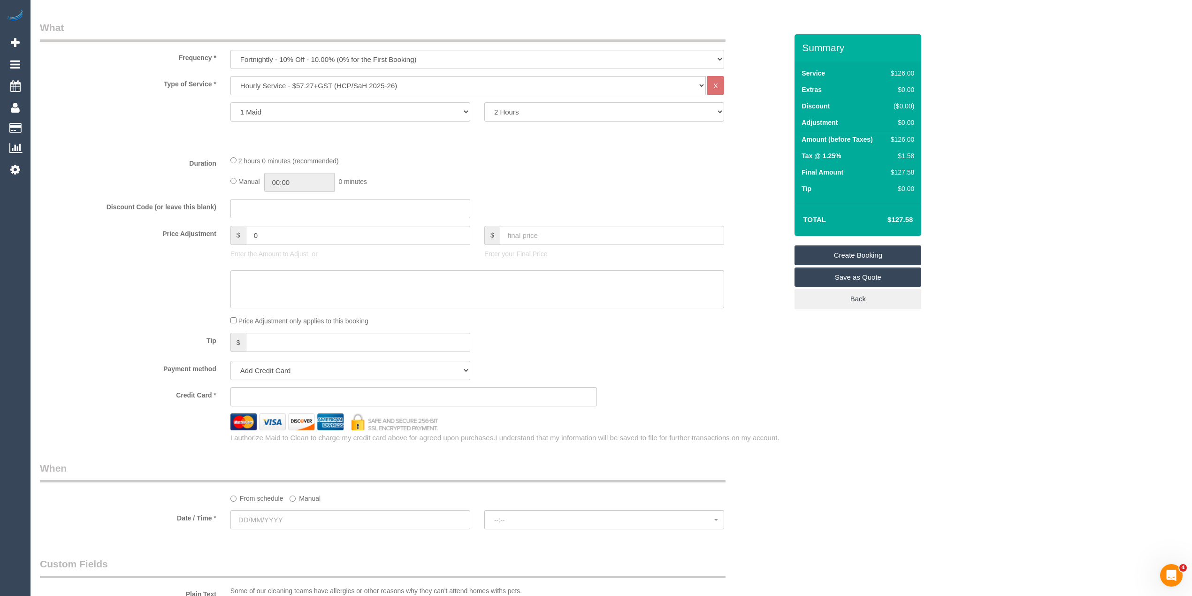
click at [294, 365] on select "Add Credit Card Cash Check Paypal" at bounding box center [350, 370] width 240 height 19
select select "string:check"
click at [230, 361] on select "Add Credit Card Cash Check Paypal" at bounding box center [350, 370] width 240 height 19
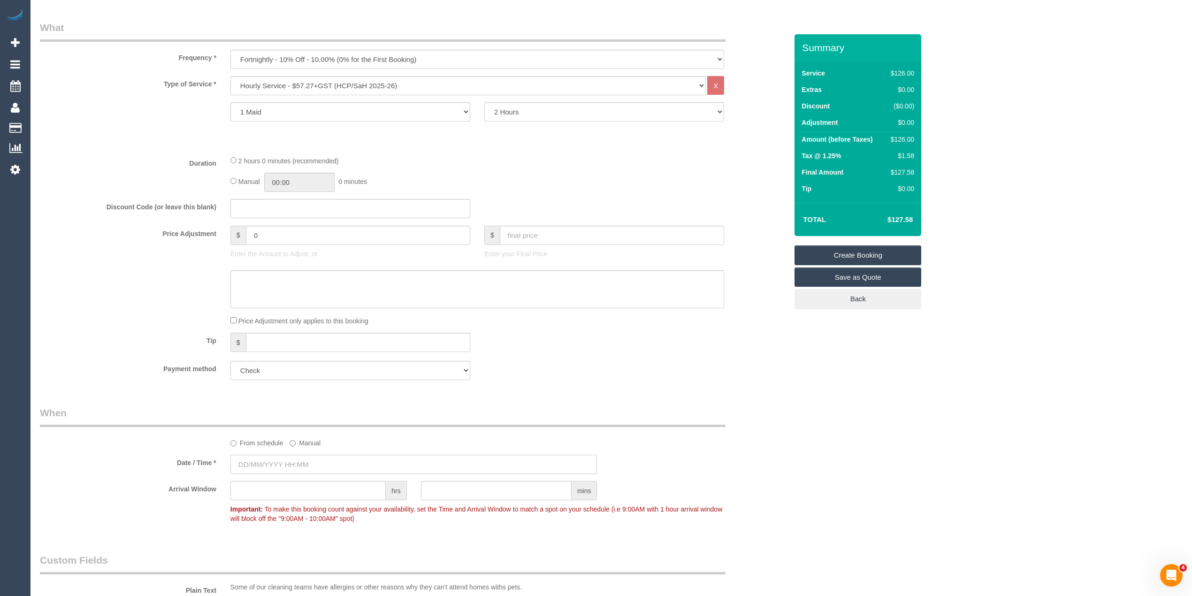
click at [284, 447] on input "text" at bounding box center [413, 464] width 367 height 19
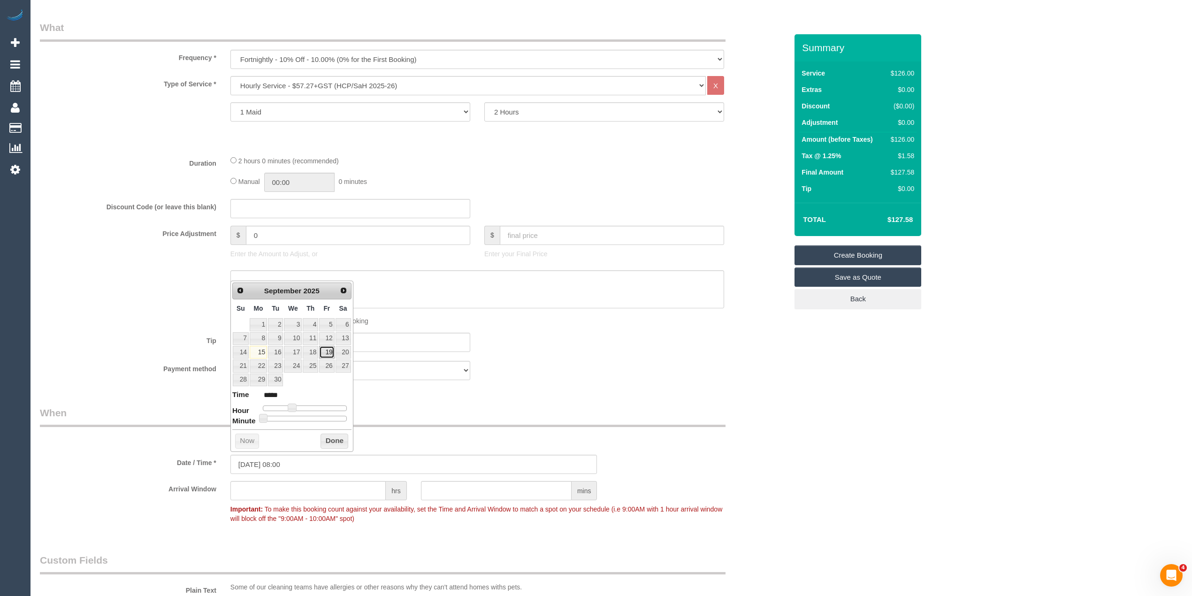
click at [329, 354] on link "19" at bounding box center [326, 352] width 15 height 13
type input "19/09/2025 09:00"
type input "*****"
type input "19/09/2025 10:00"
type input "*****"
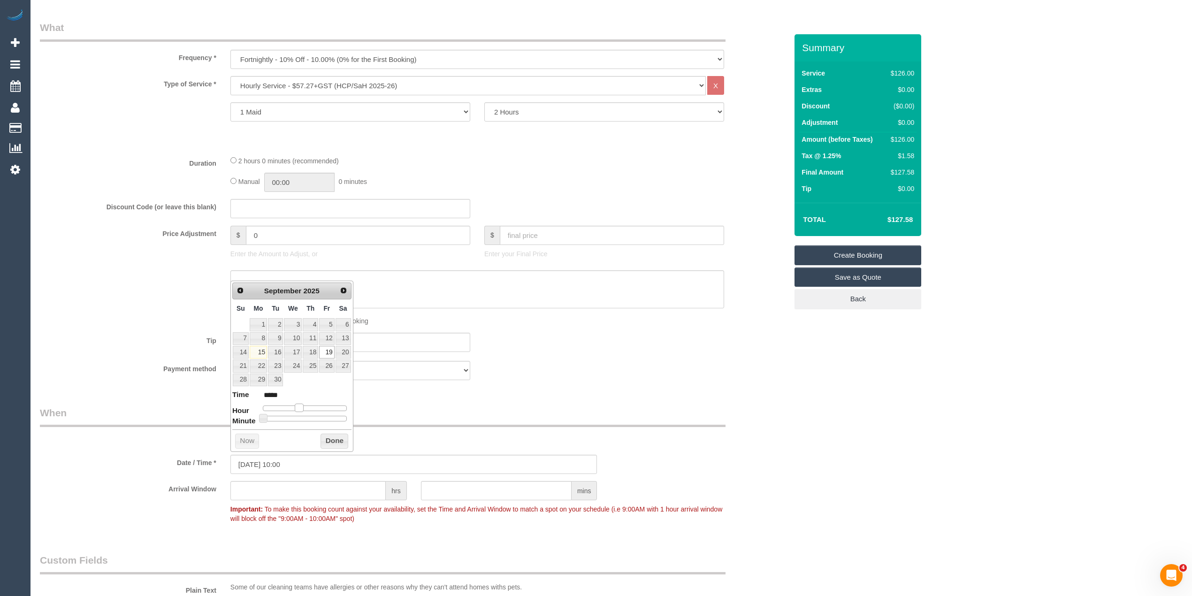
type input "19/09/2025 11:00"
type input "*****"
type input "19/09/2025 10:00"
type input "*****"
drag, startPoint x: 294, startPoint y: 407, endPoint x: 302, endPoint y: 406, distance: 8.6
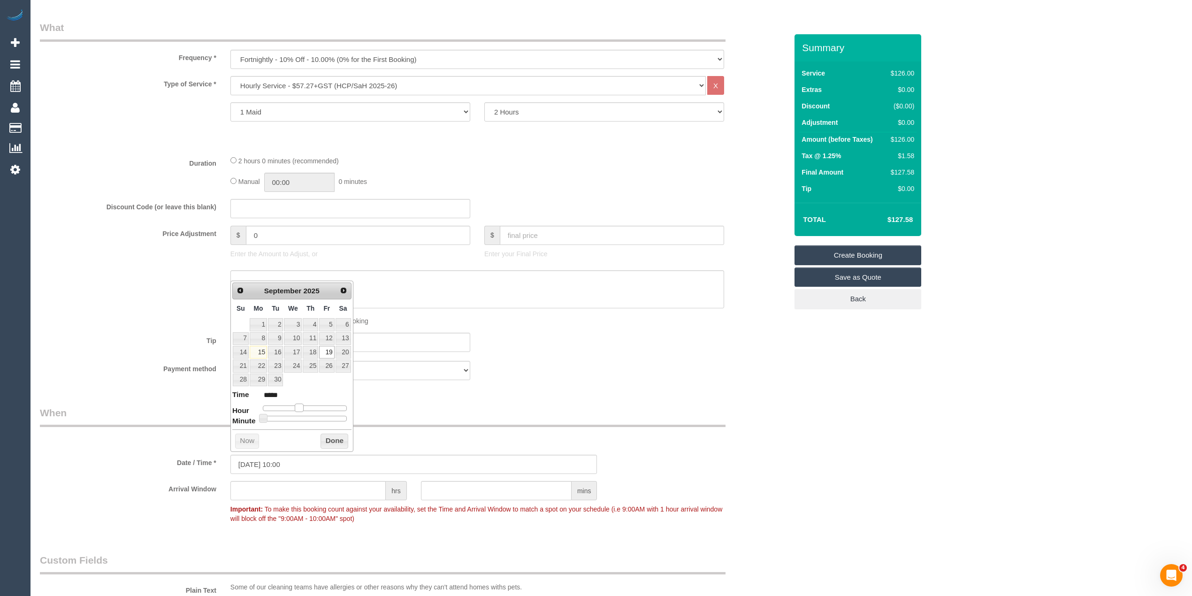
click at [302, 406] on span at bounding box center [299, 408] width 8 height 8
click at [894, 447] on div "Who Email* andycathv0@bigpond.com Name * Andrew Vassiliou Dulcie Home Care Wher…" at bounding box center [611, 410] width 1143 height 1376
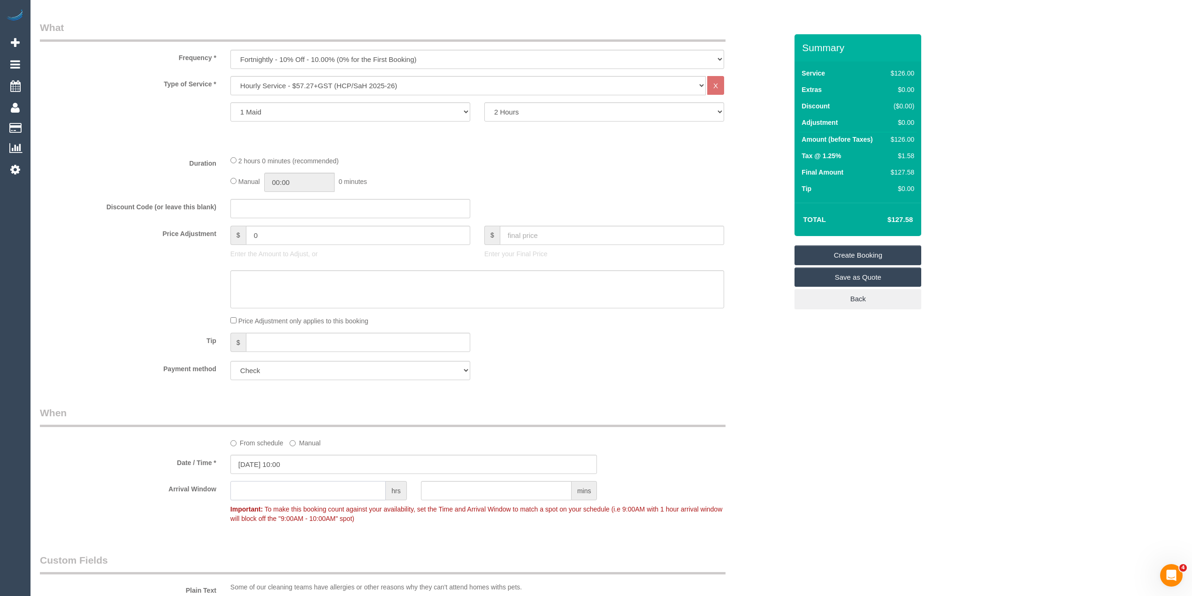
click at [282, 447] on input "text" at bounding box center [307, 490] width 155 height 19
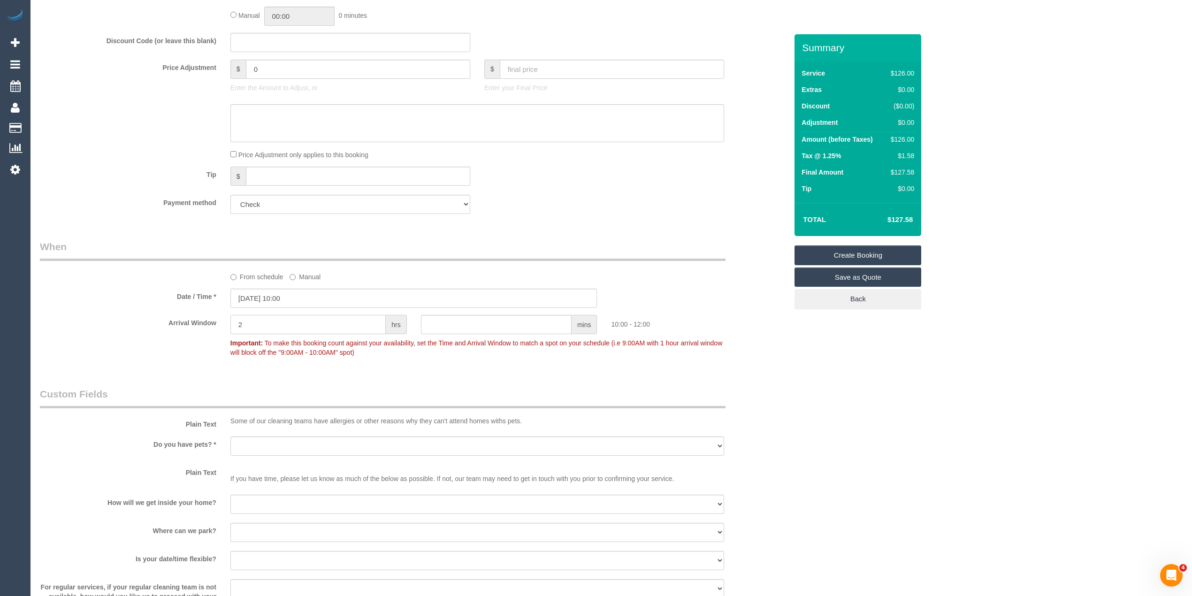
scroll to position [521, 0]
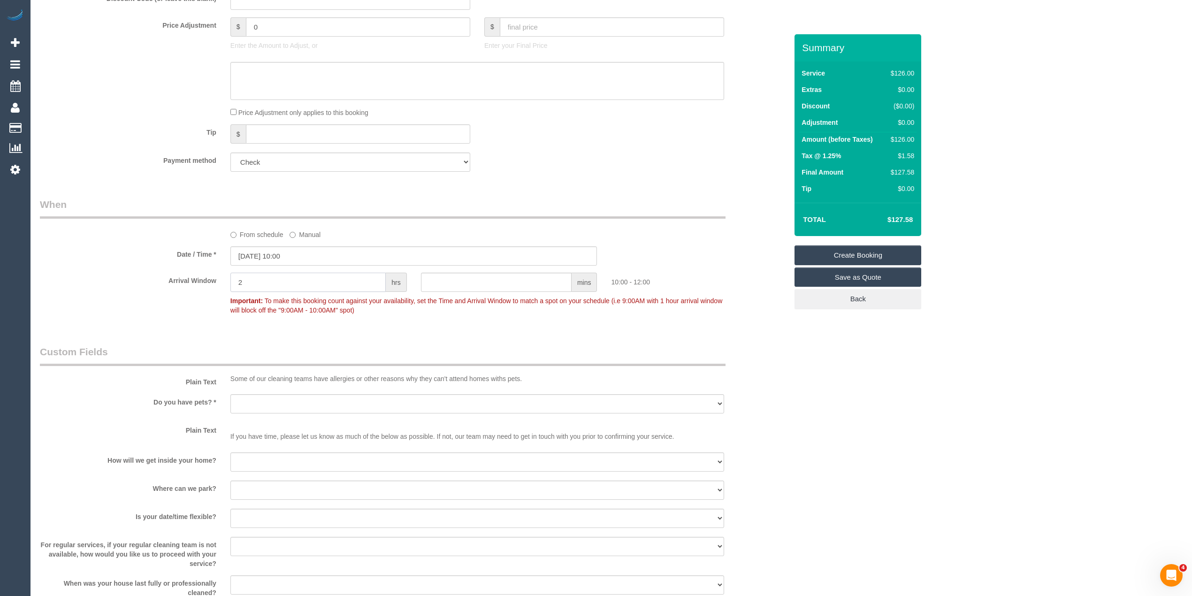
type input "2"
click at [245, 397] on select "Yes - Cats Yes - Dogs No pets Yes - Dogs and Cats Yes - Other" at bounding box center [477, 403] width 494 height 19
select select "number:28"
click at [230, 394] on select "Yes - Cats Yes - Dogs No pets Yes - Dogs and Cats Yes - Other" at bounding box center [477, 403] width 494 height 19
click at [259, 447] on select "I will be home Key will be left (please provide details below) Lock box/Access …" at bounding box center [477, 461] width 494 height 19
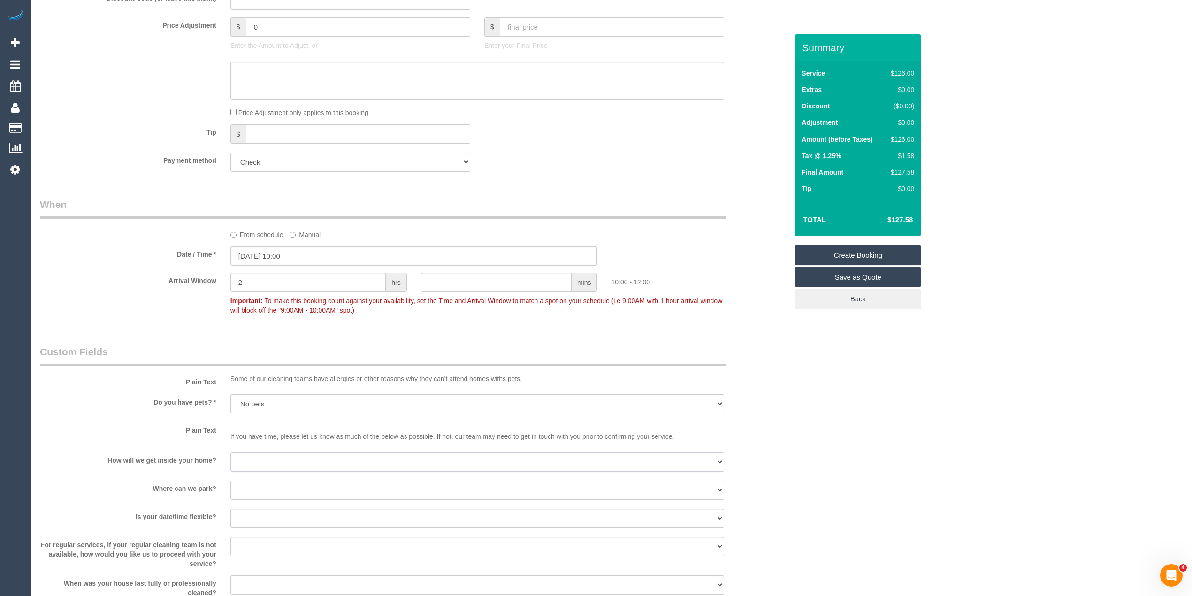
select select "number:14"
click at [230, 447] on select "I will be home Key will be left (please provide details below) Lock box/Access …" at bounding box center [477, 461] width 494 height 19
click at [256, 447] on select "I will provide parking on-site Free street parking Paid street parking (cost wi…" at bounding box center [477, 490] width 494 height 19
select select "number:19"
click at [230, 447] on select "I will provide parking on-site Free street parking Paid street parking (cost wi…" at bounding box center [477, 490] width 494 height 19
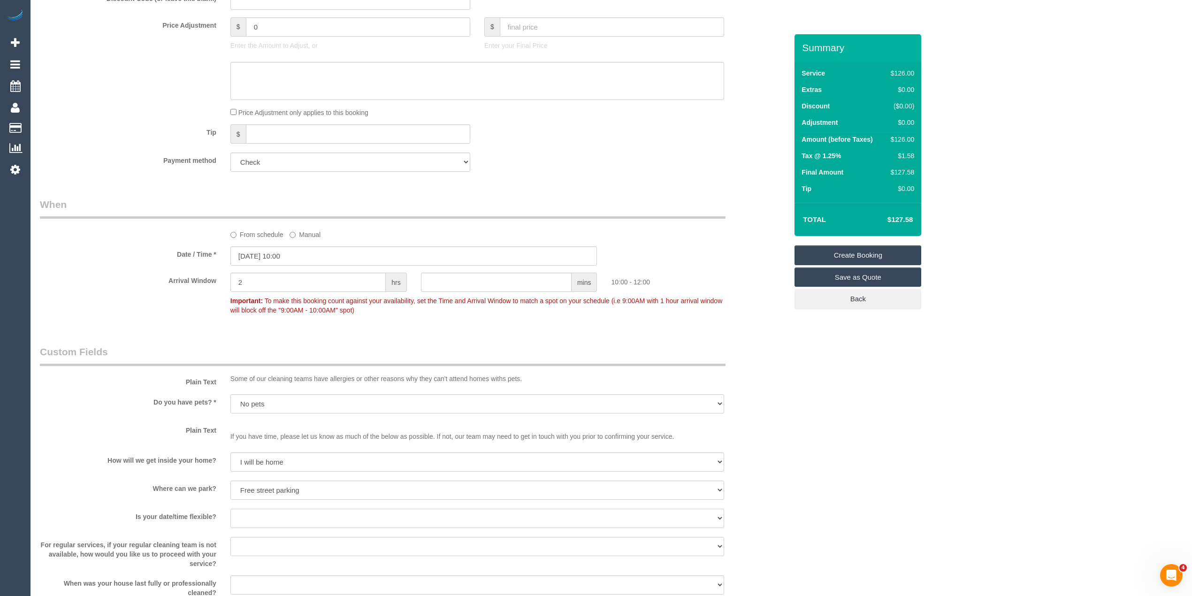
click at [248, 447] on select "Yes - date and time Yes - date but not time Yes - time but not date No - No fle…" at bounding box center [477, 518] width 494 height 19
select select "number:24"
click at [230, 447] on select "Yes - date and time Yes - date but not time Yes - time but not date No - No fle…" at bounding box center [477, 518] width 494 height 19
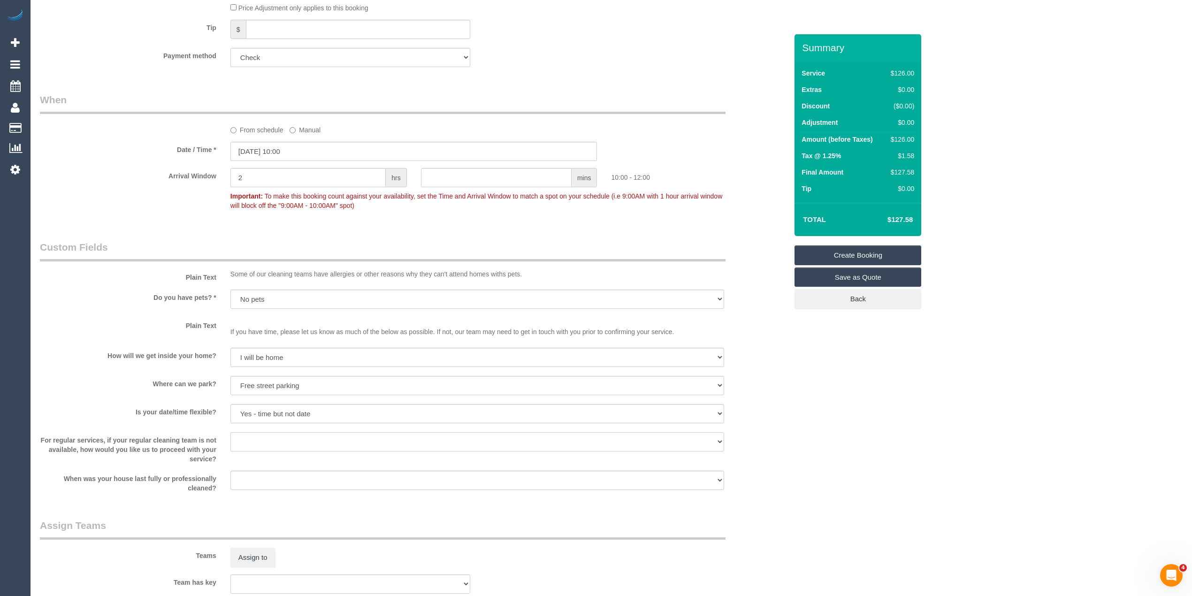
click at [267, 436] on select "Arrange a cleaner to cover and do not bother you Arrange a cleaner to cover and…" at bounding box center [477, 441] width 494 height 19
select select "number:34"
click at [230, 432] on select "Arrange a cleaner to cover and do not bother you Arrange a cleaner to cover and…" at bounding box center [477, 441] width 494 height 19
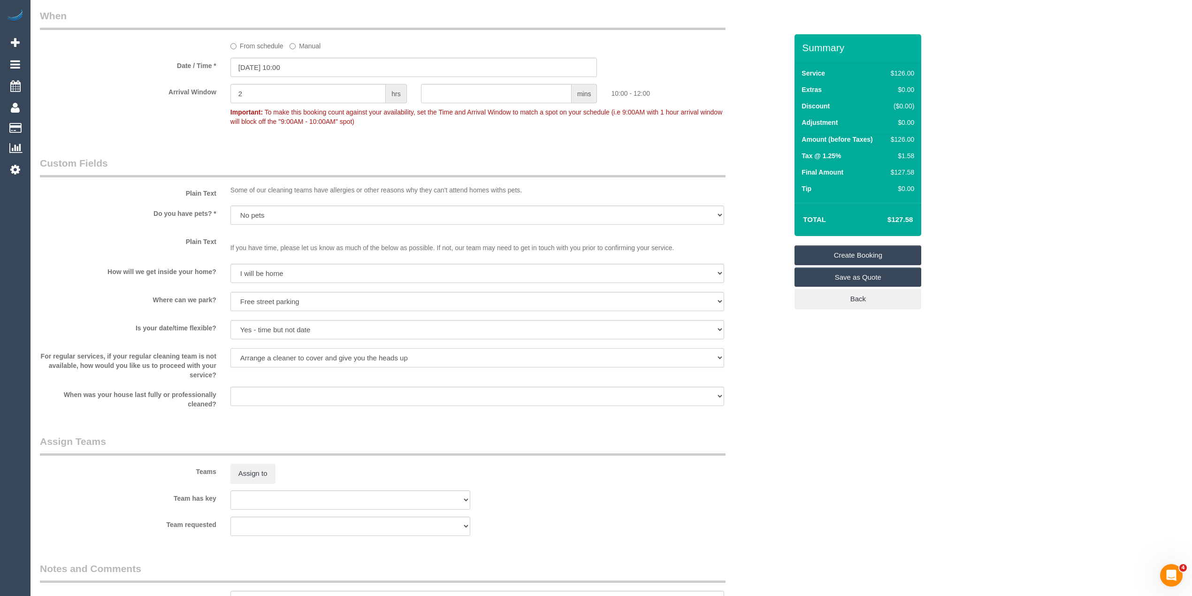
scroll to position [834, 0]
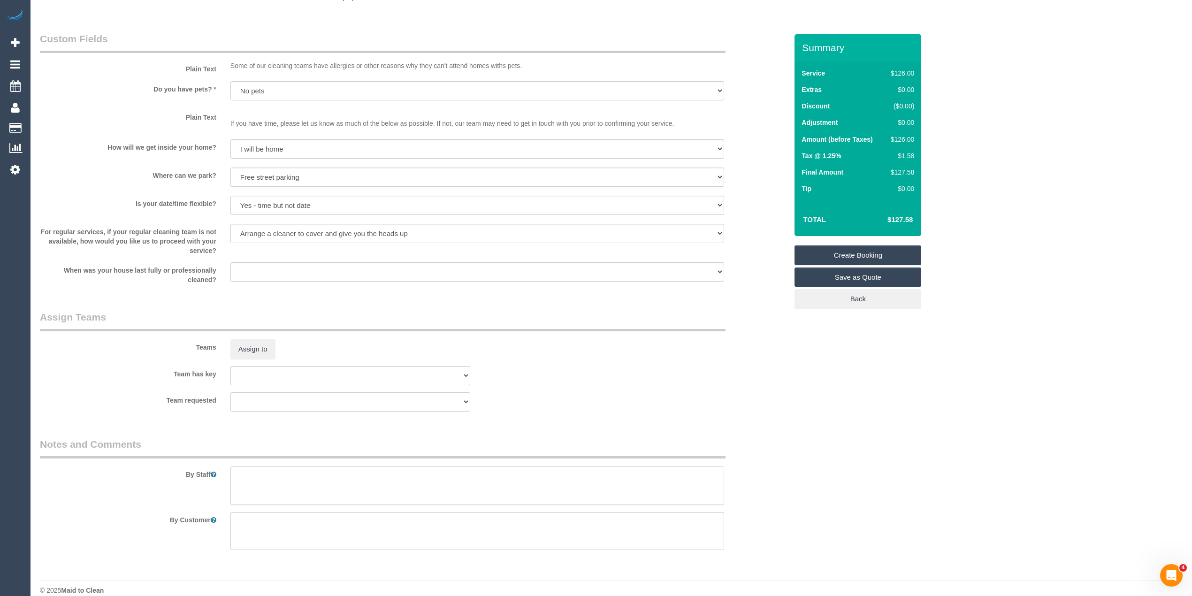
click at [310, 447] on textarea at bounding box center [477, 486] width 494 height 38
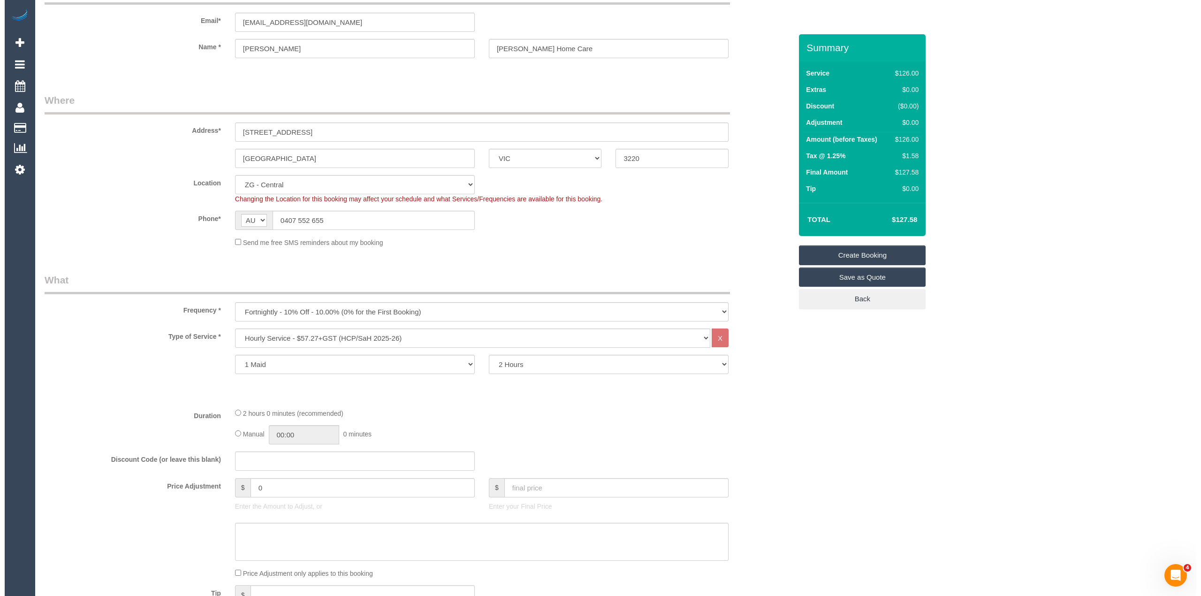
scroll to position [0, 0]
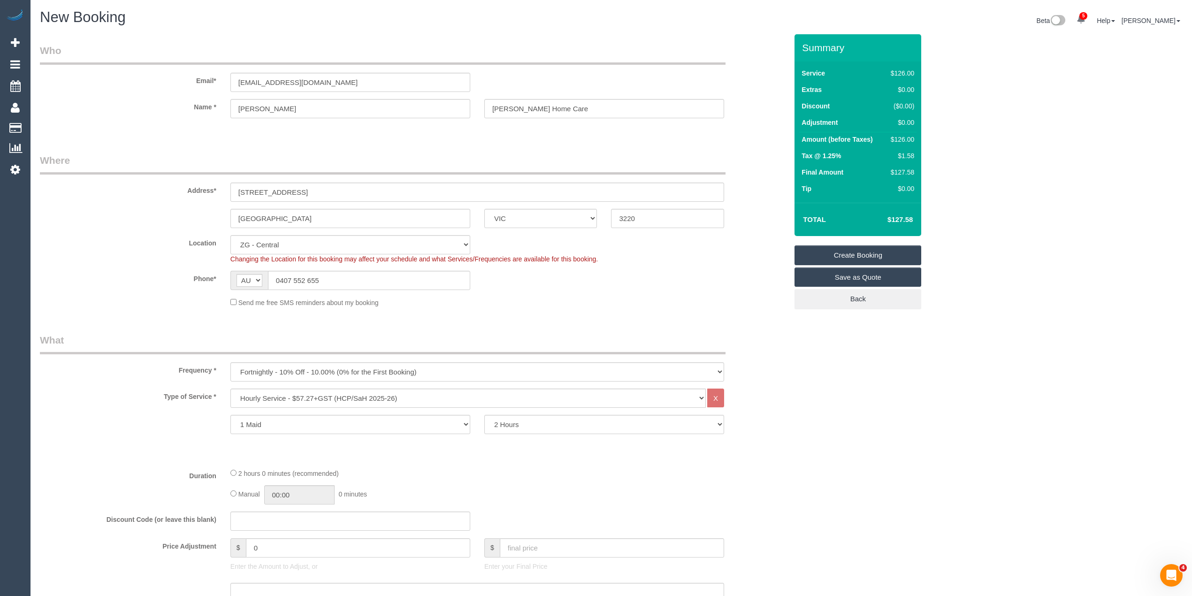
type textarea "Please ask the customer which areas they want cleaned, thanks."
drag, startPoint x: 338, startPoint y: 83, endPoint x: 207, endPoint y: 81, distance: 131.4
click at [207, 81] on div "Email* andycathv0@bigpond.com" at bounding box center [414, 68] width 762 height 48
click at [868, 255] on link "Create Booking" at bounding box center [858, 255] width 127 height 20
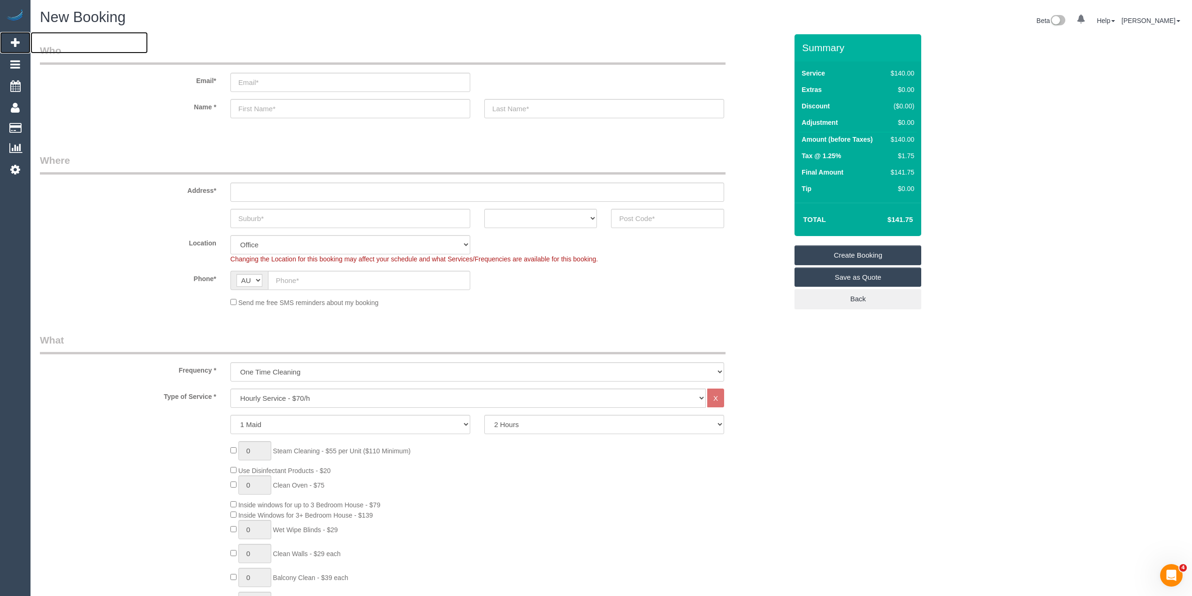
select select "object:2189"
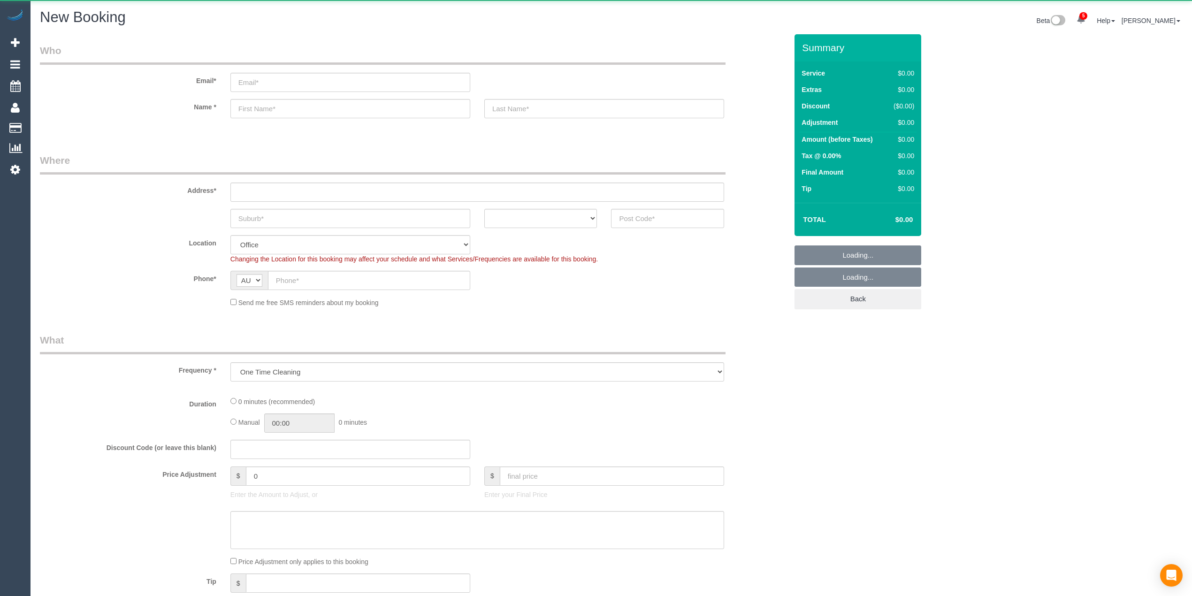
select select "object:2189"
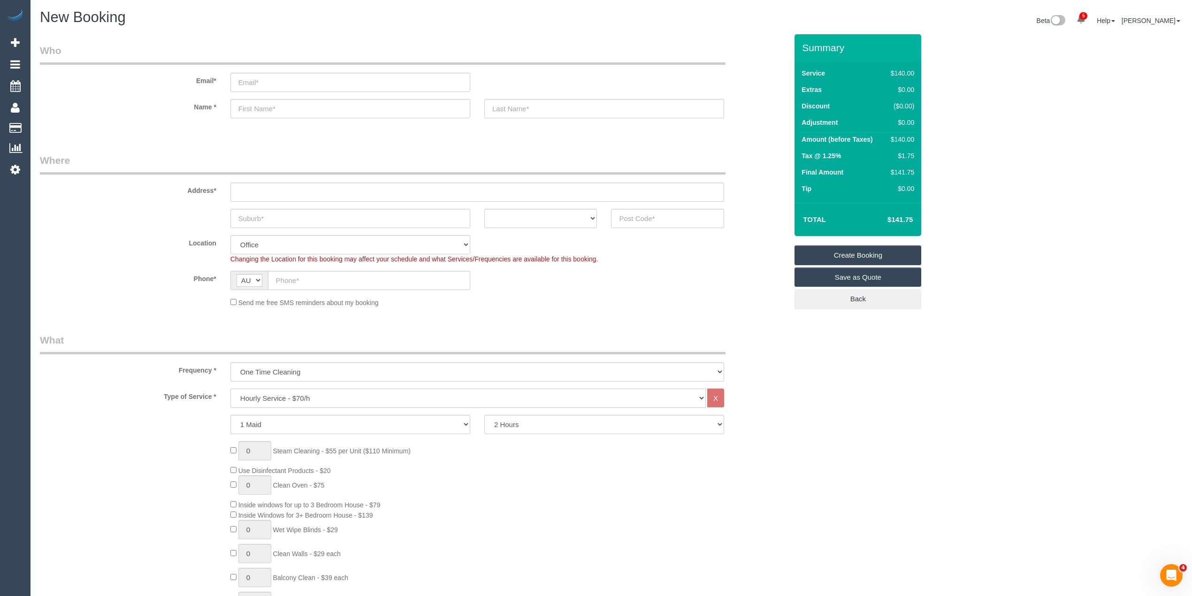
click at [275, 395] on select "Hourly Service - $70/h Hourly Service - $65/h Hourly Service - $60/h Hourly Ser…" at bounding box center [467, 398] width 475 height 19
select select "211"
click at [230, 389] on select "Hourly Service - $70/h Hourly Service - $65/h Hourly Service - $60/h Hourly Ser…" at bounding box center [467, 398] width 475 height 19
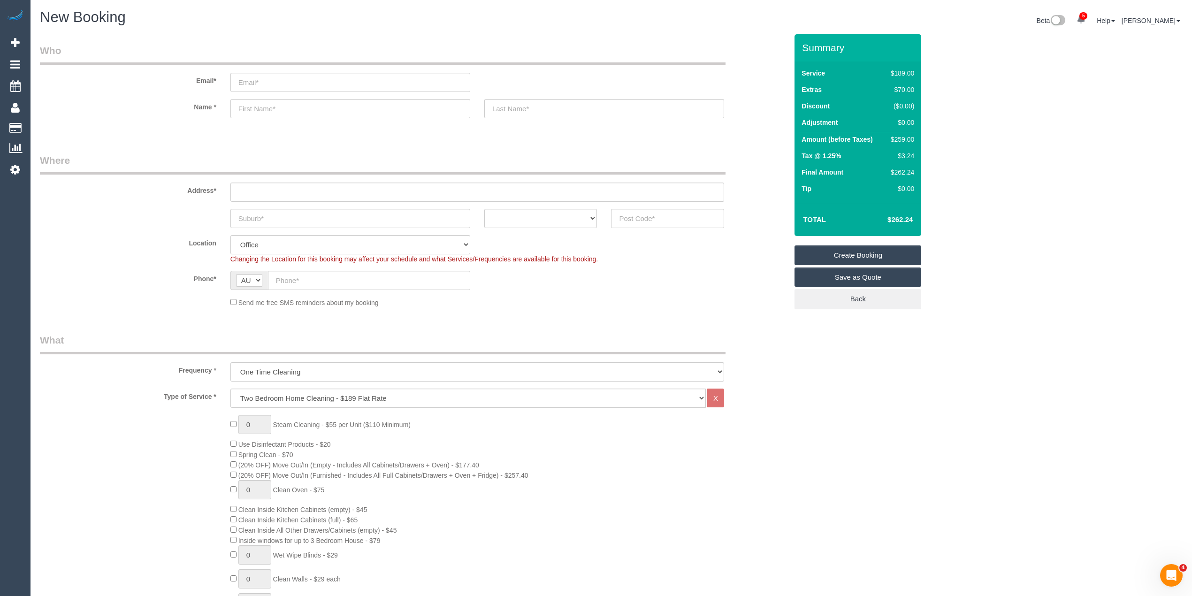
click at [904, 220] on h4 "$262.24" at bounding box center [886, 220] width 54 height 8
copy h4 "262.24"
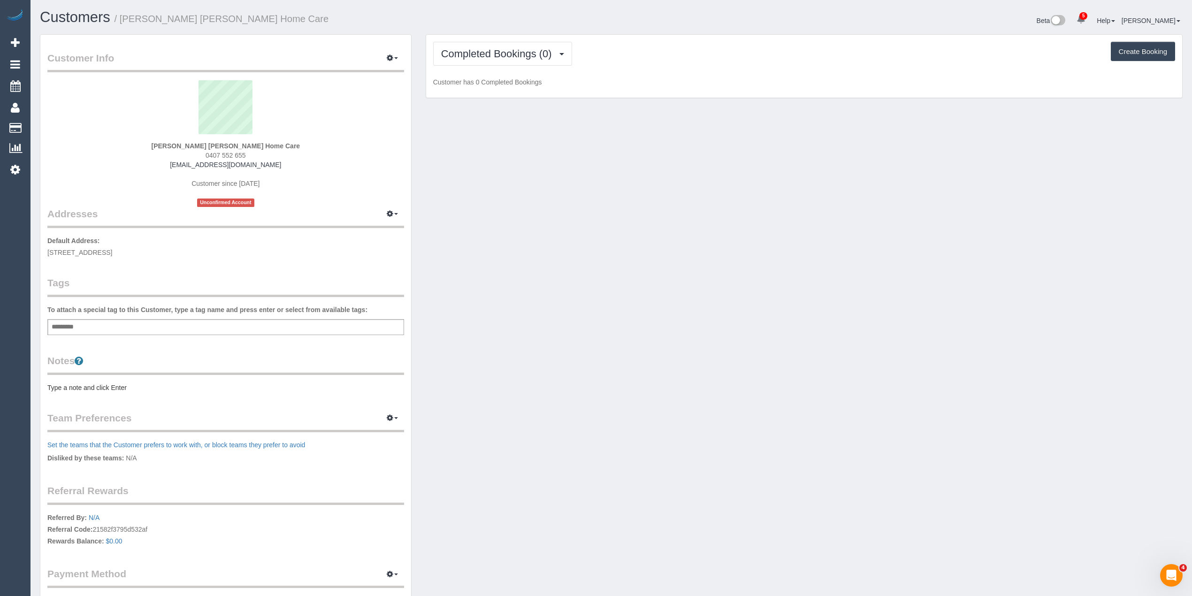
click at [208, 328] on div "Add a tag" at bounding box center [225, 327] width 357 height 16
type input "***"
type input "*******"
click at [71, 387] on pre "Type a note and click Enter" at bounding box center [225, 389] width 357 height 9
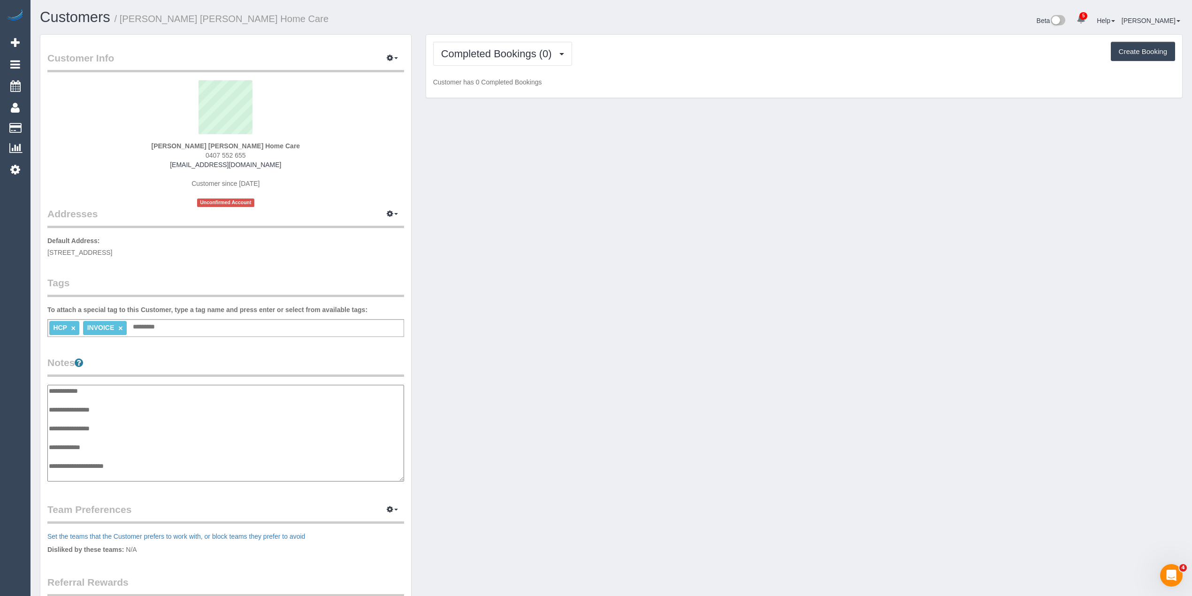
scroll to position [8, 0]
click at [126, 403] on textarea "**********" at bounding box center [225, 433] width 356 height 97
type textarea "**********"
click at [145, 328] on input "text" at bounding box center [146, 327] width 32 height 12
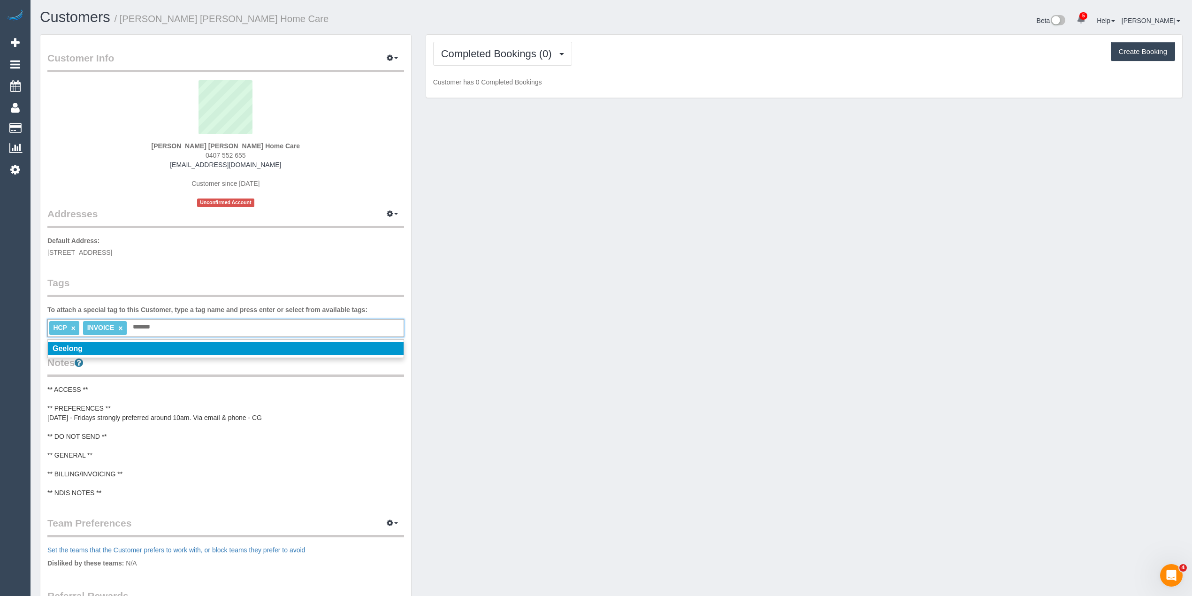
type input "*******"
click at [146, 346] on li "Geelong" at bounding box center [226, 348] width 356 height 13
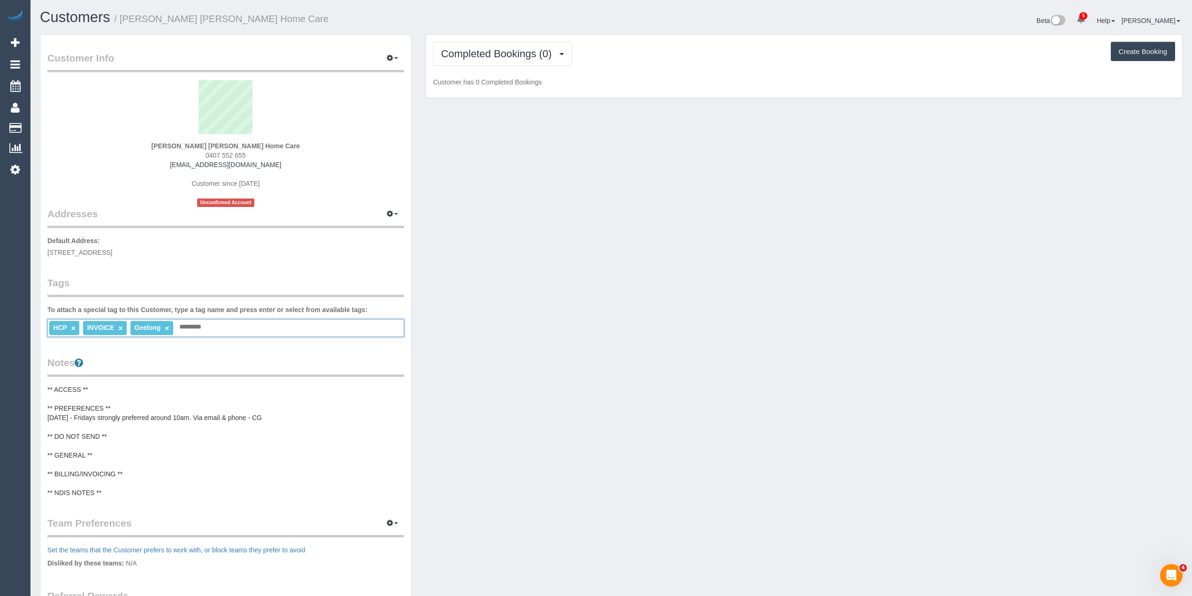
click at [129, 472] on pre "** ACCESS ** ** PREFERENCES ** [DATE] - Fridays strongly preferred around 10am.…" at bounding box center [225, 441] width 357 height 113
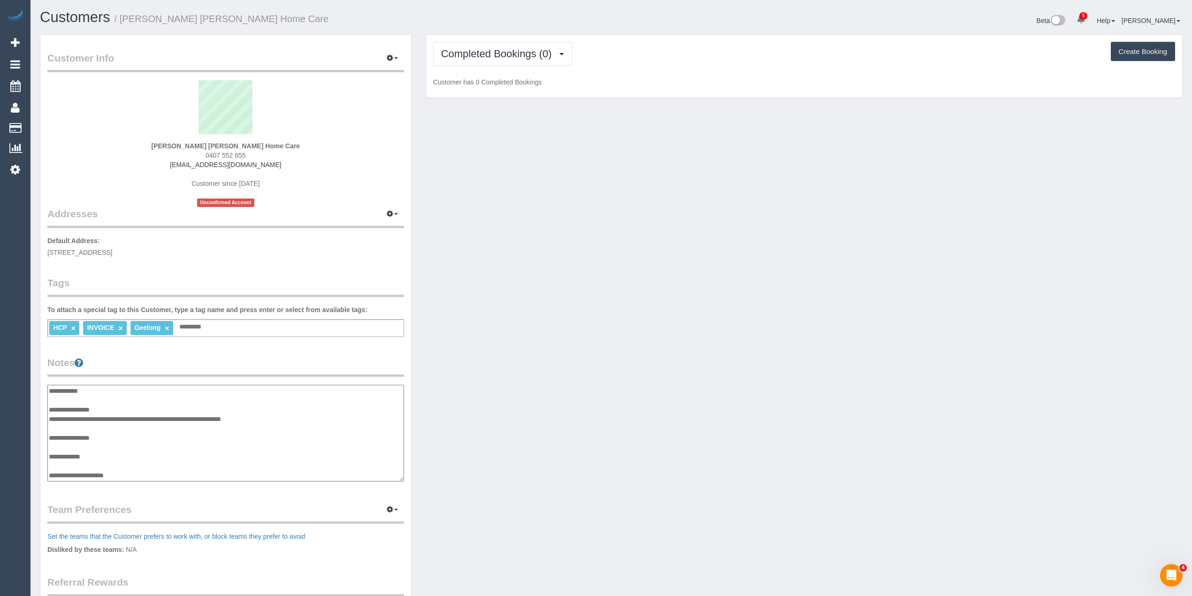
scroll to position [19, 0]
click at [142, 449] on textarea "**********" at bounding box center [225, 433] width 356 height 97
click at [141, 451] on textarea "**********" at bounding box center [225, 433] width 356 height 97
paste textarea "**********"
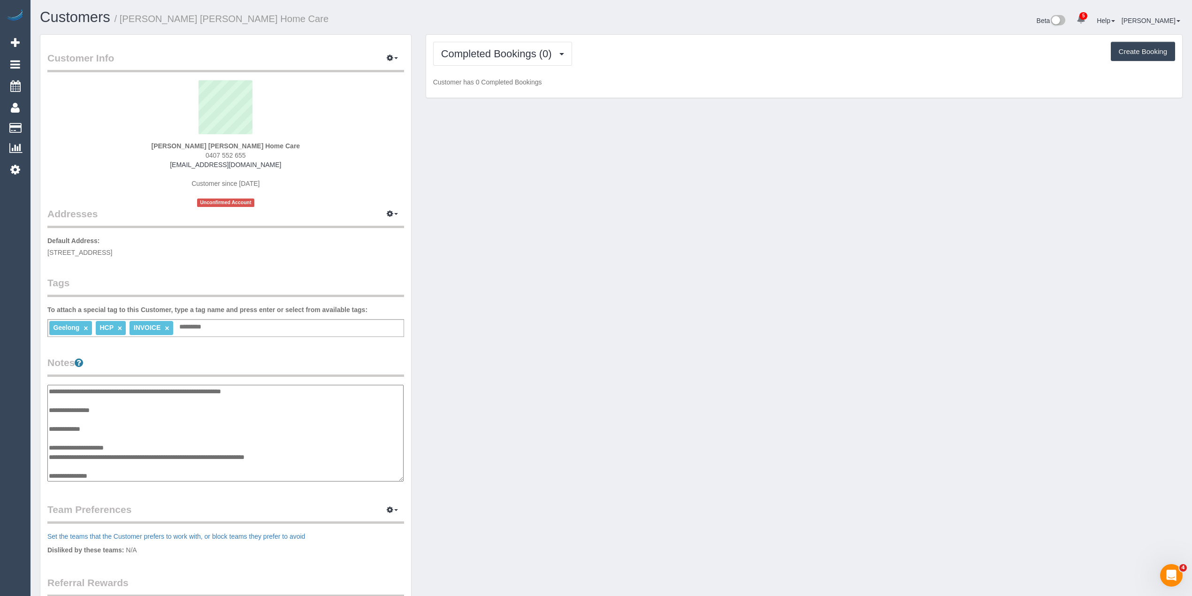
click at [124, 473] on textarea "**********" at bounding box center [225, 433] width 356 height 97
paste textarea "**********"
type textarea "**********"
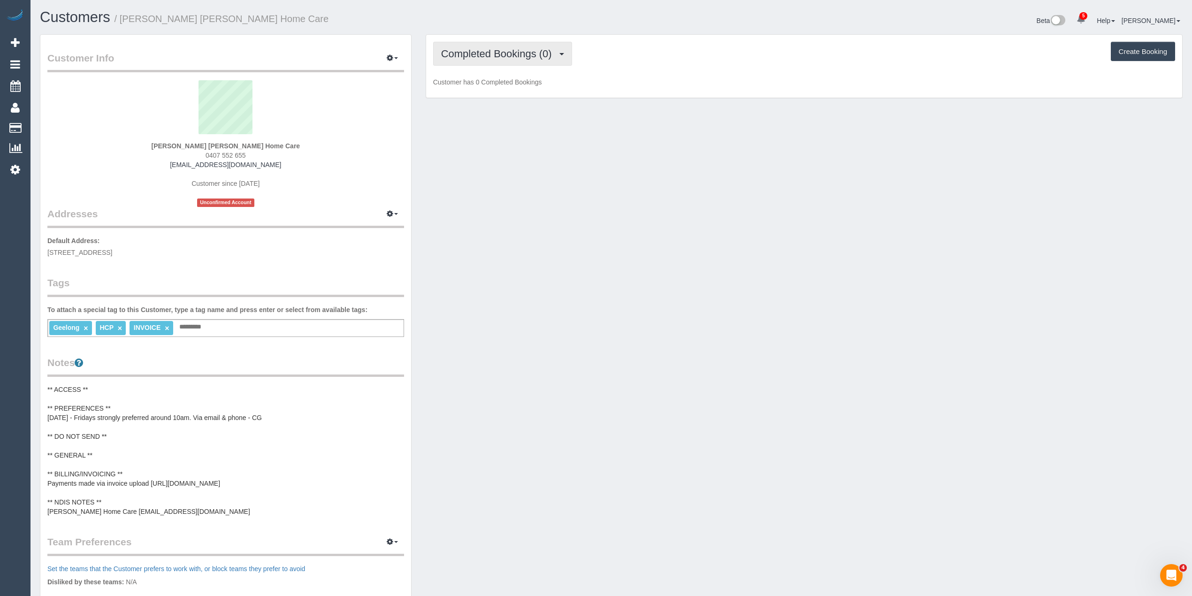
click at [462, 42] on button "Completed Bookings (0)" at bounding box center [502, 54] width 139 height 24
click at [491, 87] on link "Upcoming Bookings (11)" at bounding box center [483, 88] width 99 height 12
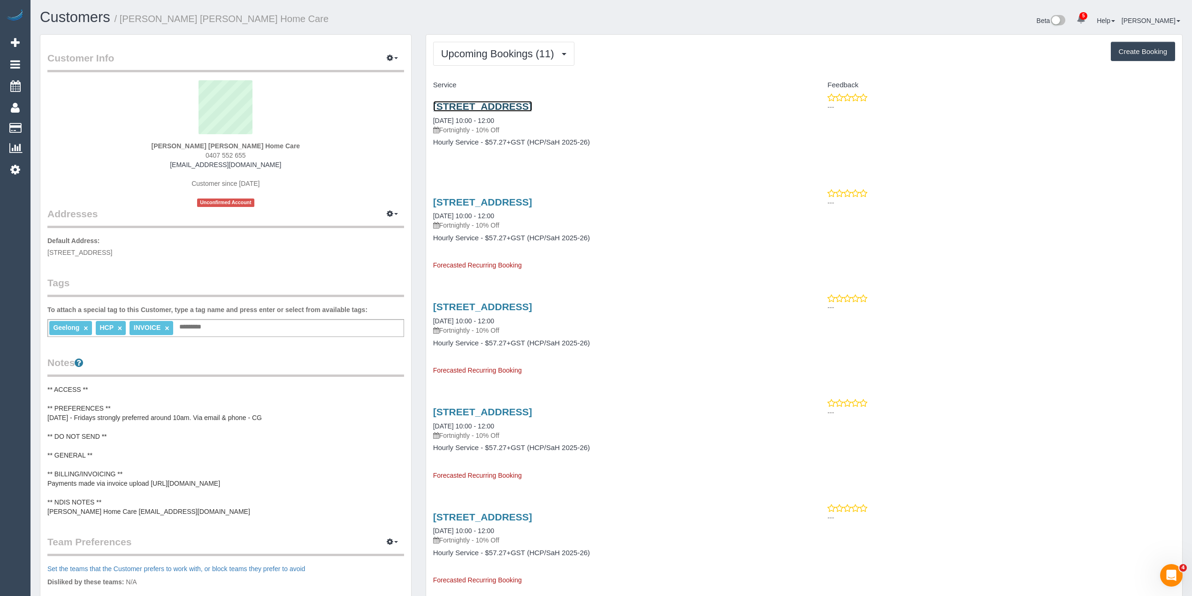
click at [527, 102] on link "[STREET_ADDRESS]" at bounding box center [482, 106] width 99 height 11
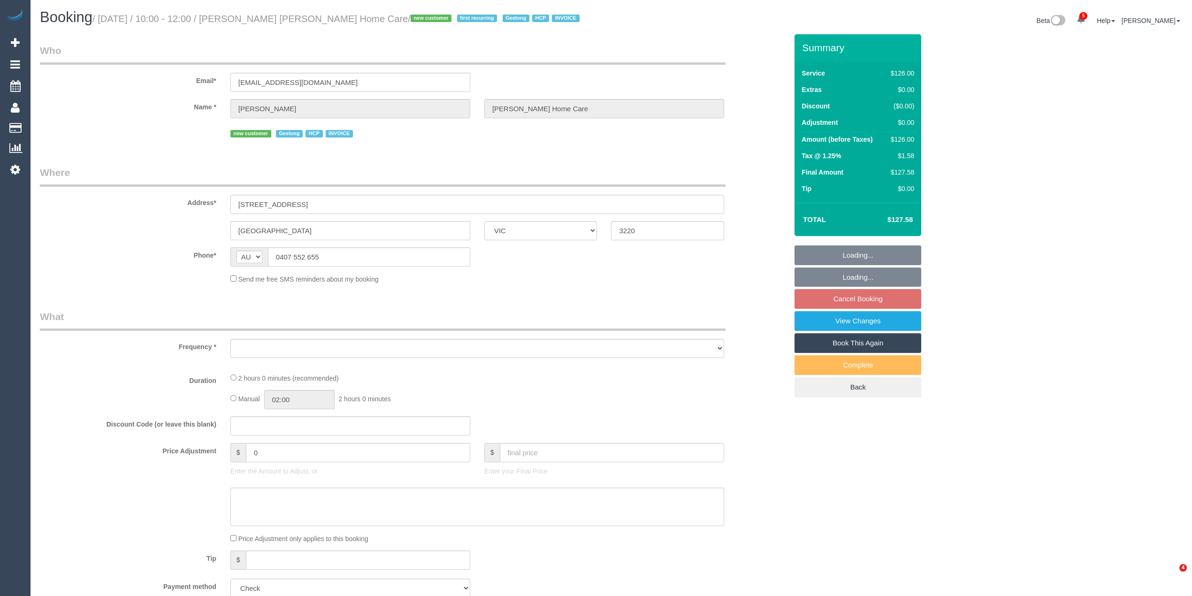
select select "VIC"
select select "120"
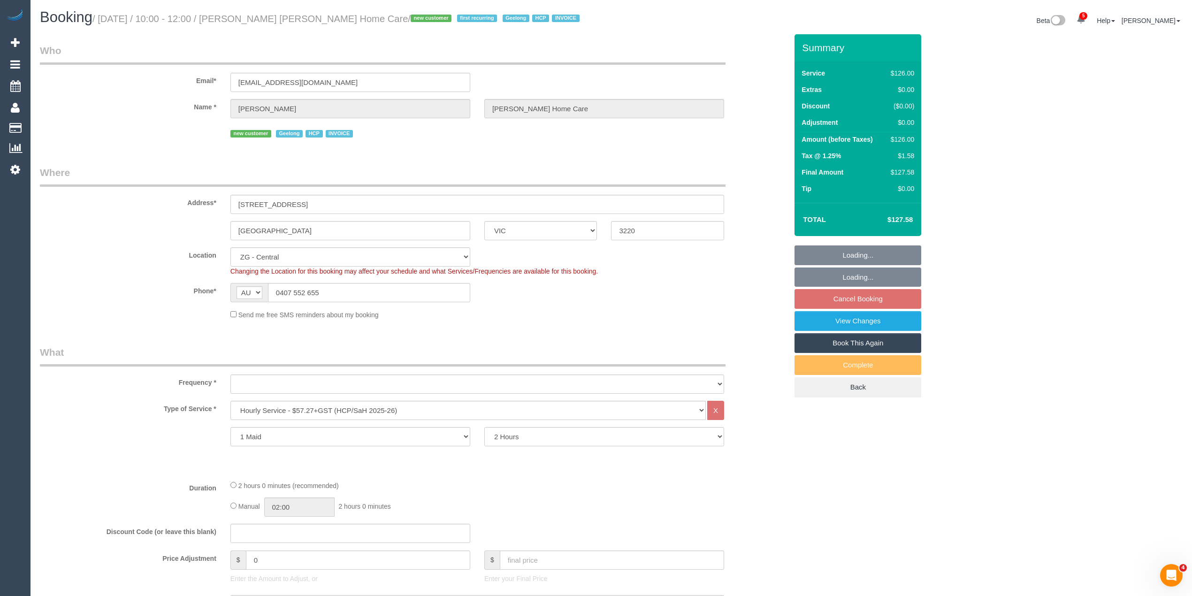
scroll to position [709, 0]
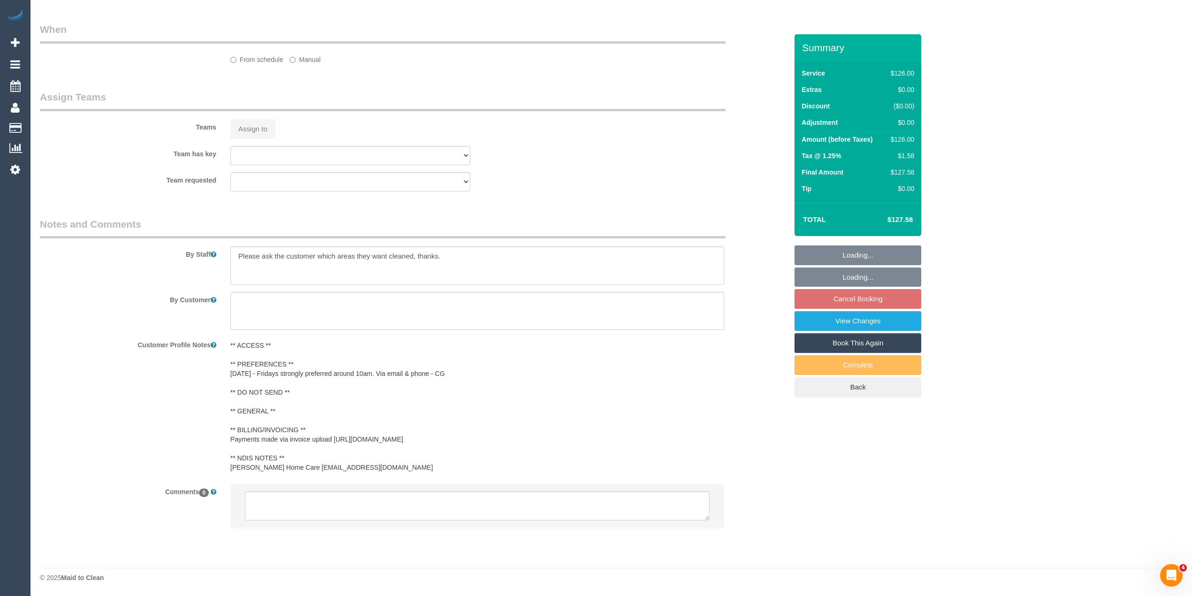
select select "object:710"
select select "spot4"
select select "number:28"
select select "number:14"
select select "number:19"
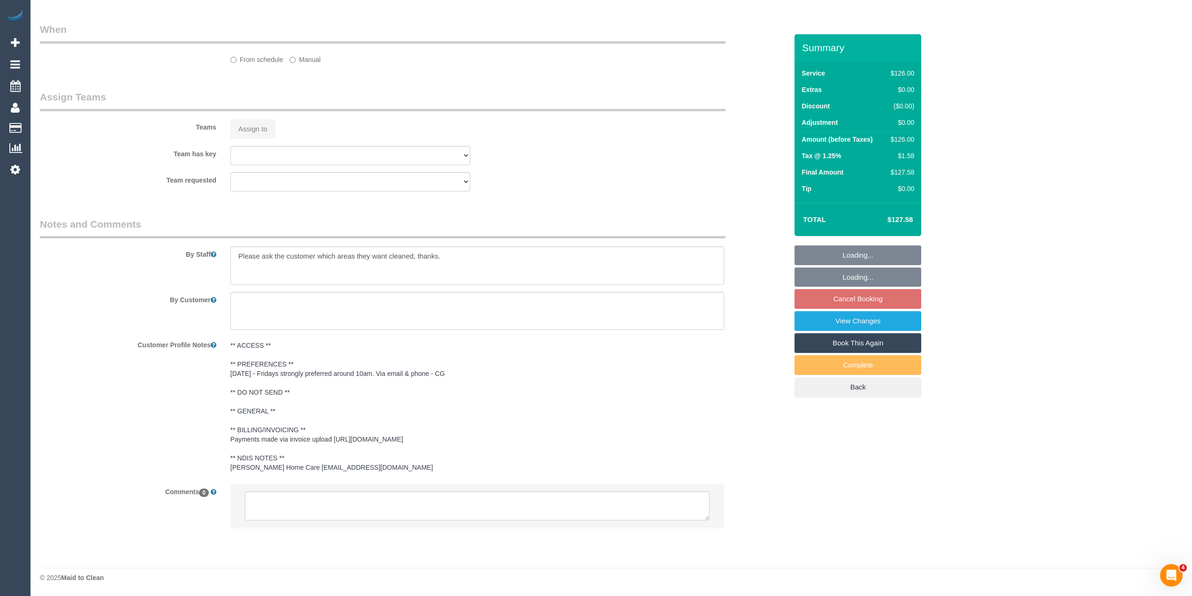
select select "number:24"
select select "number:34"
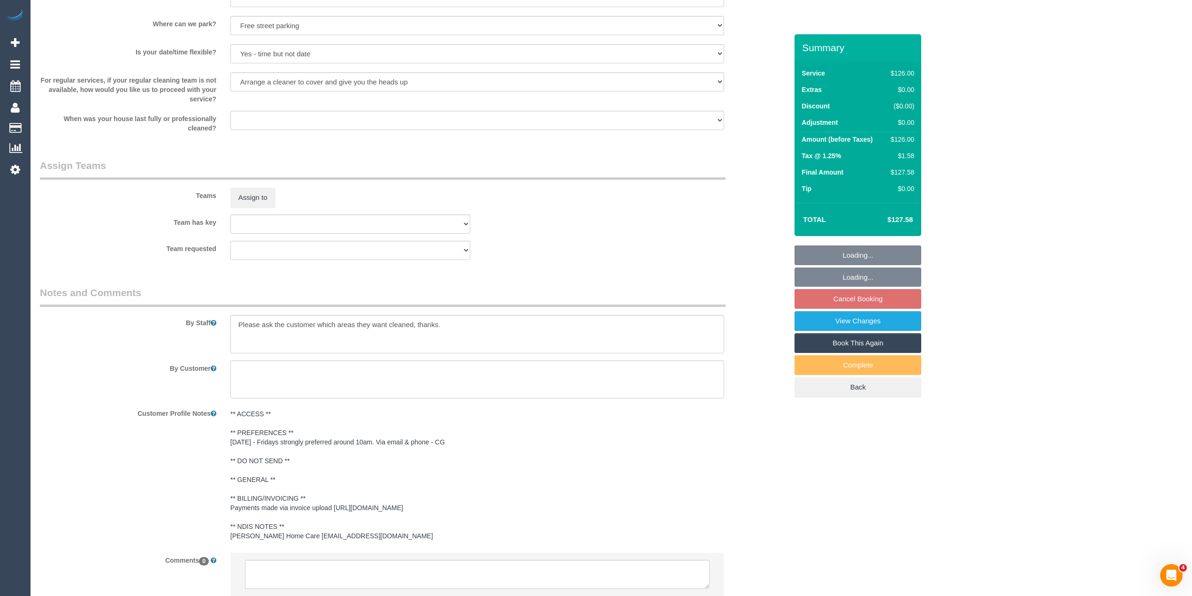
scroll to position [1015, 0]
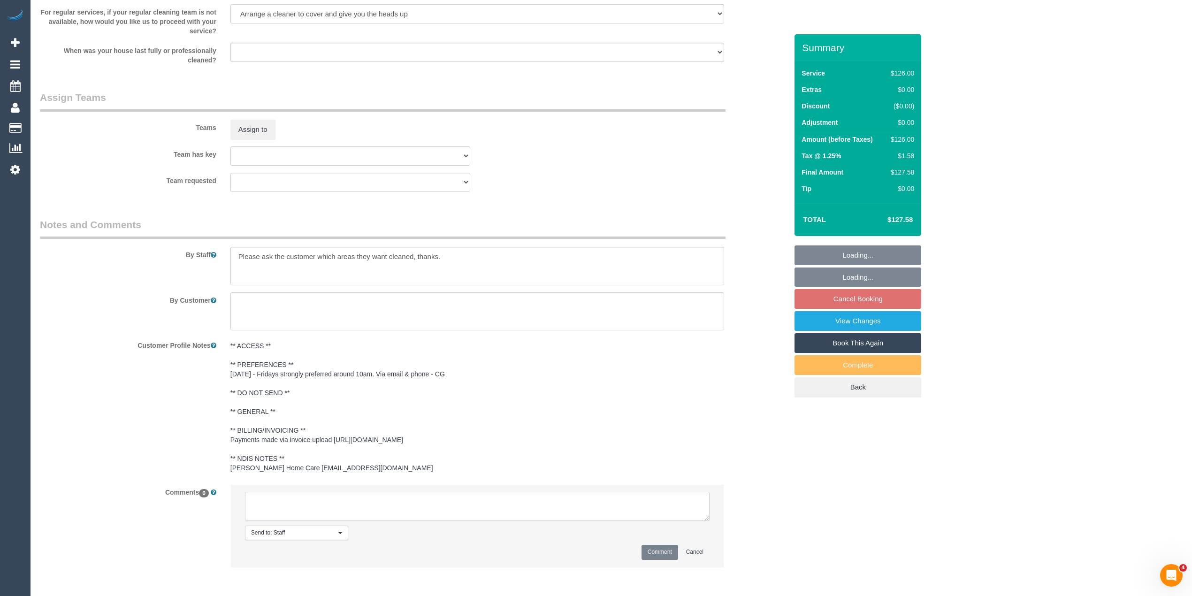
click at [280, 505] on textarea at bounding box center [477, 506] width 465 height 29
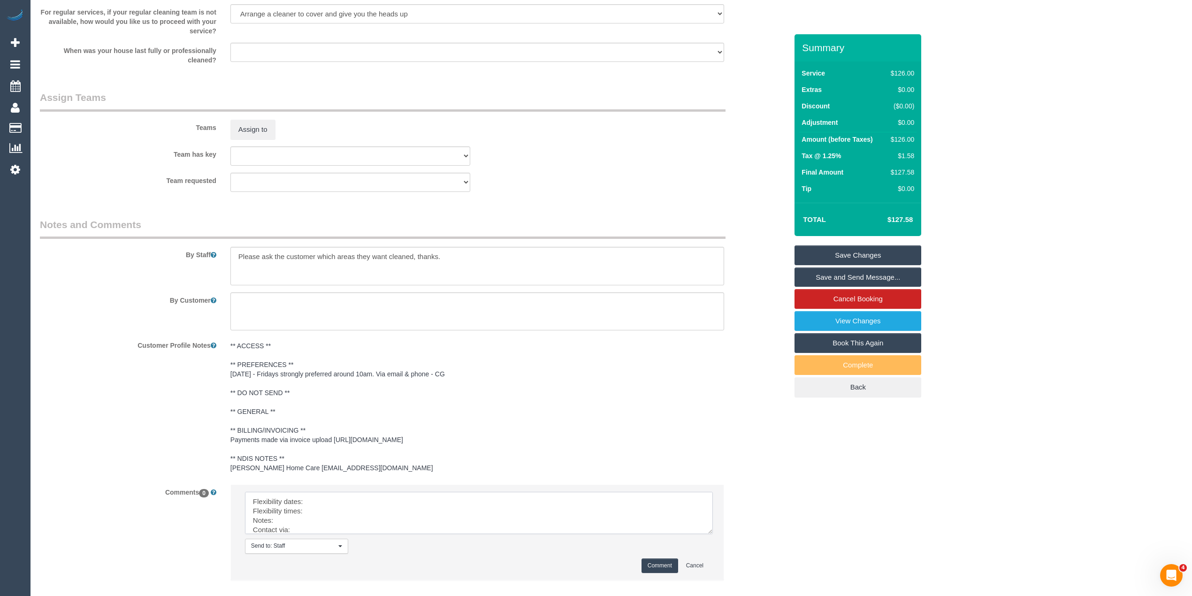
drag, startPoint x: 704, startPoint y: 512, endPoint x: 620, endPoint y: 530, distance: 86.0
click at [713, 534] on textarea at bounding box center [479, 513] width 468 height 42
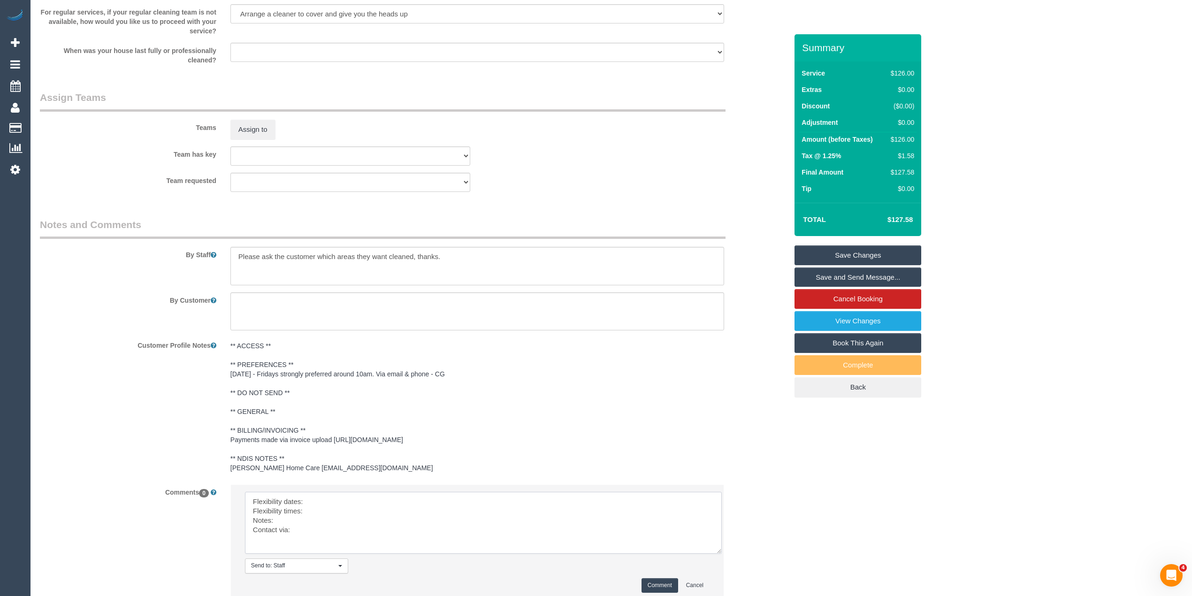
click at [337, 502] on textarea at bounding box center [483, 523] width 477 height 62
click at [331, 510] on textarea at bounding box center [483, 523] width 477 height 62
click at [332, 521] on textarea at bounding box center [483, 523] width 477 height 62
click at [329, 530] on textarea at bounding box center [483, 523] width 477 height 62
type textarea "Flexibility dates: Fridays strongly preferred Flexibility times: around 10am No…"
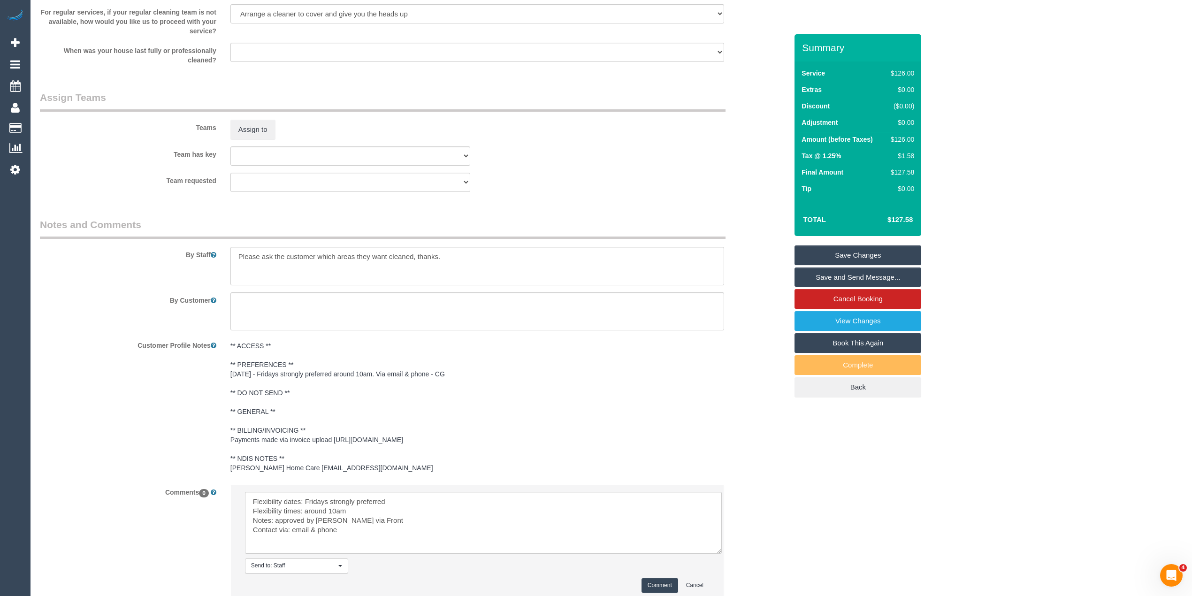
click at [652, 582] on button "Comment" at bounding box center [660, 585] width 37 height 15
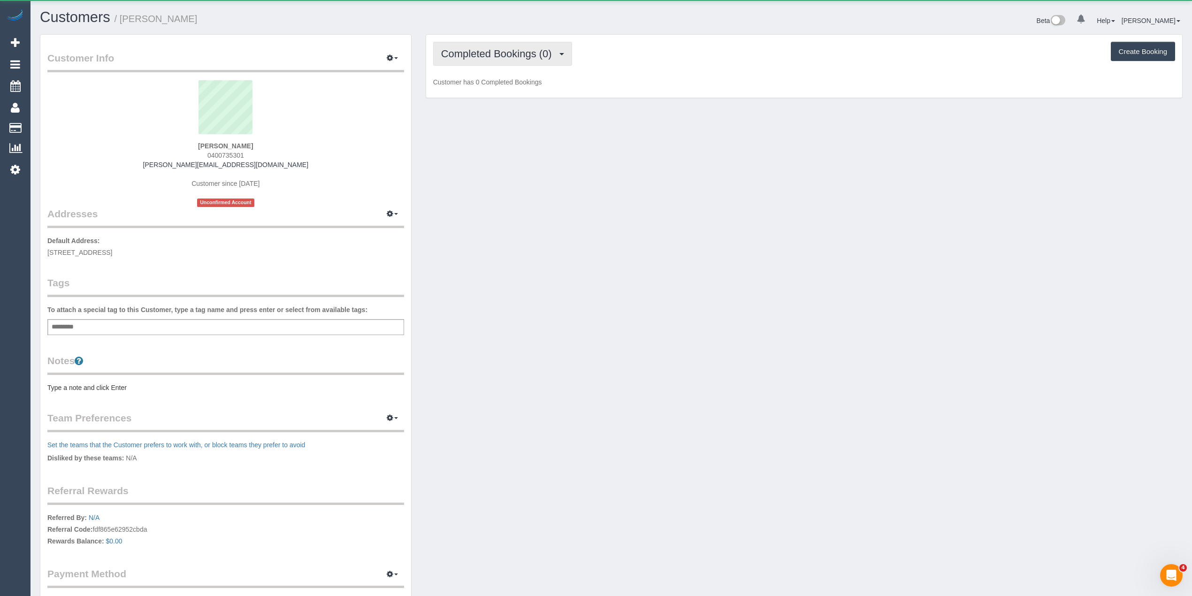
click at [474, 43] on button "Completed Bookings (0)" at bounding box center [502, 54] width 139 height 24
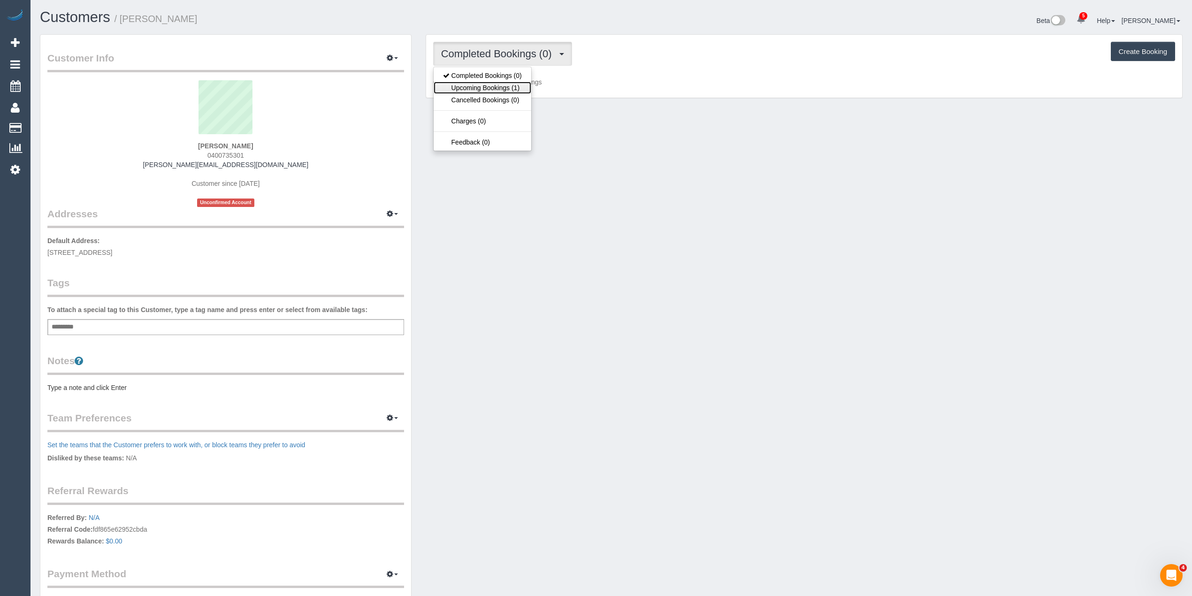
click at [503, 87] on link "Upcoming Bookings (1)" at bounding box center [483, 88] width 98 height 12
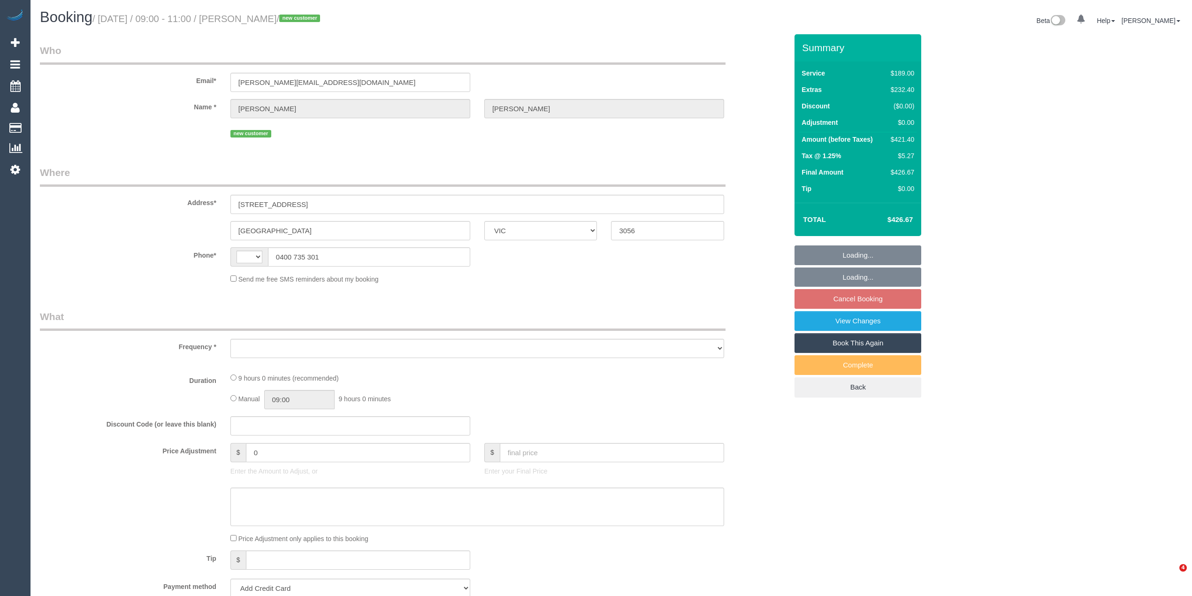
select select "VIC"
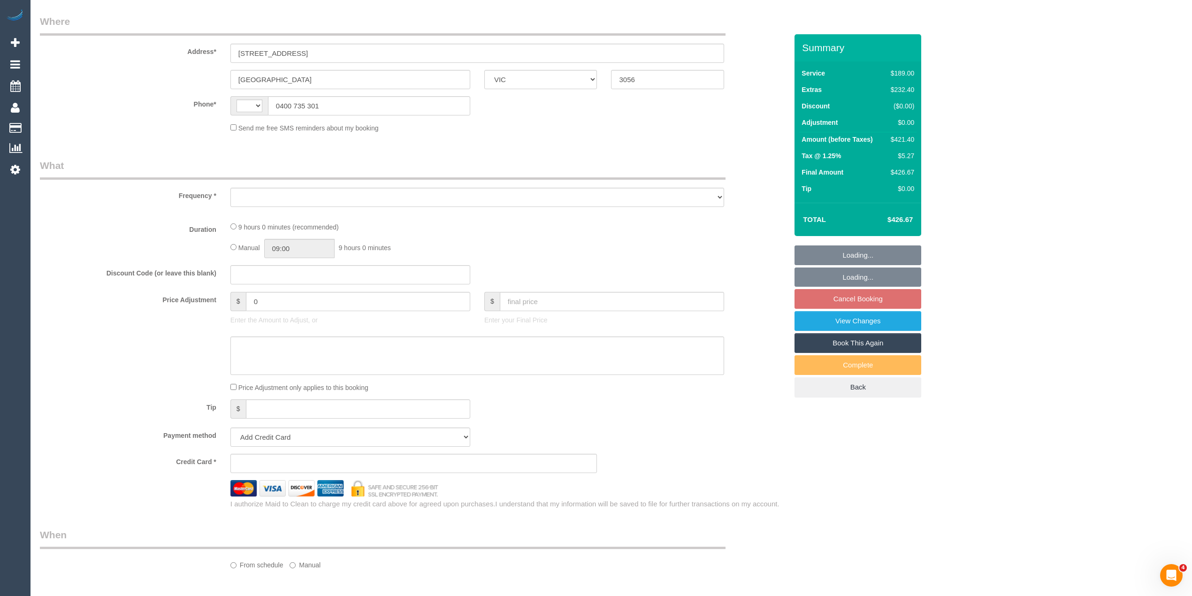
scroll to position [529, 0]
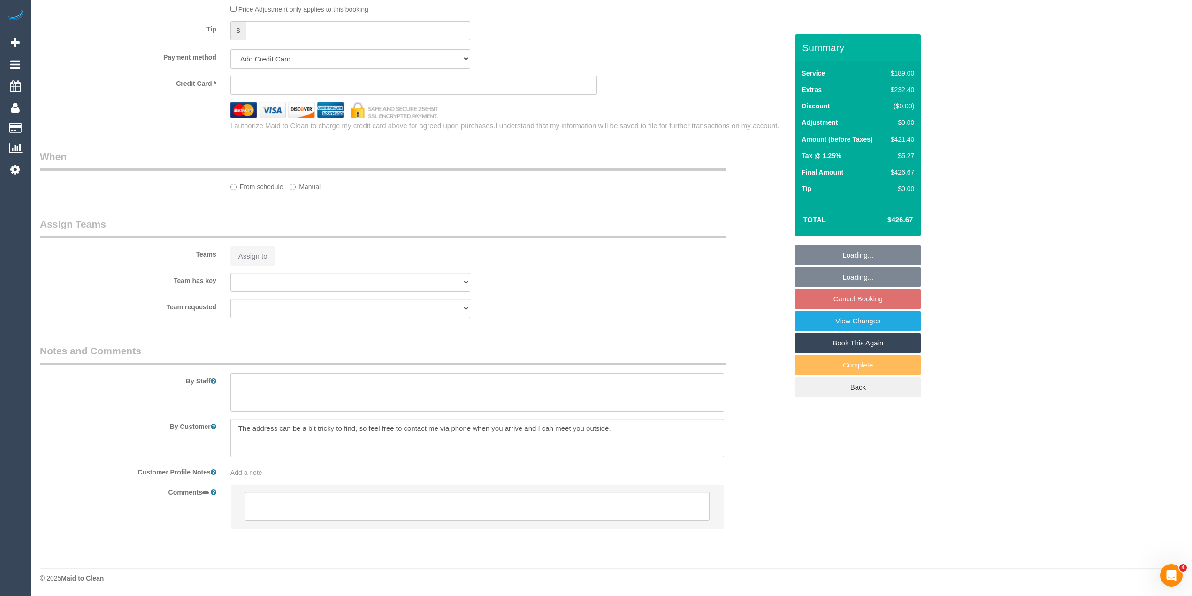
select select "string:AU"
select select "object:576"
select select "string:stripe-pm_1S7SE92GScqysDRVKxZLS3Mj"
select select "number:28"
select select "number:14"
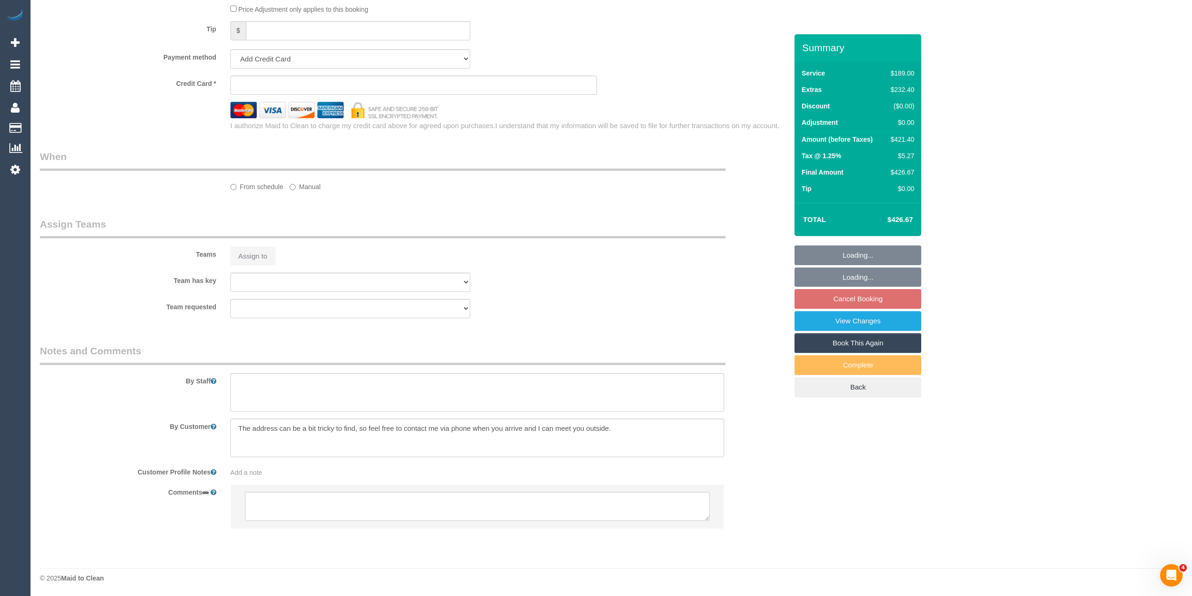
select select "number:18"
select select "number:24"
select select "number:12"
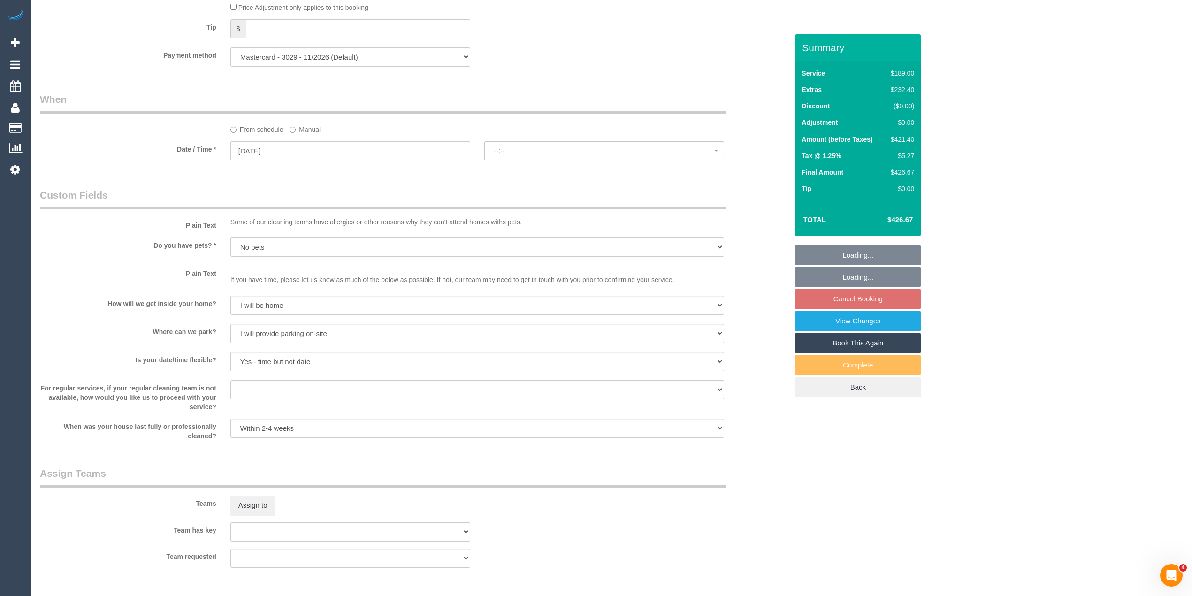
select select "spot3"
select select "object:1721"
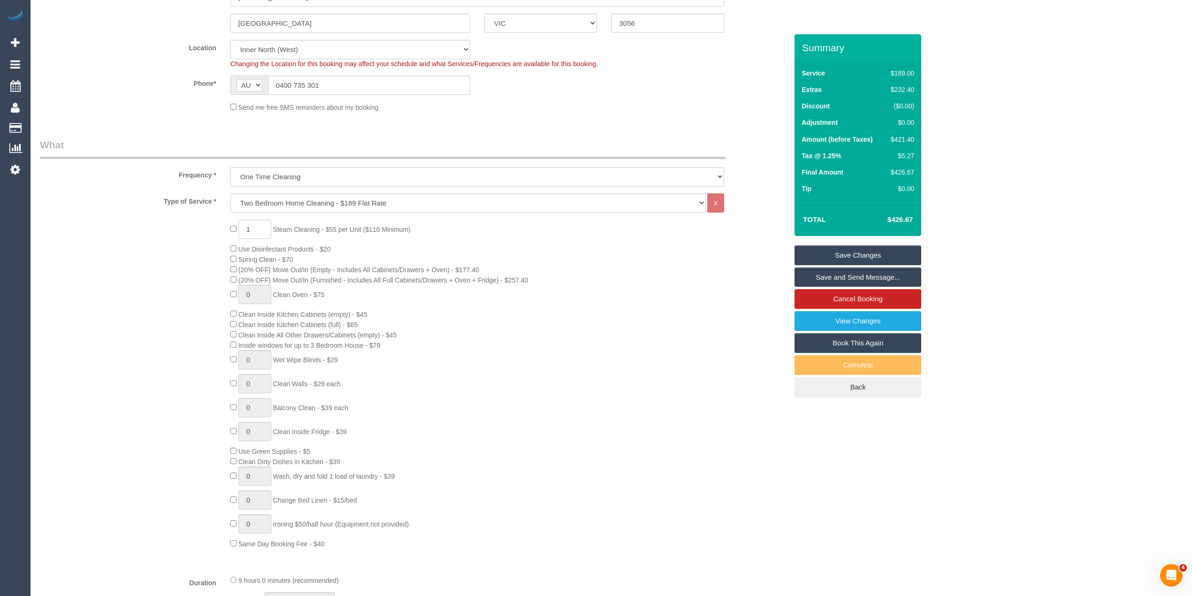
scroll to position [208, 0]
drag, startPoint x: 262, startPoint y: 227, endPoint x: 239, endPoint y: 224, distance: 22.8
click at [239, 224] on input "1" at bounding box center [254, 228] width 33 height 19
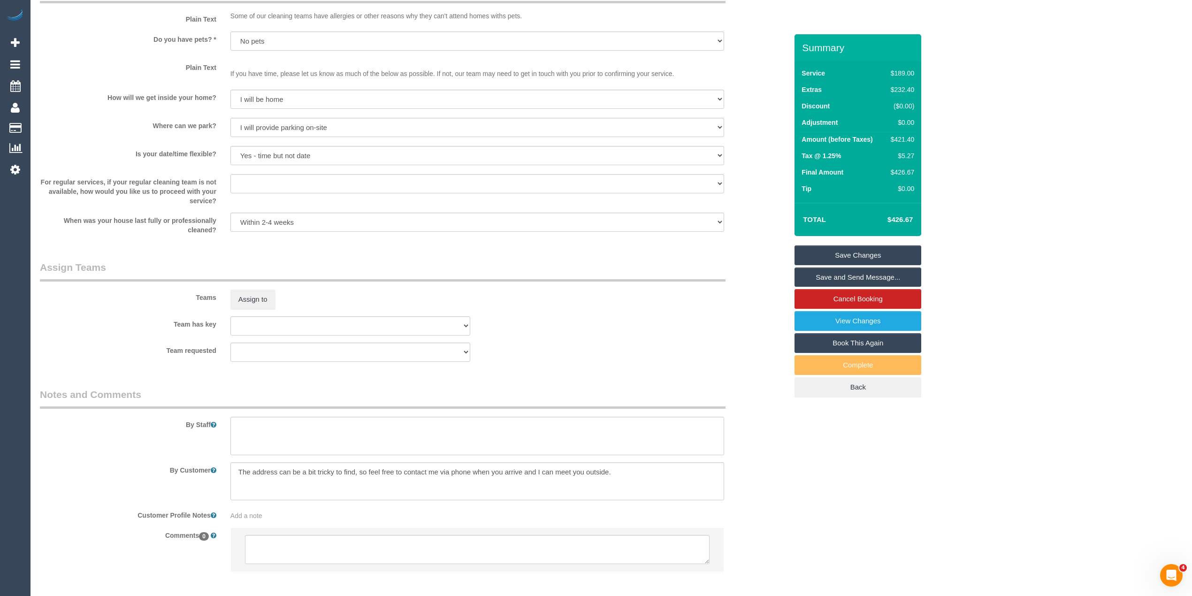
scroll to position [1192, 0]
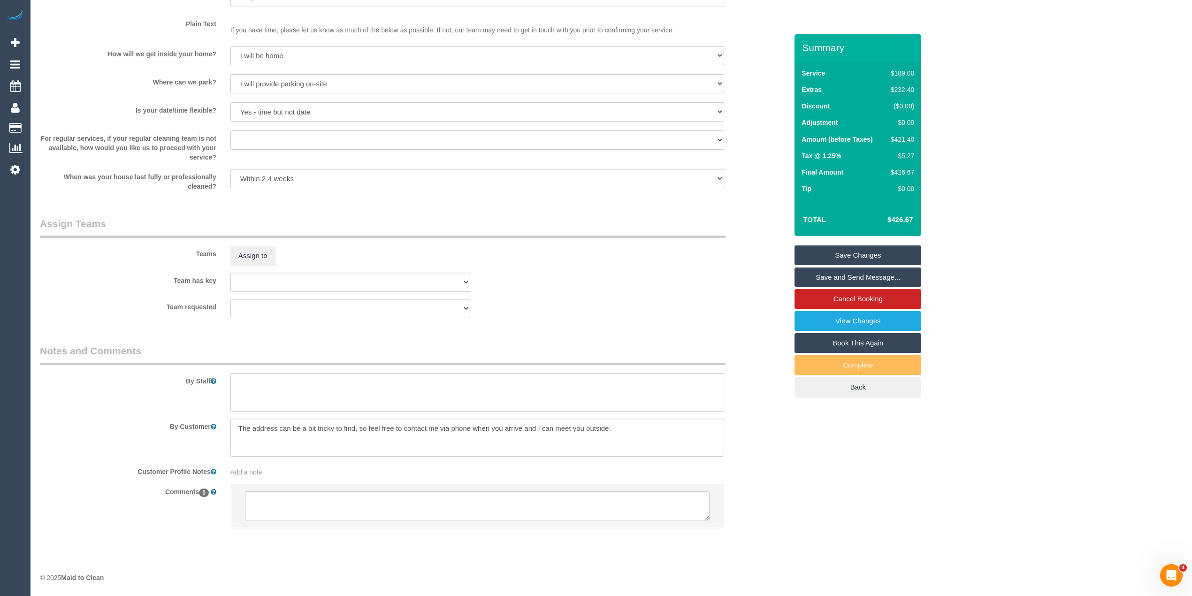
type input "3"
click at [263, 376] on textarea at bounding box center [477, 392] width 494 height 38
select select "spot34"
type textarea "2"
click at [290, 380] on textarea at bounding box center [477, 392] width 494 height 38
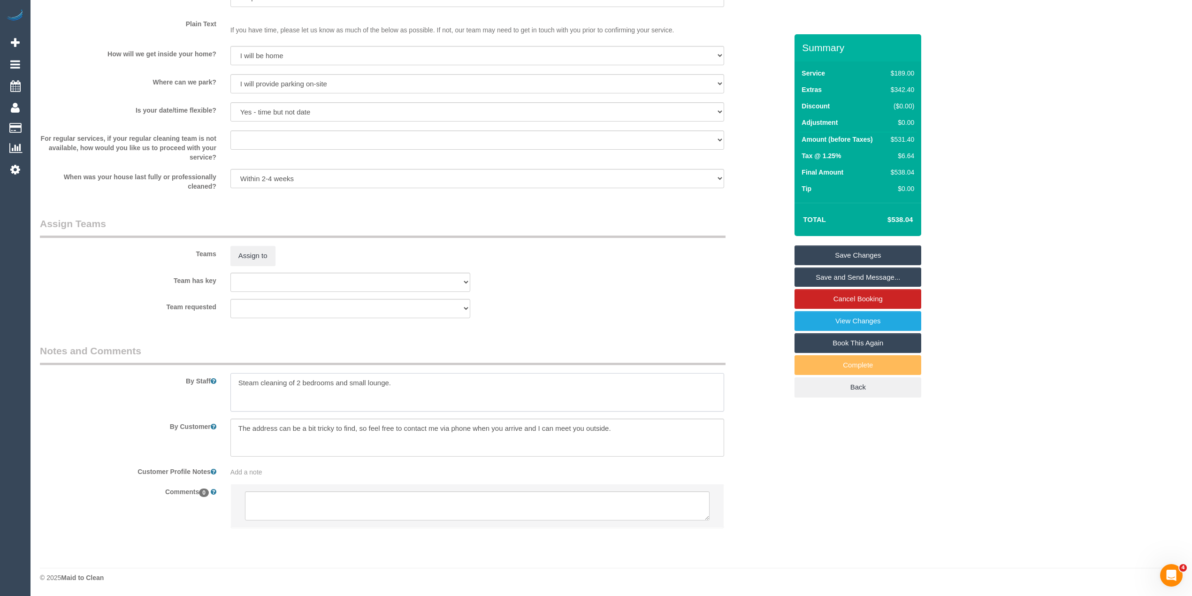
type textarea "Steam cleaning of 2 bedrooms and small lounge."
click at [851, 254] on link "Save Changes" at bounding box center [858, 255] width 127 height 20
